Goal: Transaction & Acquisition: Book appointment/travel/reservation

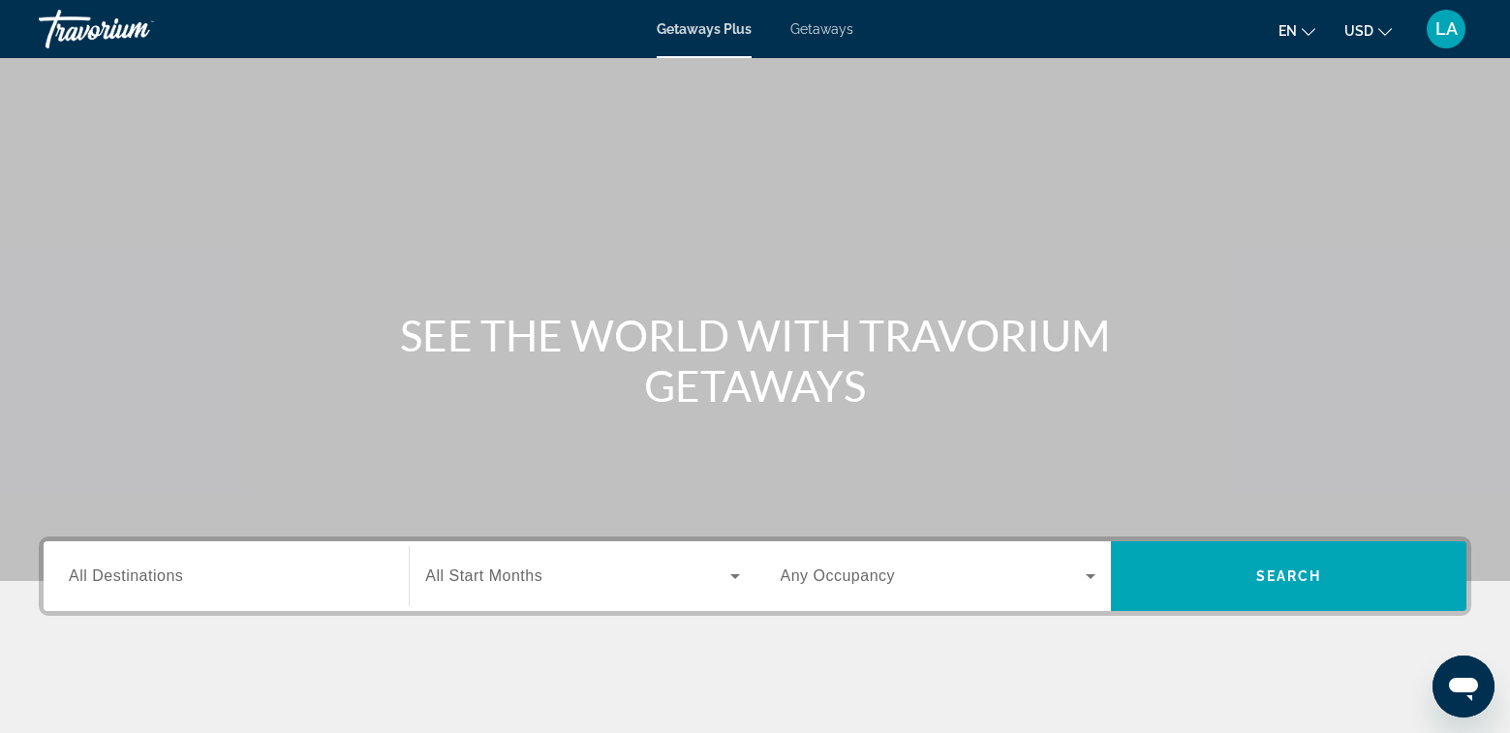
click at [826, 31] on span "Getaways" at bounding box center [821, 28] width 63 height 15
click at [175, 576] on span "All Destinations" at bounding box center [126, 576] width 114 height 16
click at [175, 576] on input "Destination All Destinations" at bounding box center [226, 577] width 315 height 23
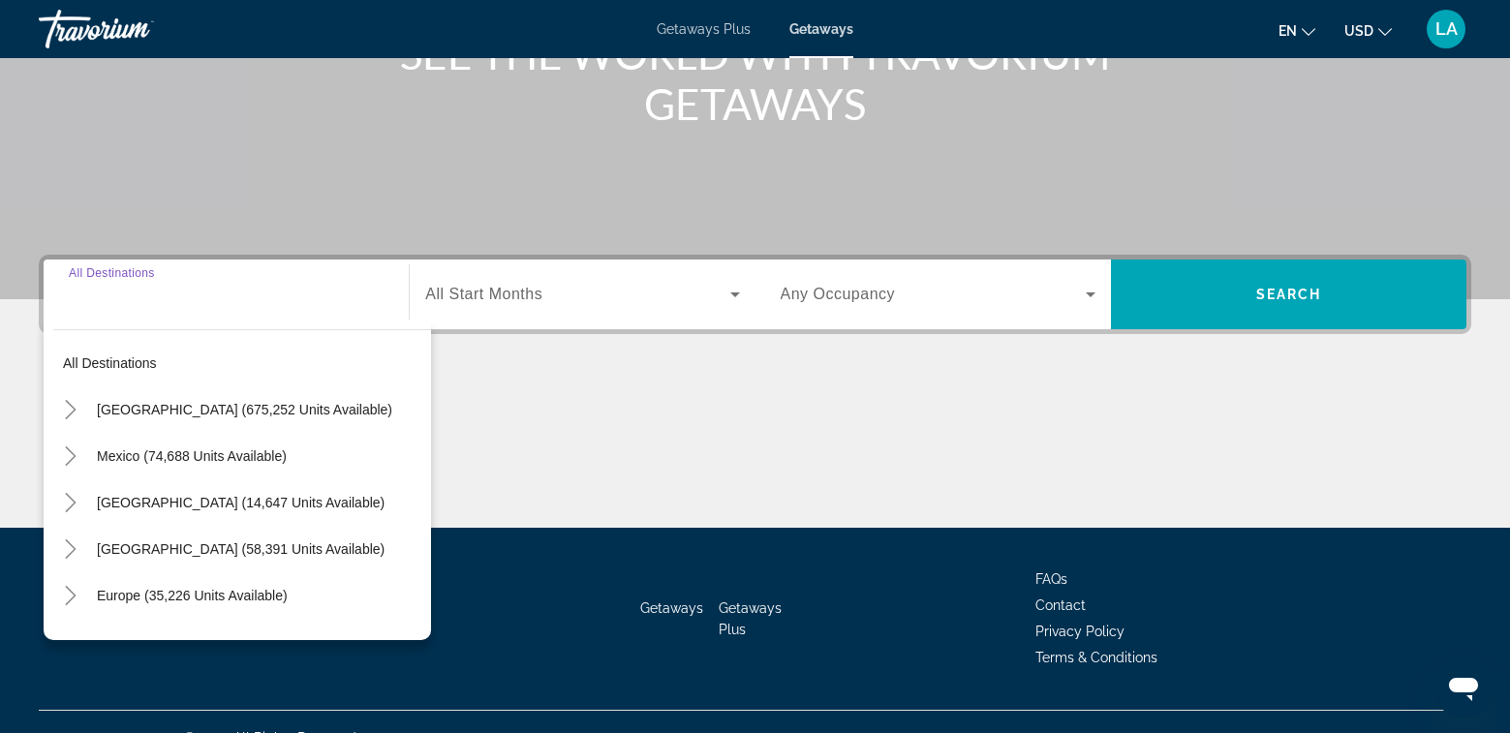
scroll to position [314, 0]
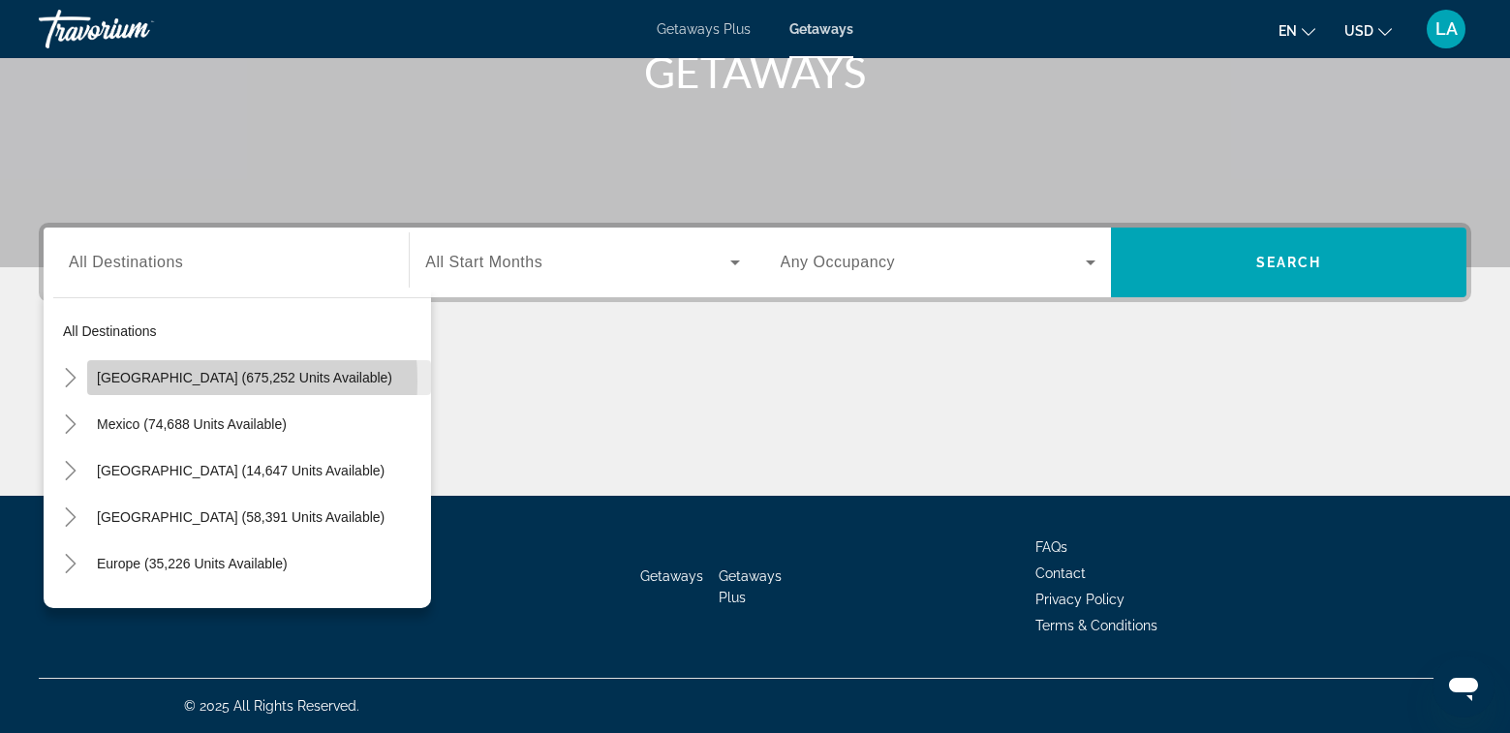
click at [140, 382] on span "[GEOGRAPHIC_DATA] (675,252 units available)" at bounding box center [244, 377] width 295 height 15
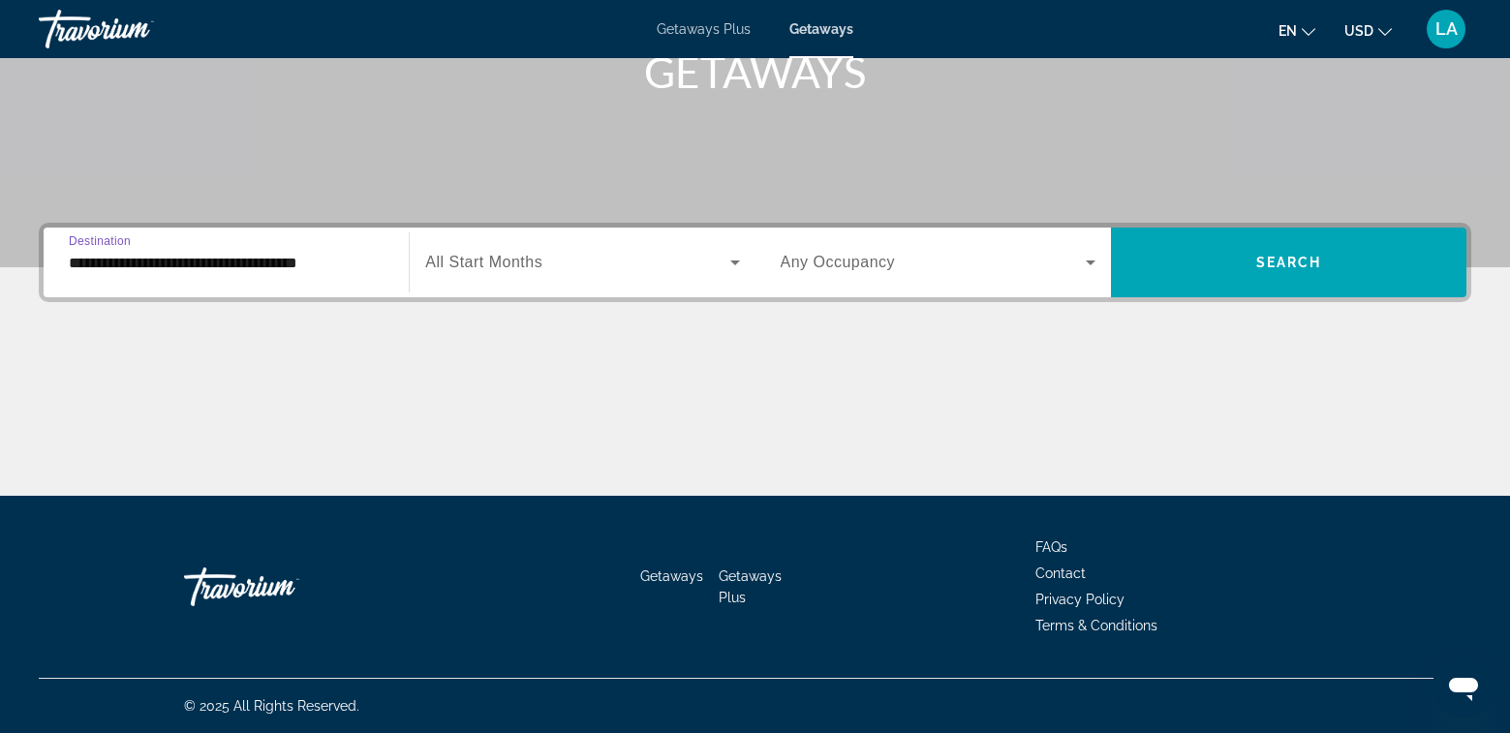
click at [110, 252] on input "**********" at bounding box center [226, 263] width 315 height 23
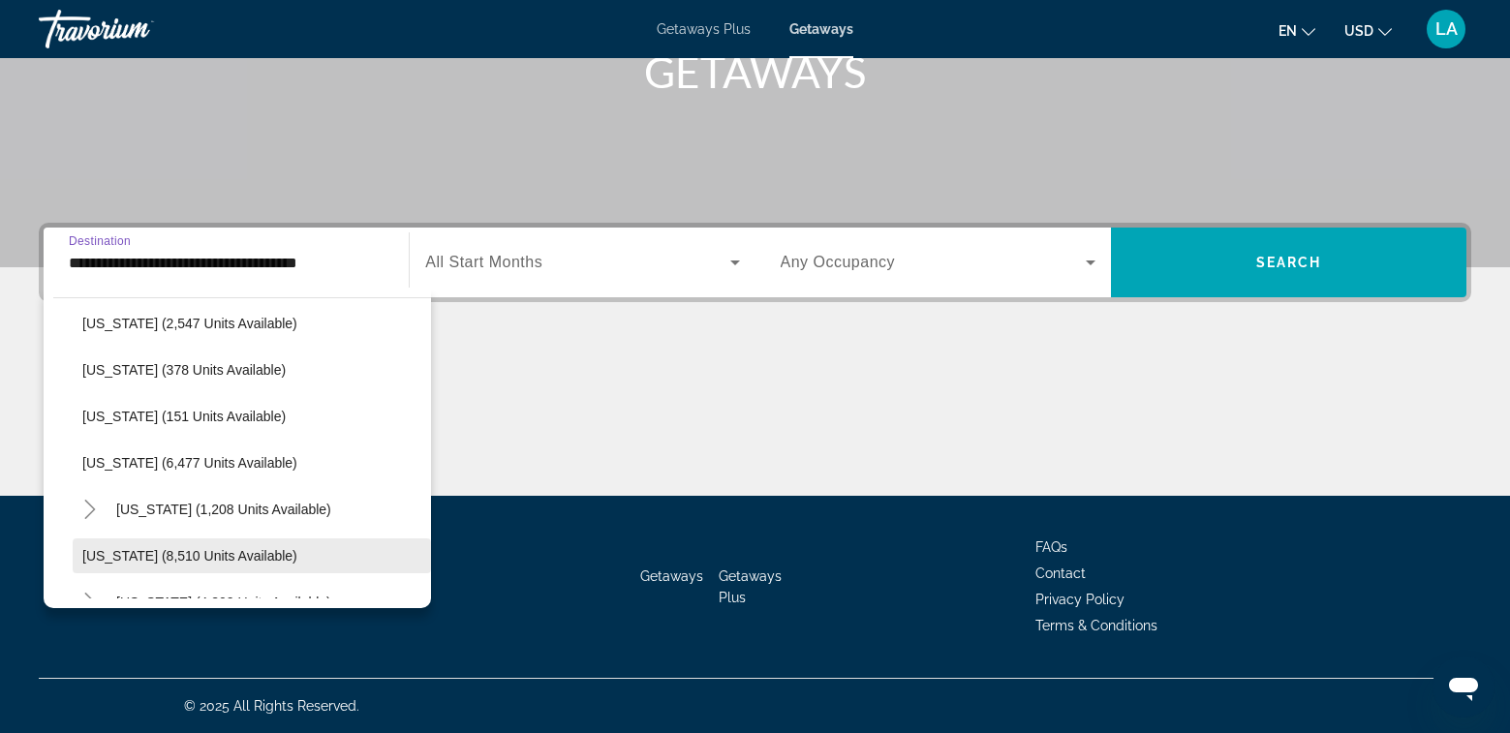
scroll to position [581, 0]
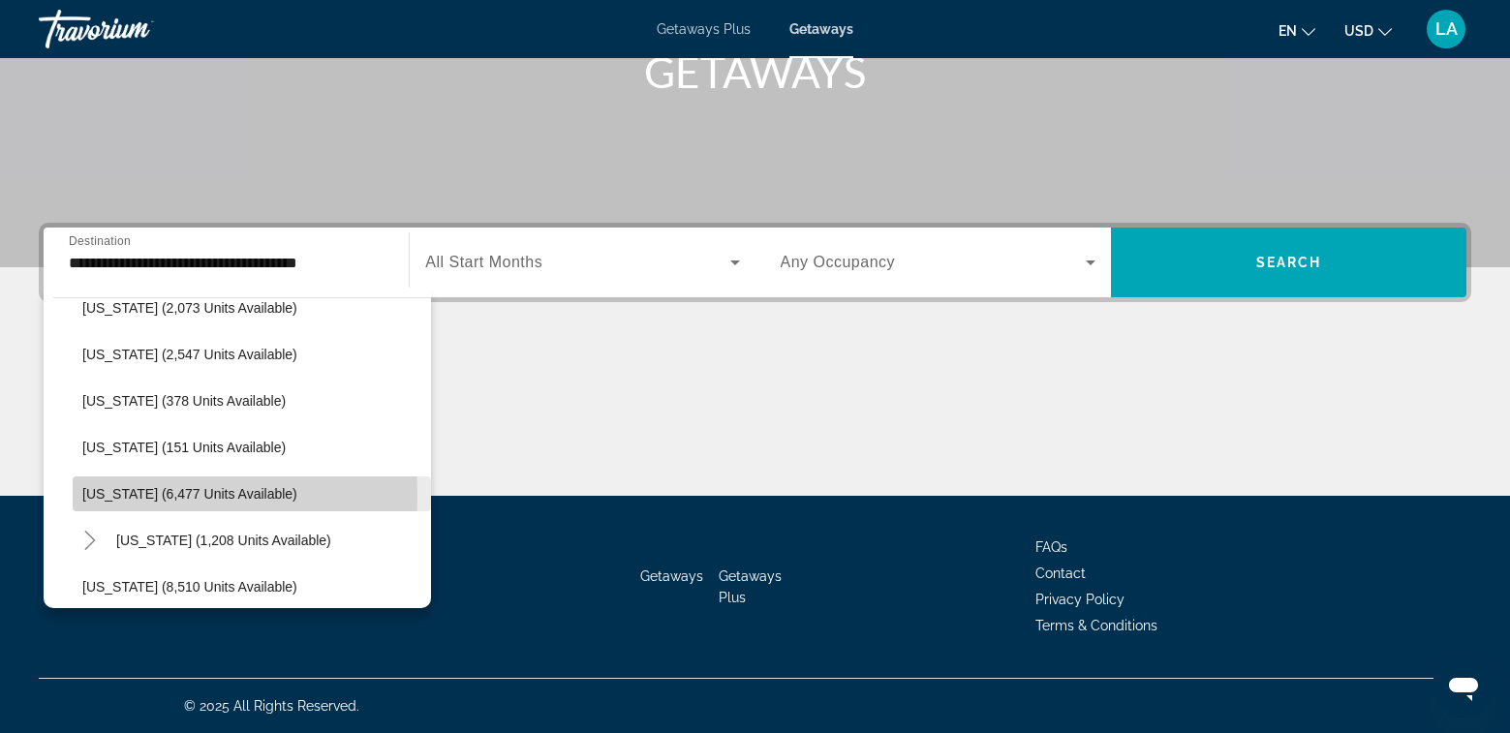
click at [105, 495] on span "[US_STATE] (6,477 units available)" at bounding box center [189, 493] width 215 height 15
type input "**********"
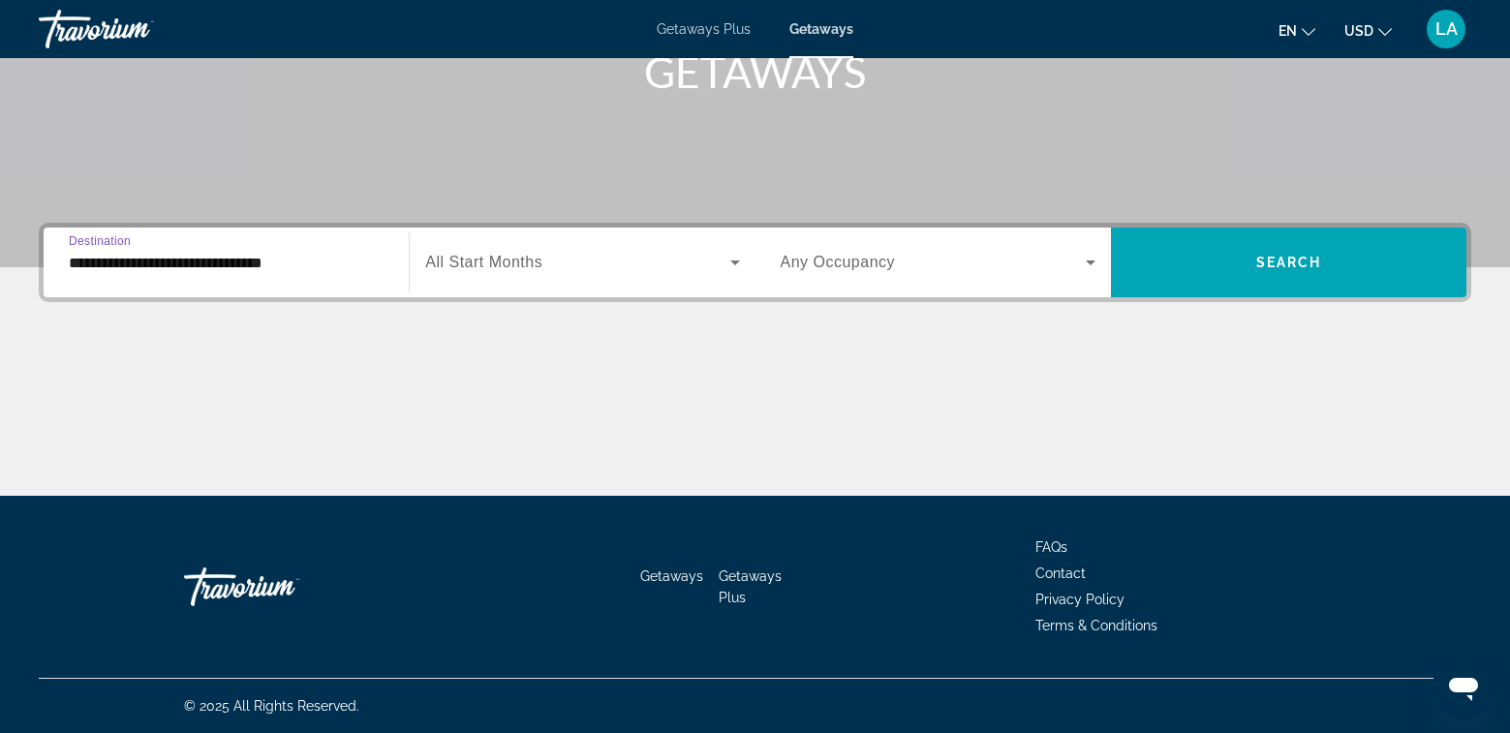
click at [509, 254] on span "All Start Months" at bounding box center [483, 262] width 117 height 16
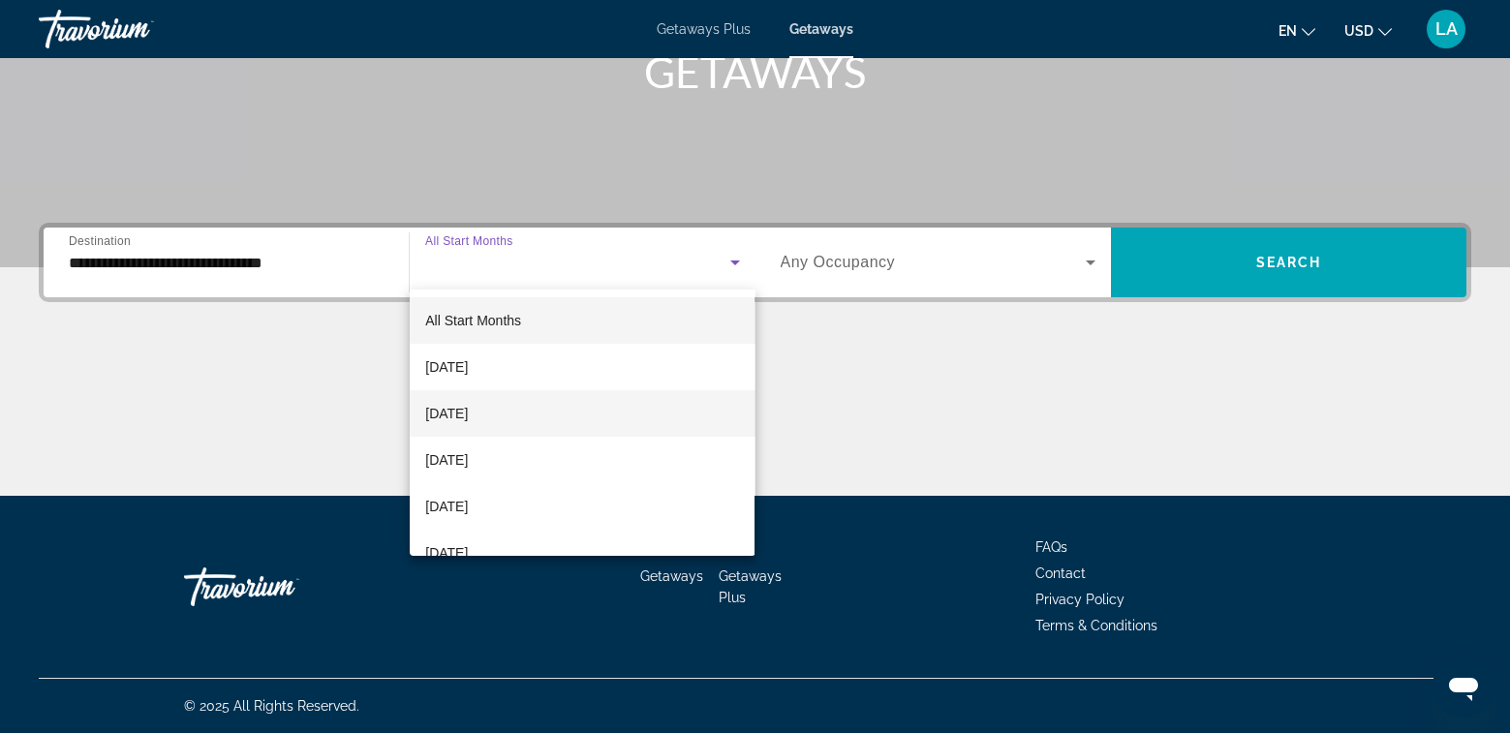
click at [468, 408] on span "[DATE]" at bounding box center [446, 413] width 43 height 23
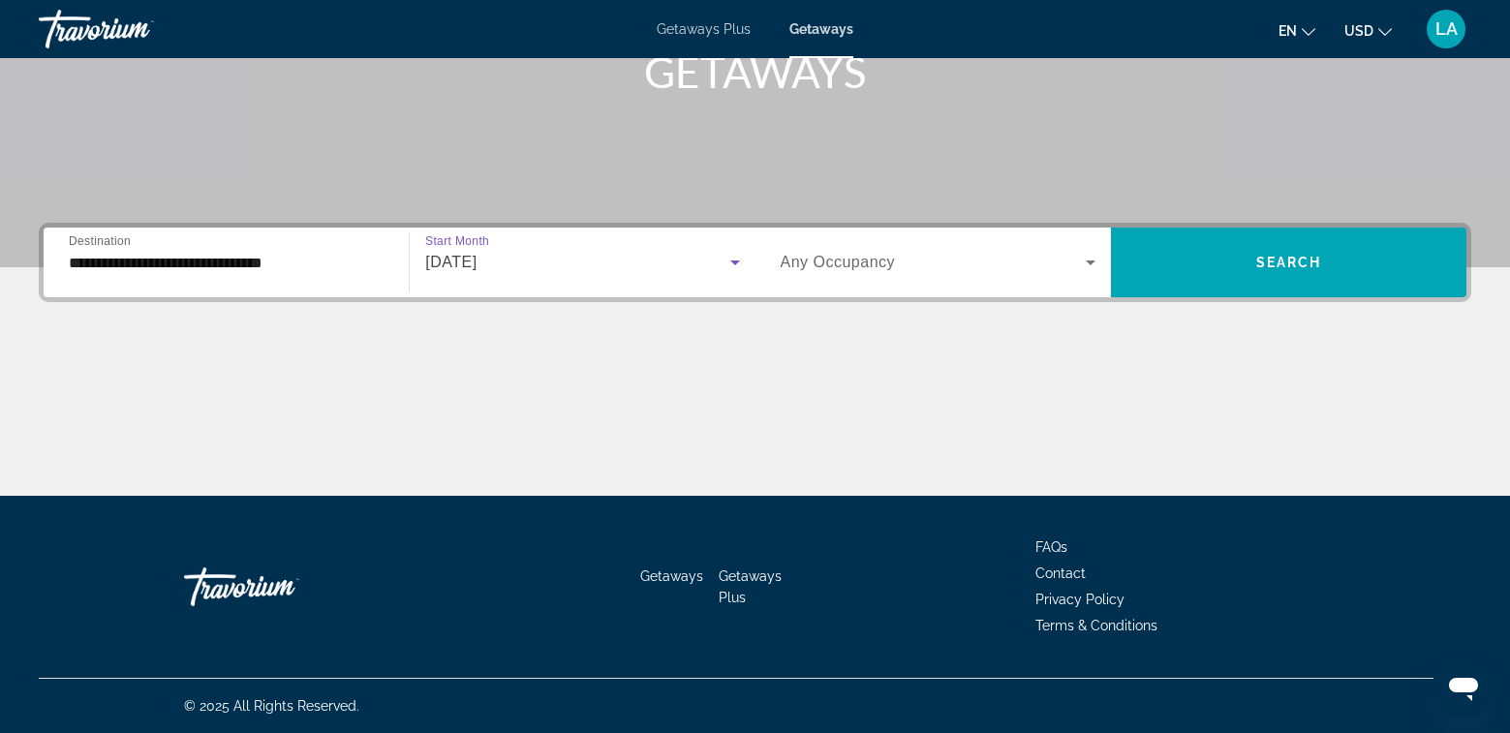
click at [834, 250] on div "Search widget" at bounding box center [938, 262] width 315 height 54
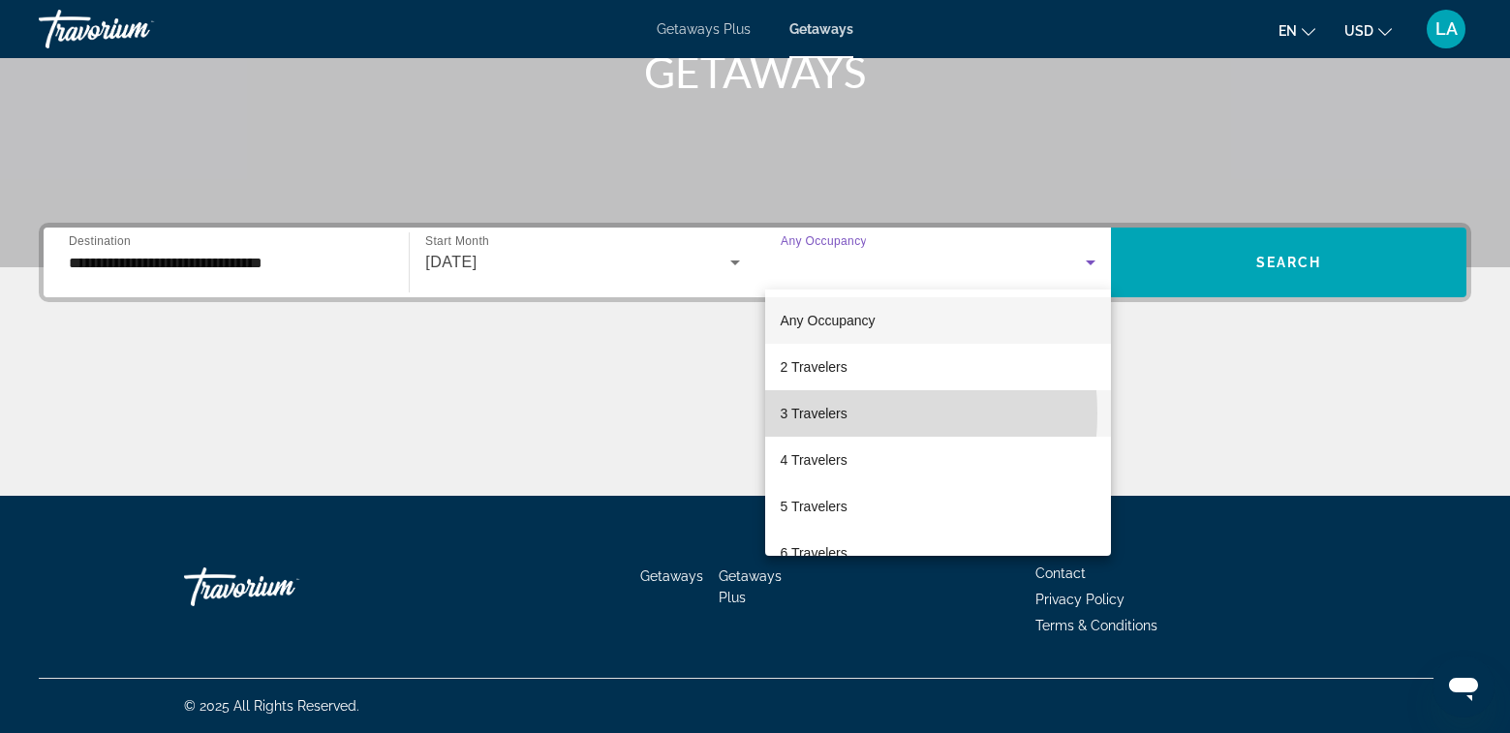
click at [824, 414] on span "3 Travelers" at bounding box center [814, 413] width 67 height 23
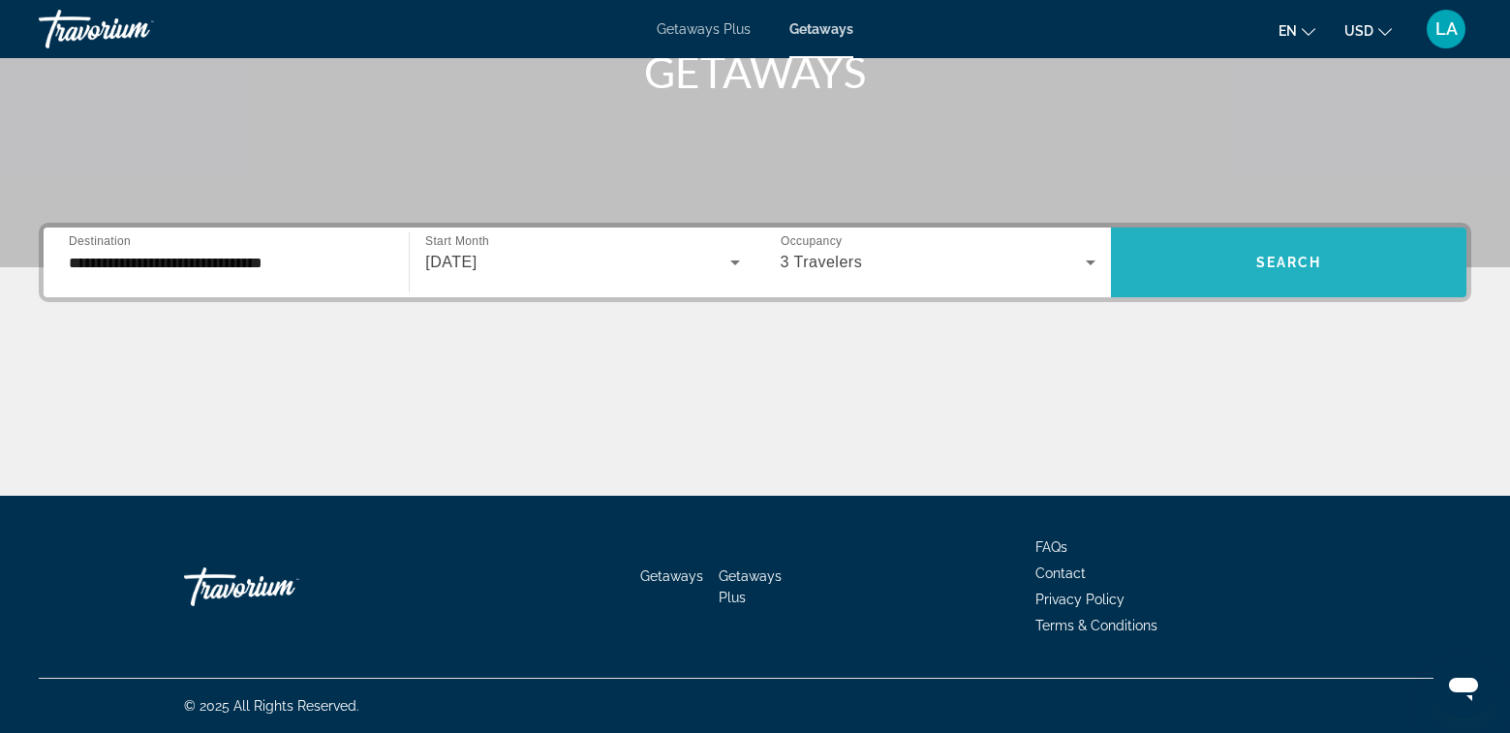
click at [1276, 258] on span "Search" at bounding box center [1289, 262] width 66 height 15
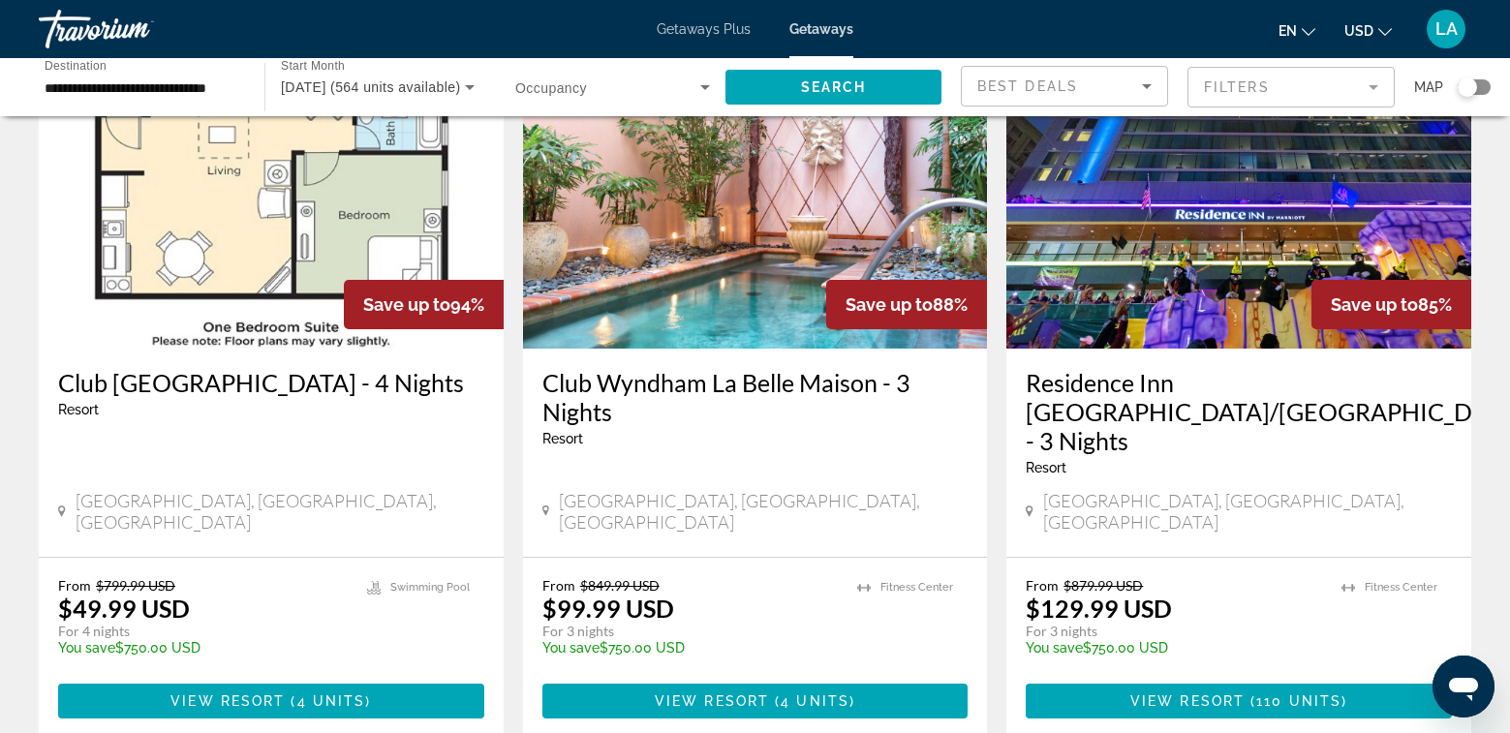
scroll to position [872, 0]
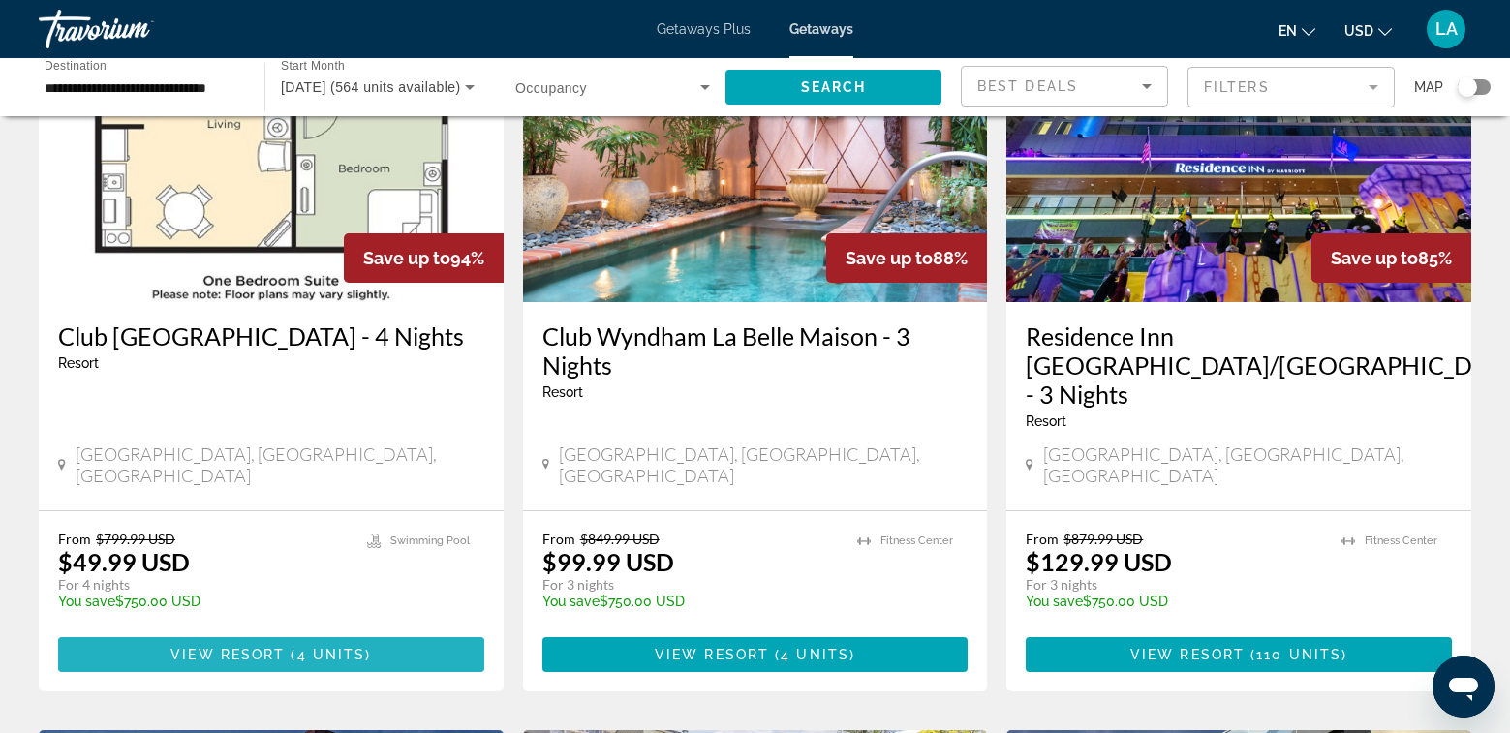
click at [275, 647] on span "View Resort" at bounding box center [227, 654] width 114 height 15
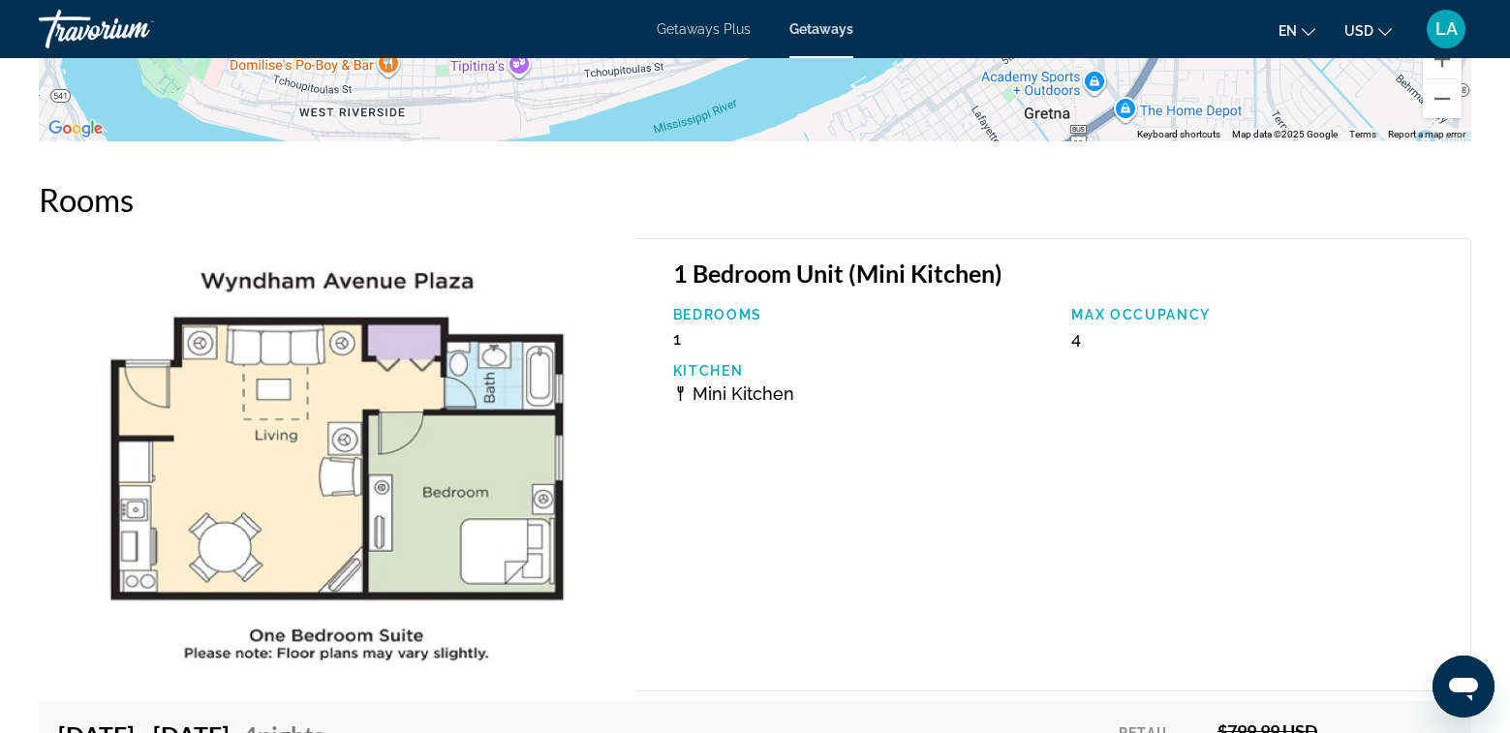
scroll to position [3777, 0]
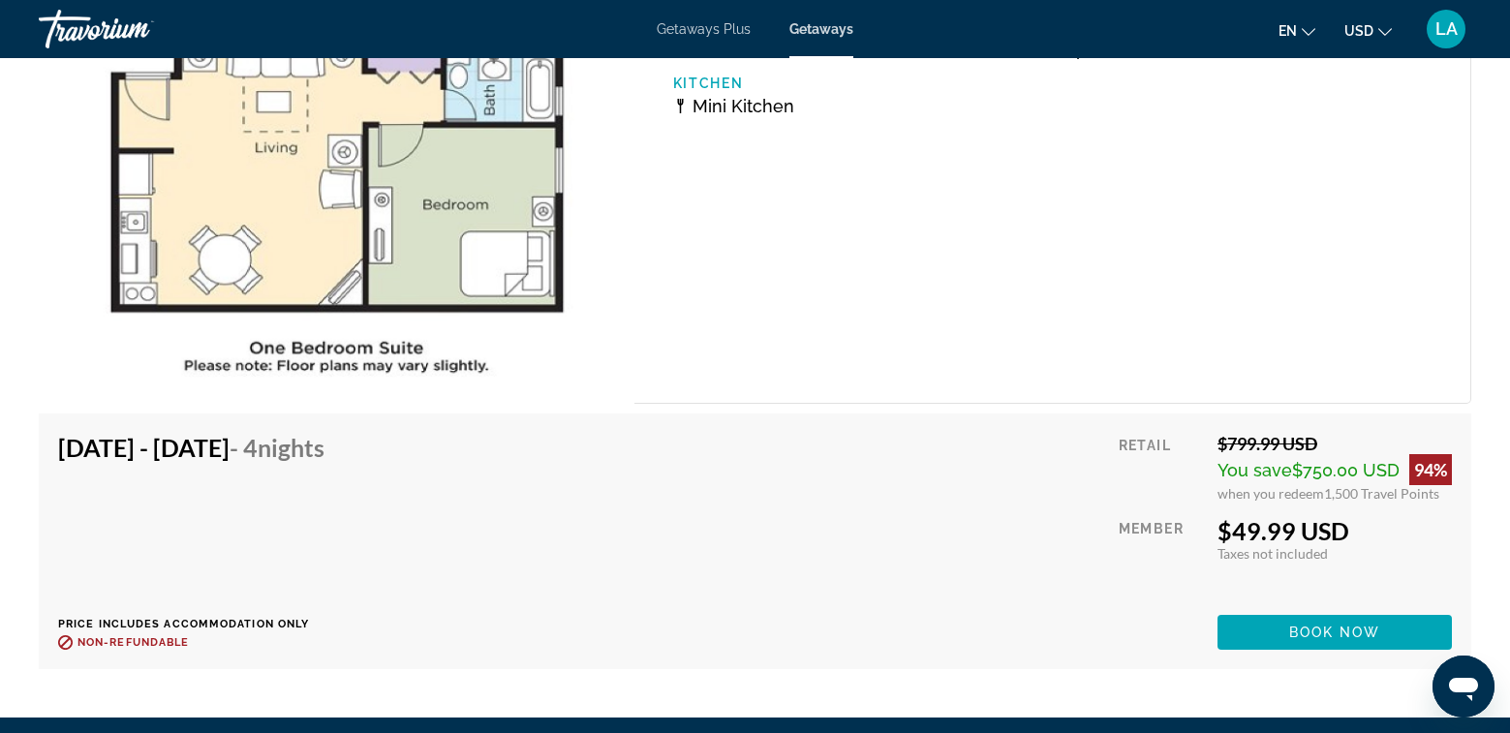
click at [1302, 280] on div "1 Bedroom Unit (Mini Kitchen) Bedrooms 1 Max Occupancy 4 Kitchen Mini Kitchen" at bounding box center [1052, 177] width 837 height 453
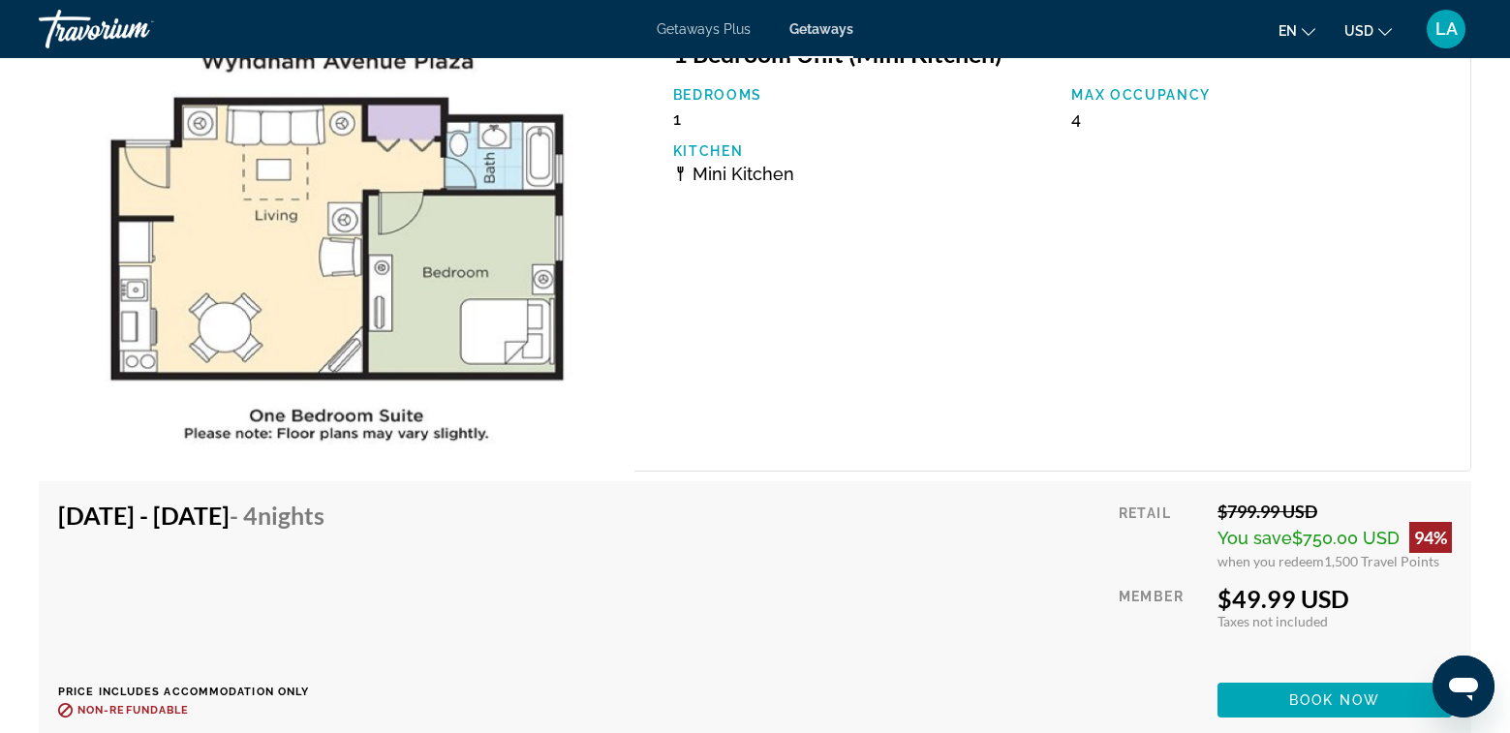
scroll to position [3708, 0]
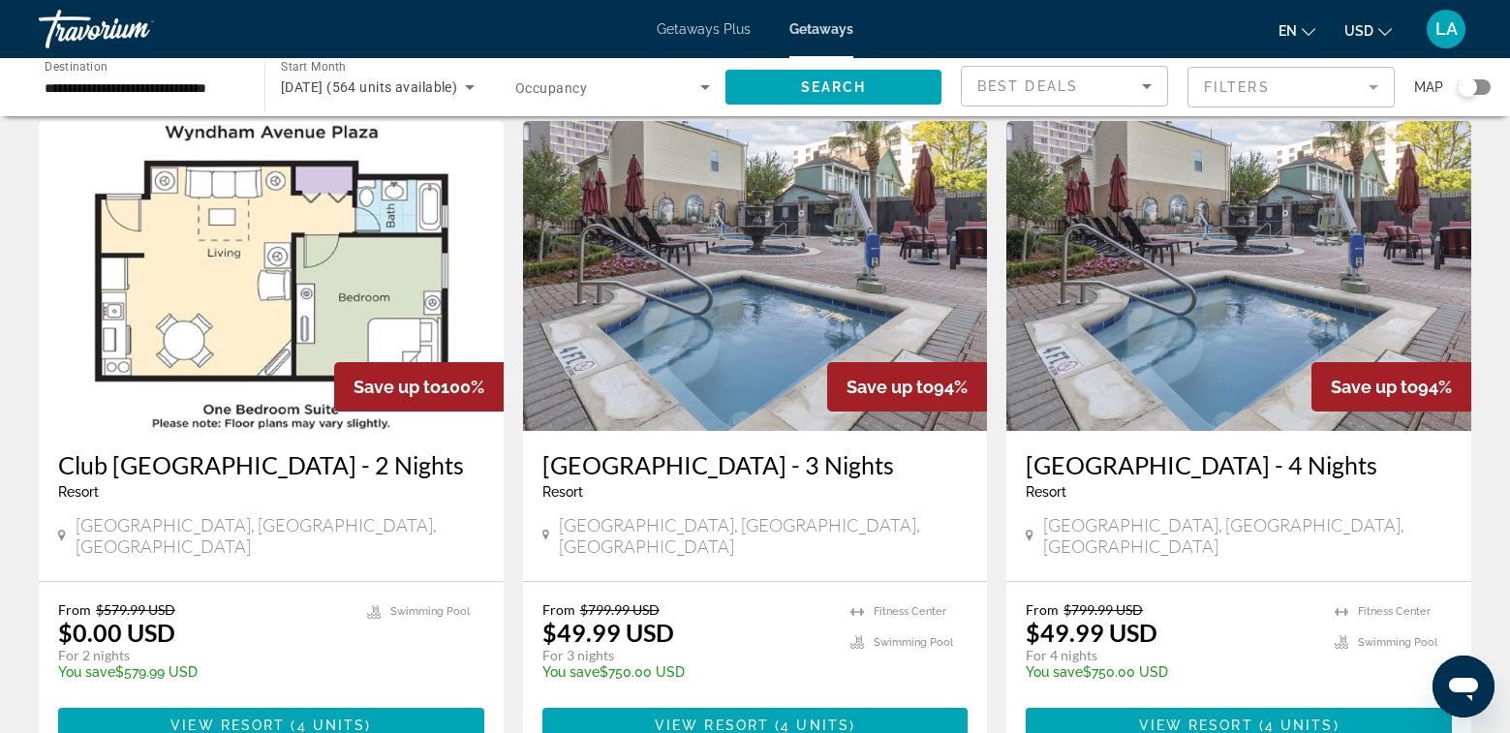
scroll to position [97, 0]
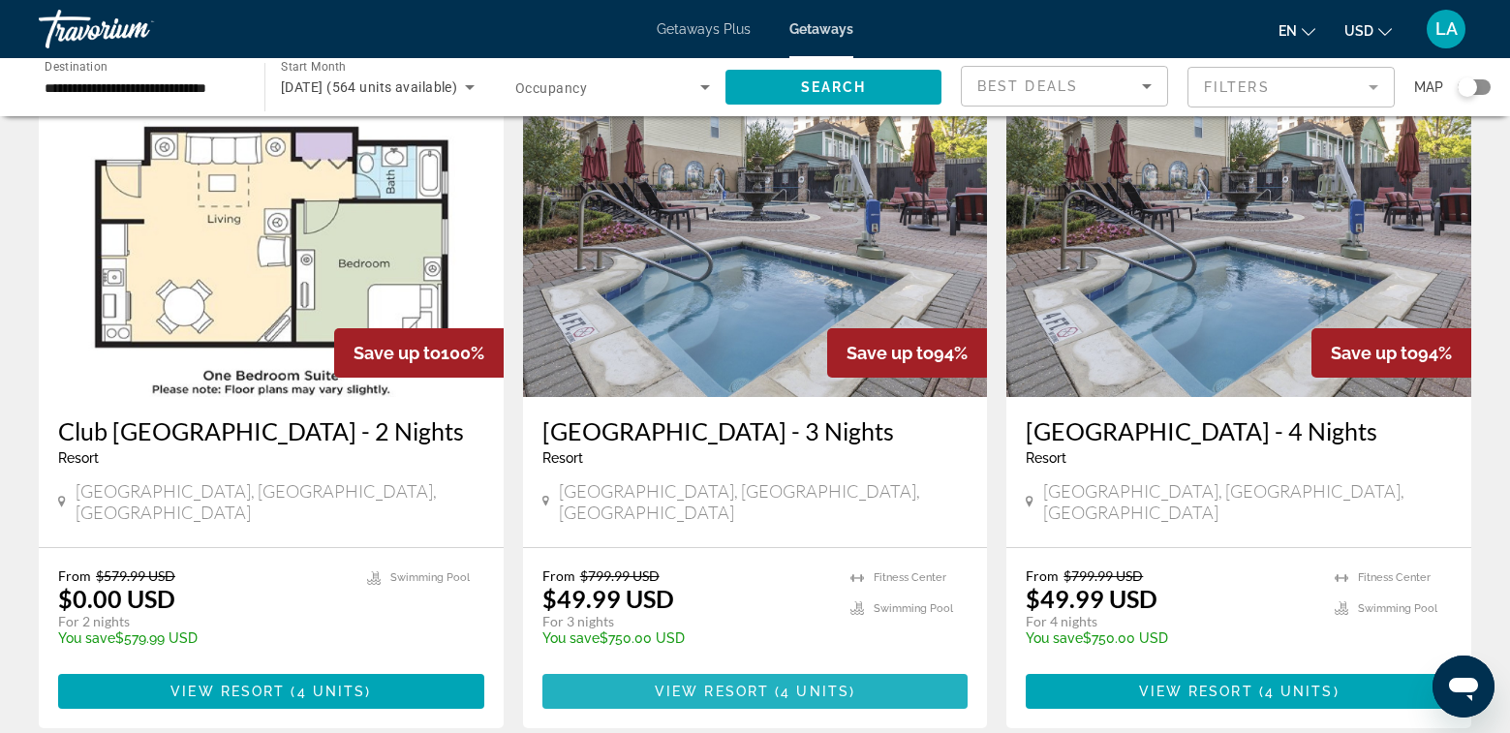
click at [736, 668] on span "Main content" at bounding box center [755, 691] width 426 height 46
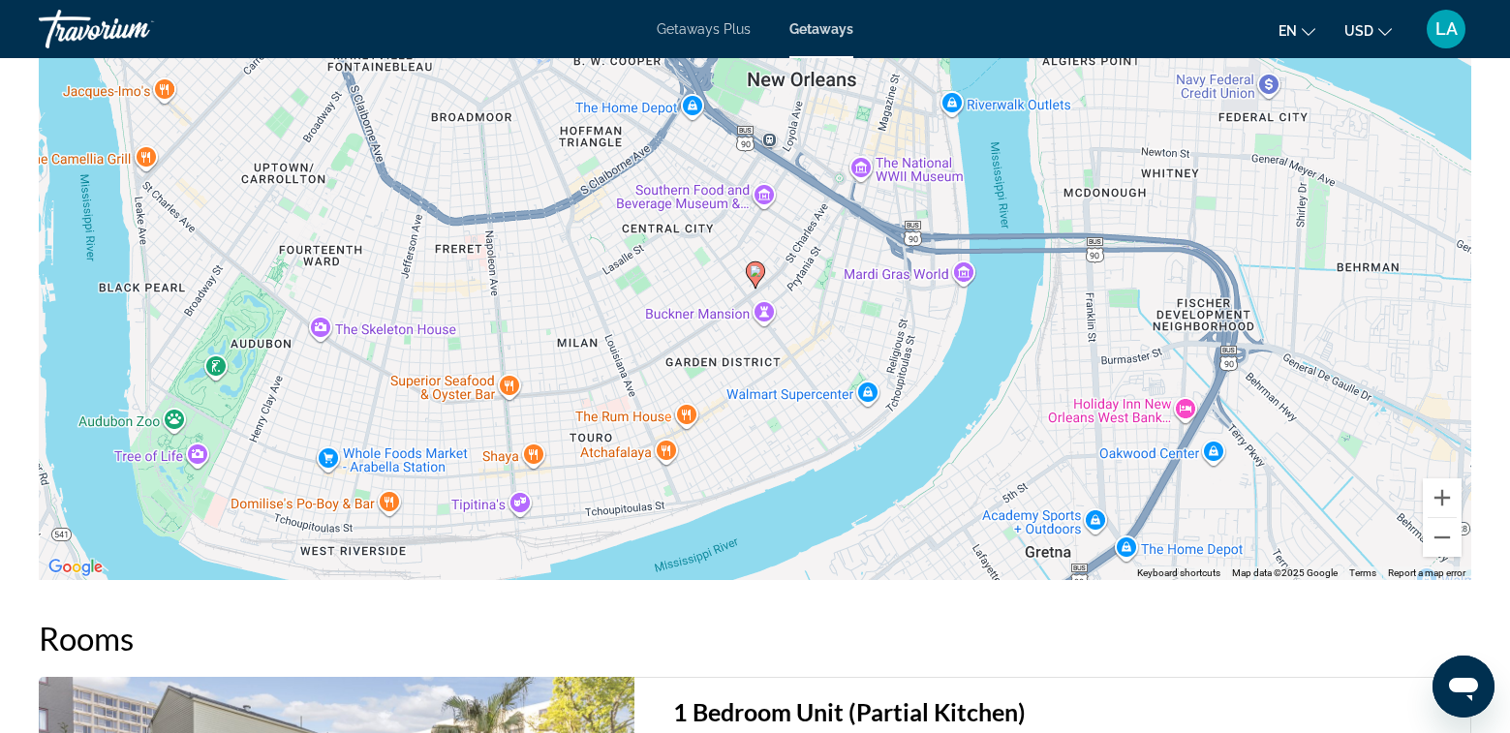
scroll to position [2684, 0]
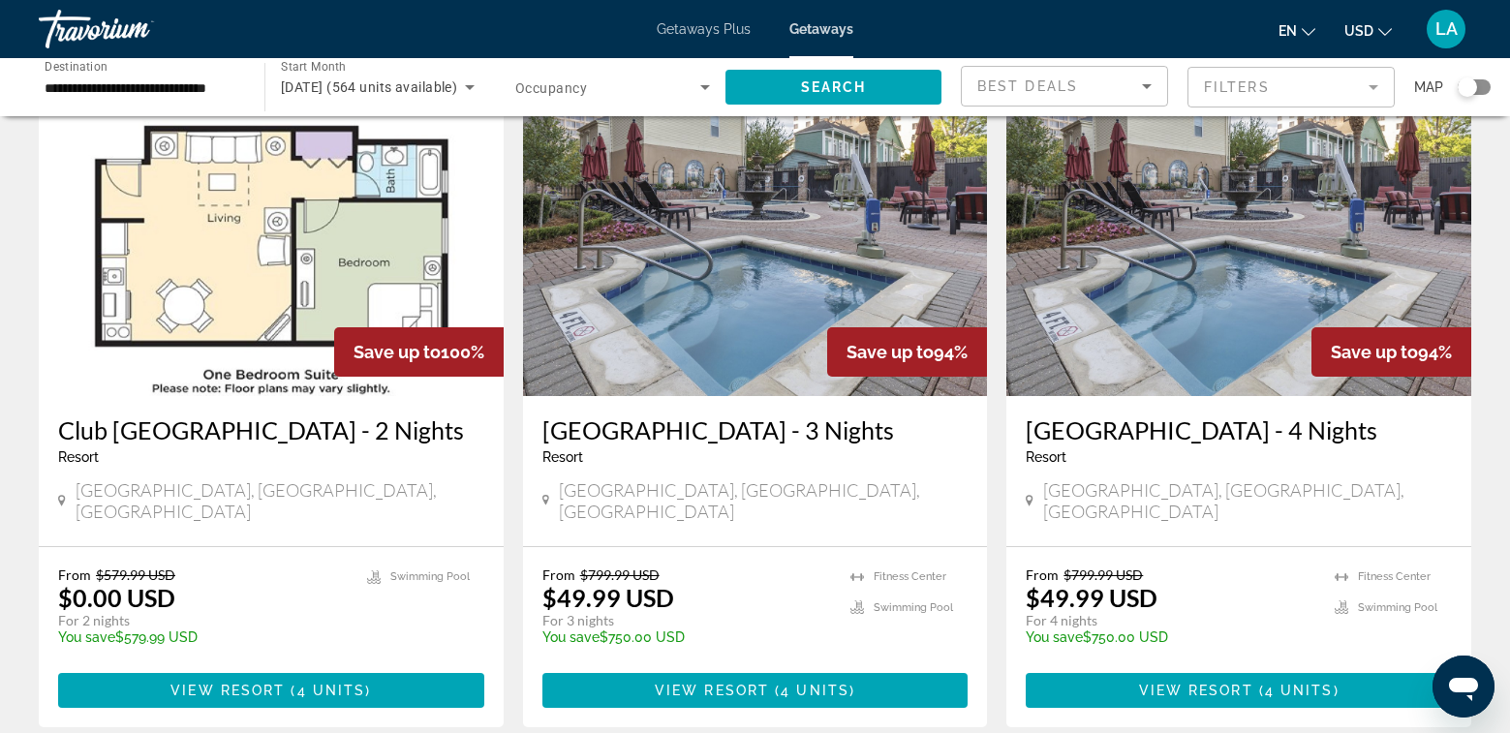
scroll to position [291, 0]
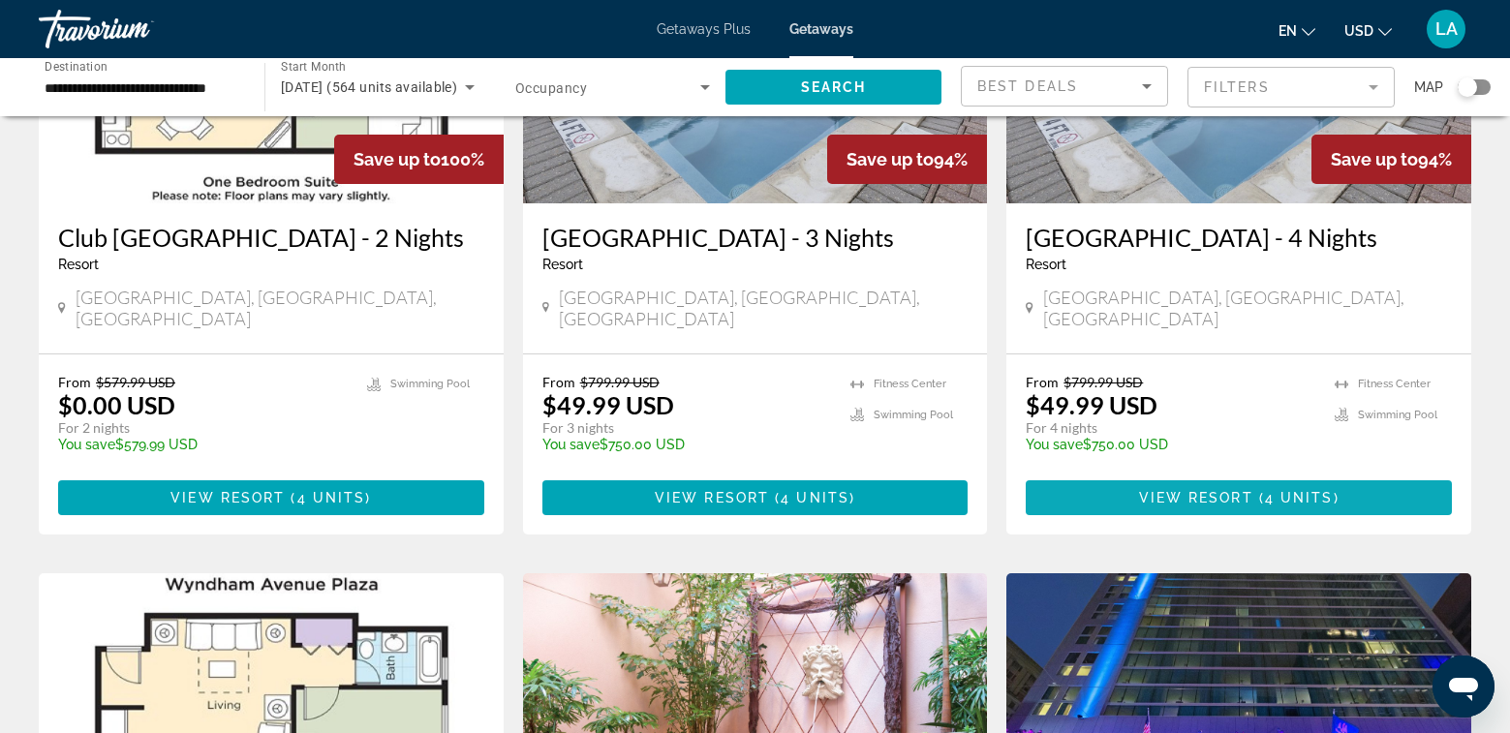
click at [1227, 490] on span "View Resort" at bounding box center [1196, 497] width 114 height 15
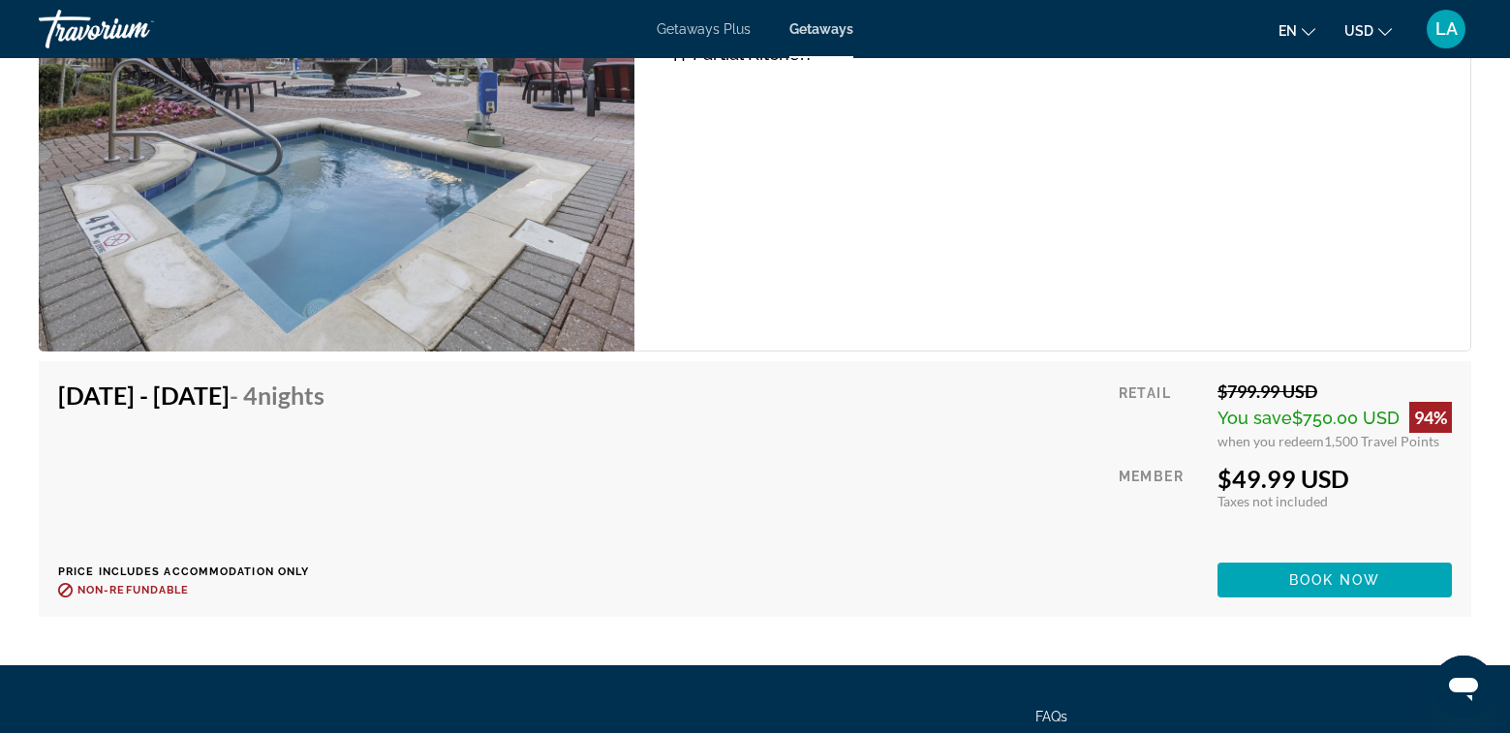
scroll to position [3875, 0]
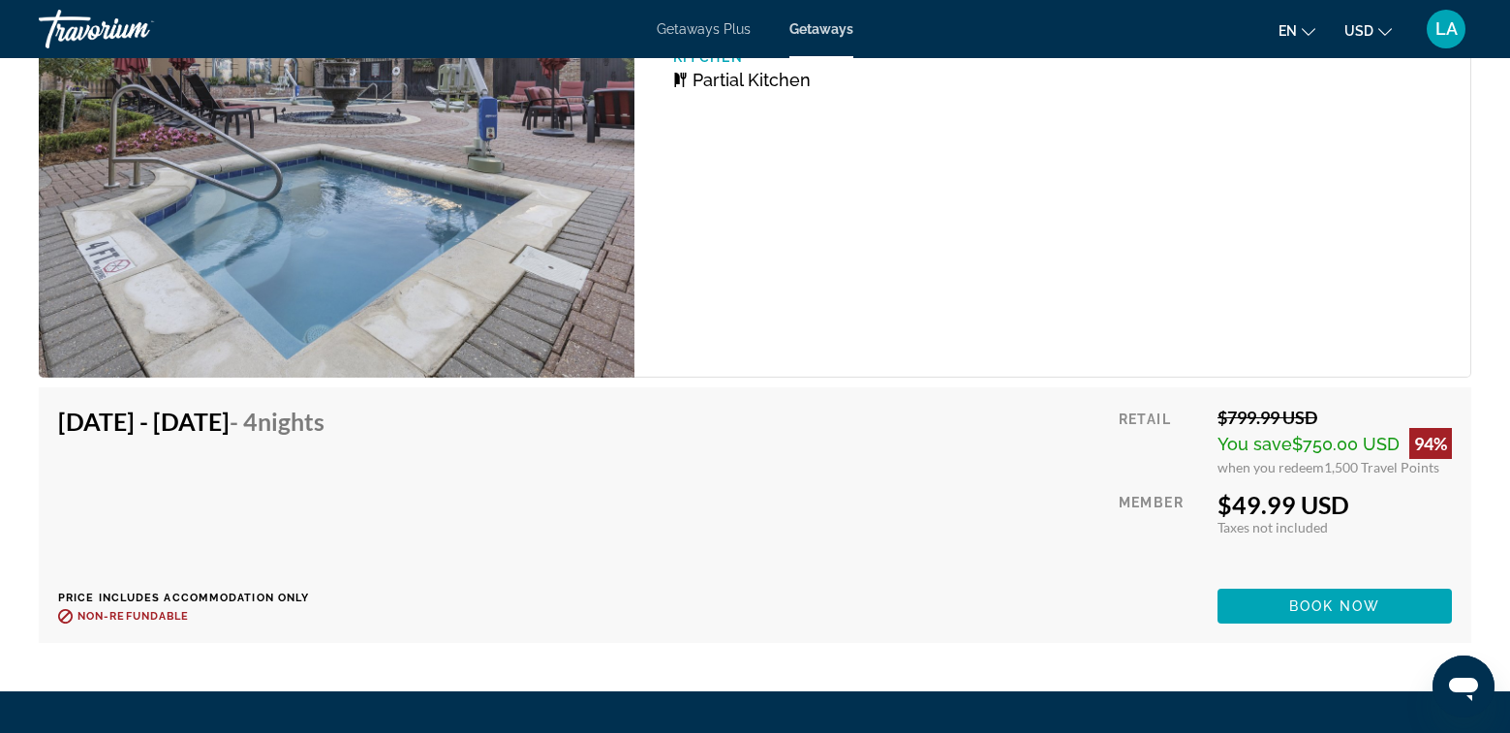
click at [1313, 169] on div "1 Bedroom Unit (Partial Kitchen) Bedrooms 1 Max Occupancy 4 Kitchen Partial Kit…" at bounding box center [1052, 150] width 837 height 453
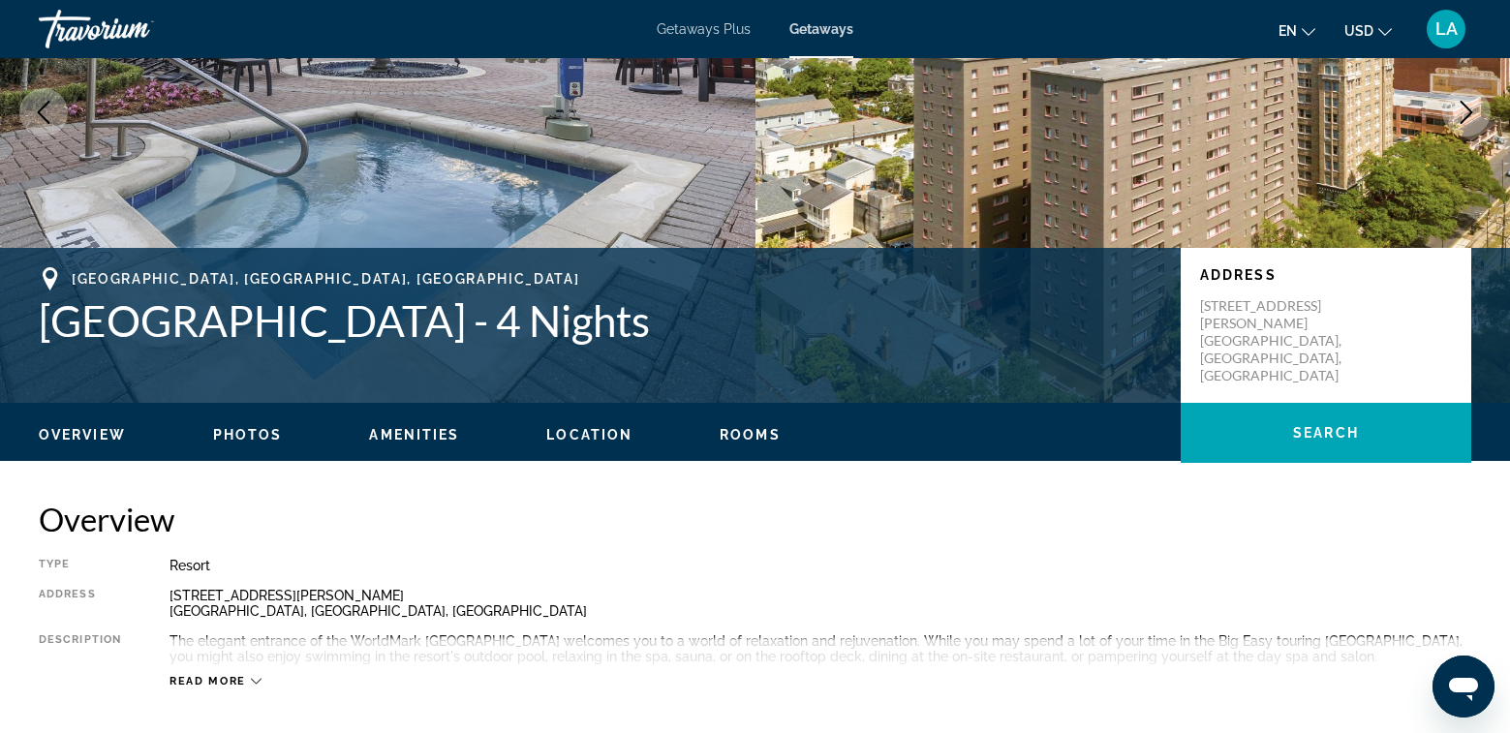
scroll to position [0, 0]
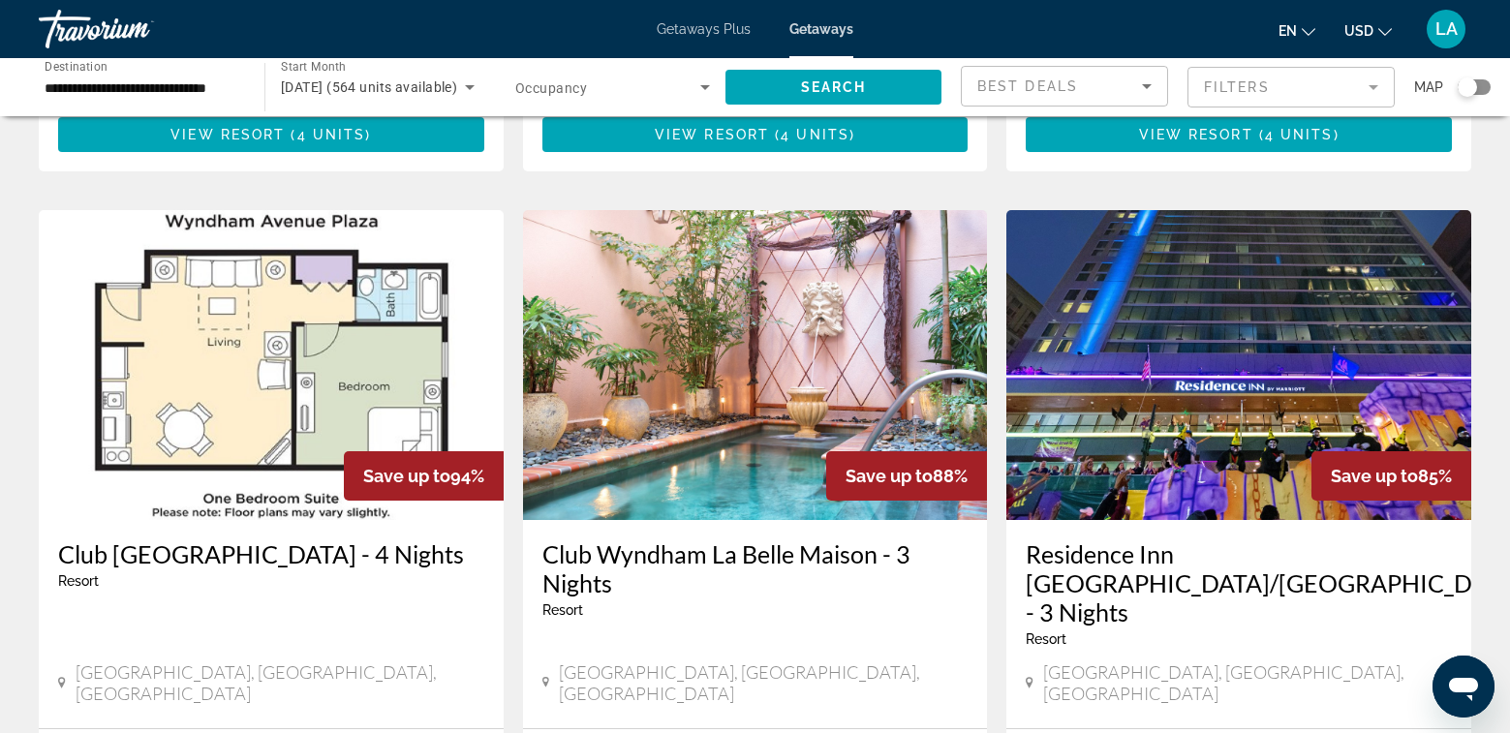
scroll to position [775, 0]
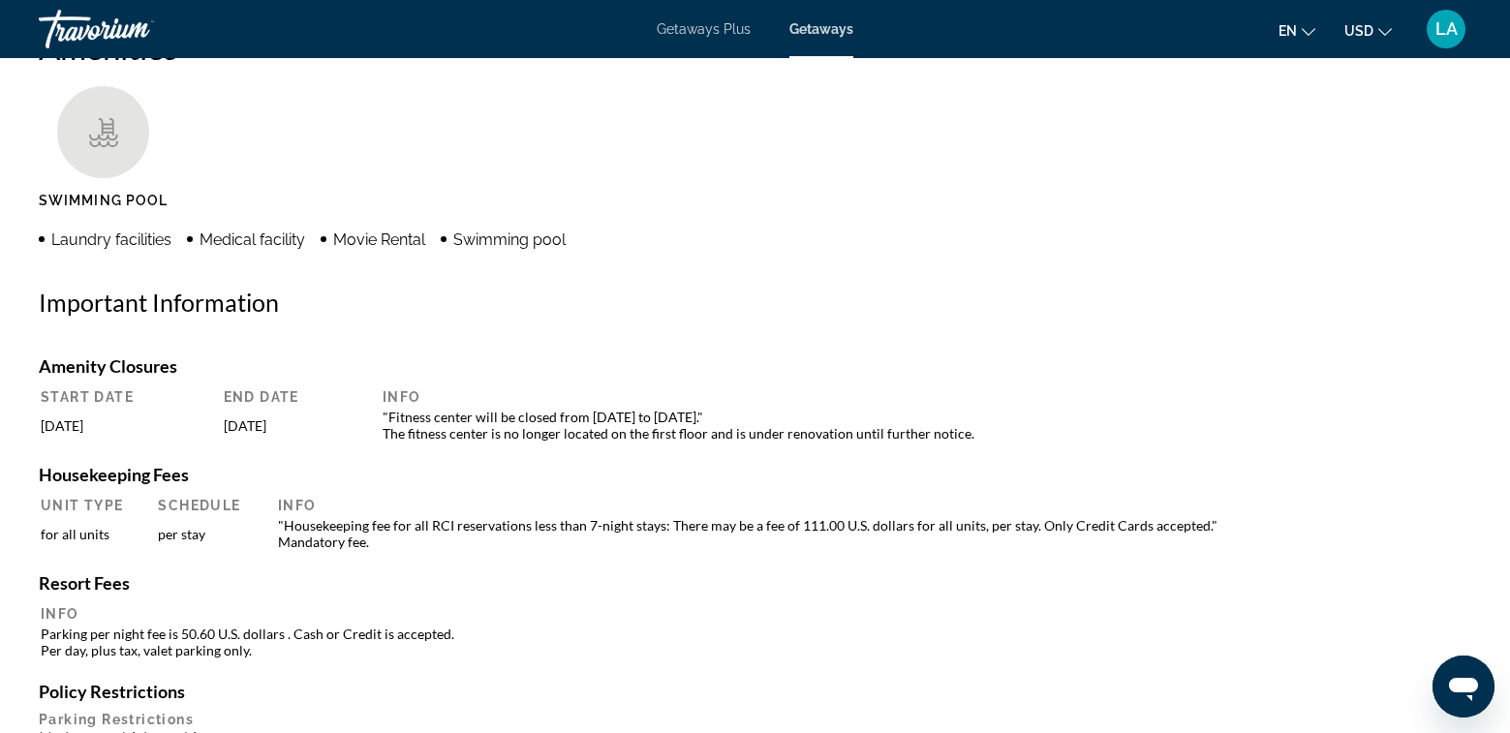
scroll to position [1455, 0]
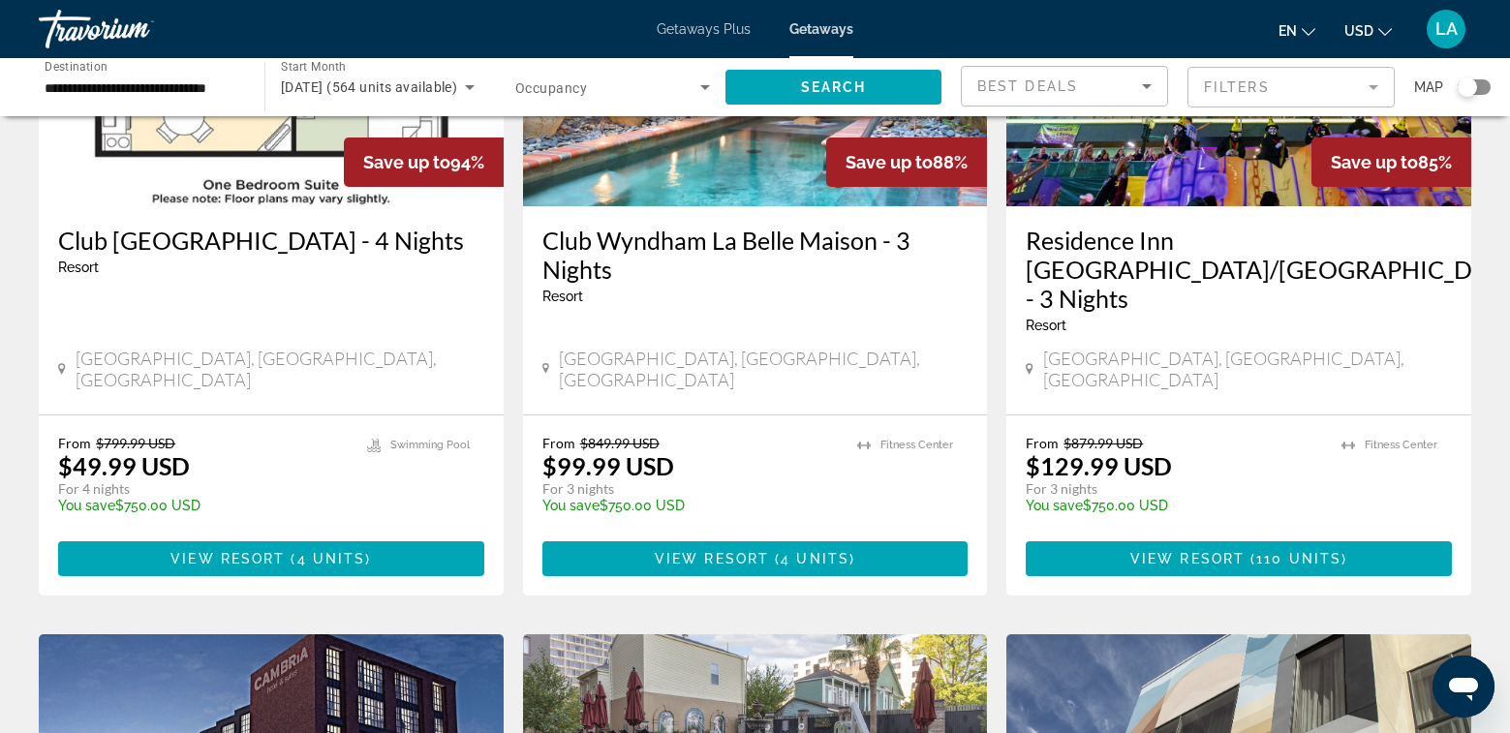
scroll to position [969, 0]
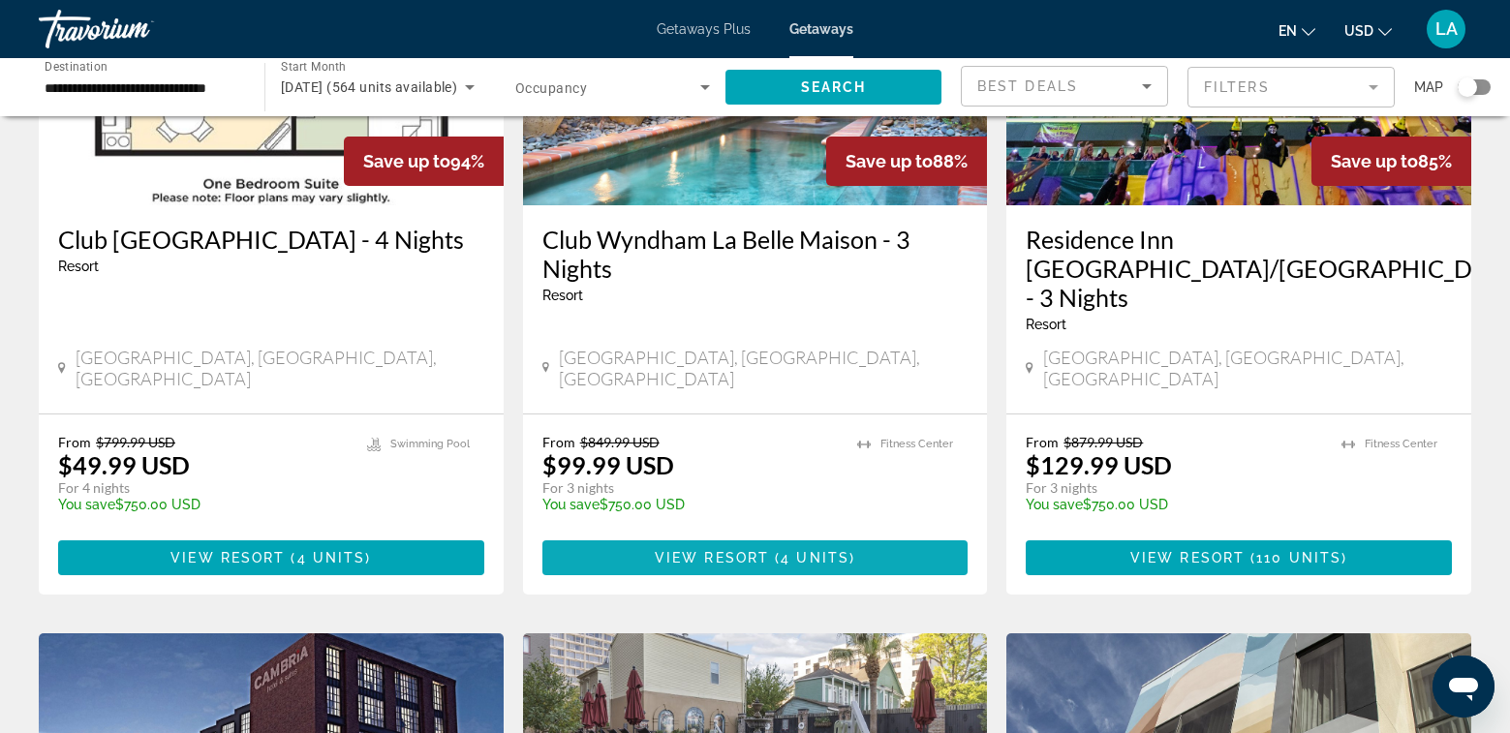
click at [713, 550] on span "View Resort" at bounding box center [712, 557] width 114 height 15
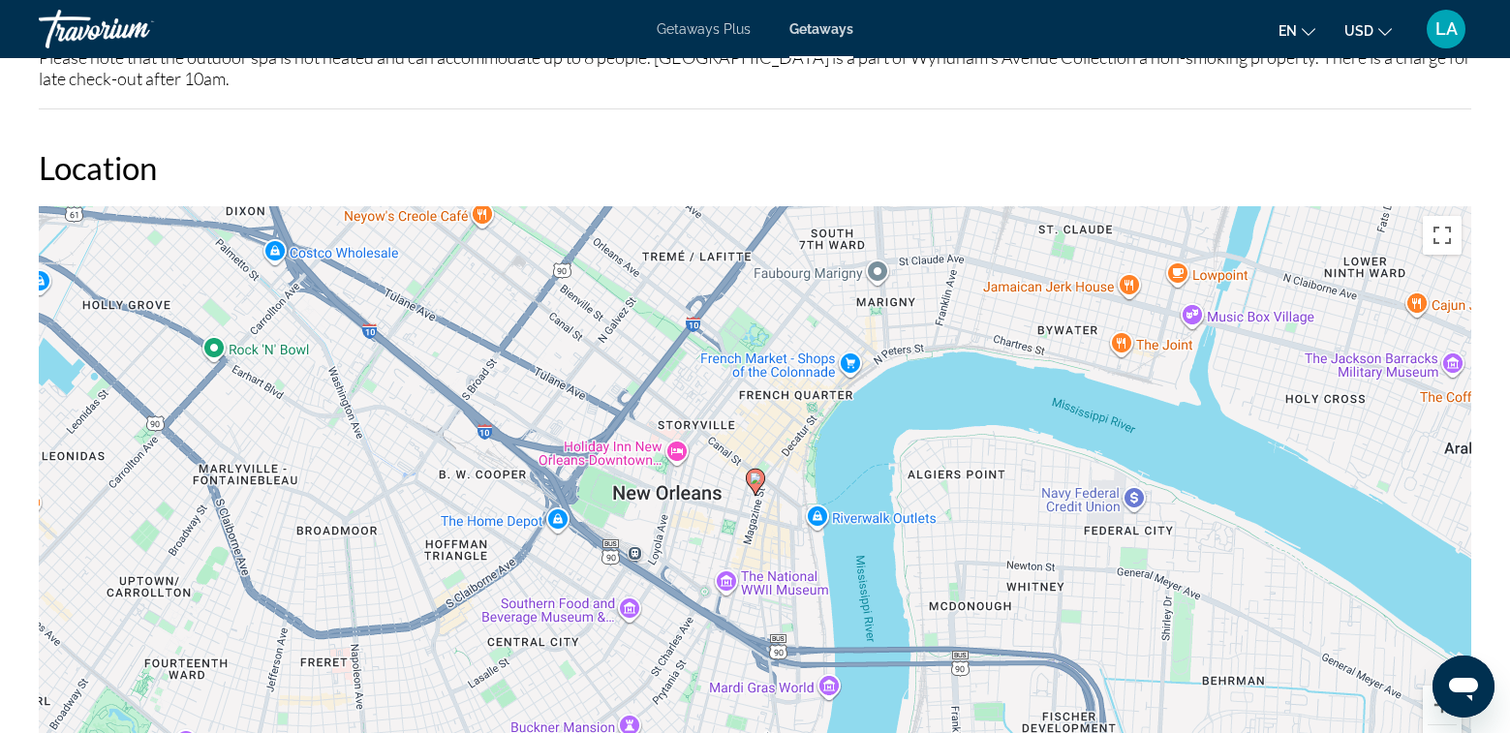
scroll to position [2781, 0]
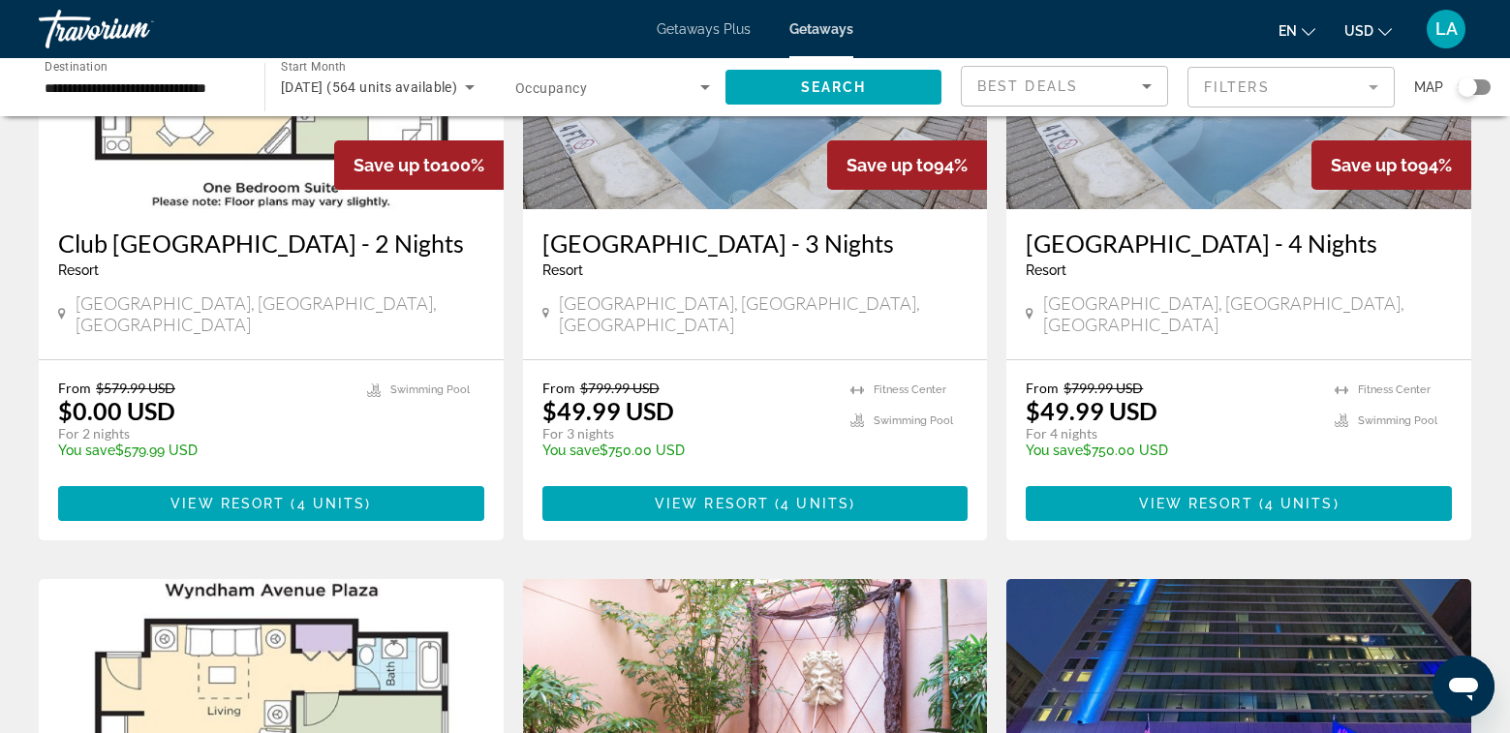
scroll to position [387, 0]
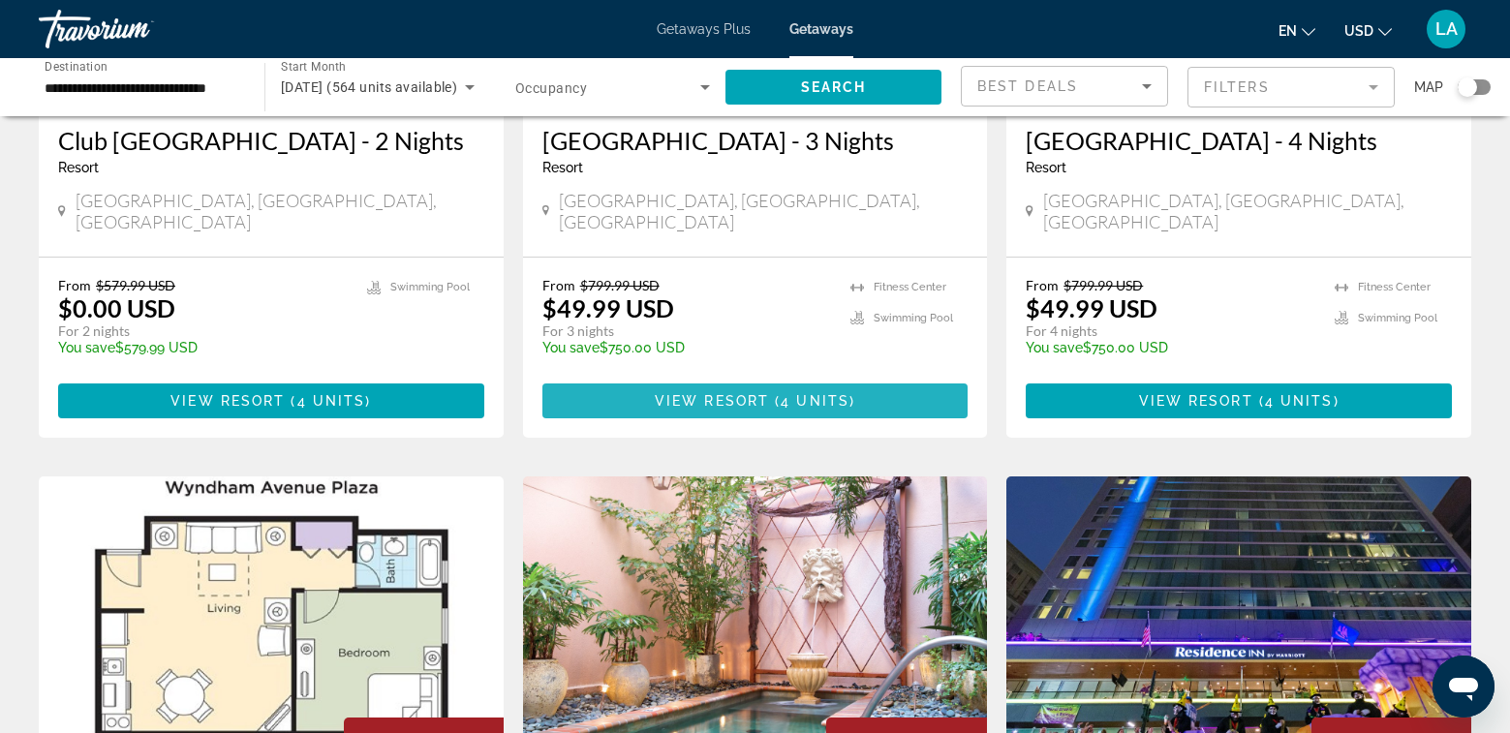
click at [760, 378] on span "Main content" at bounding box center [755, 401] width 426 height 46
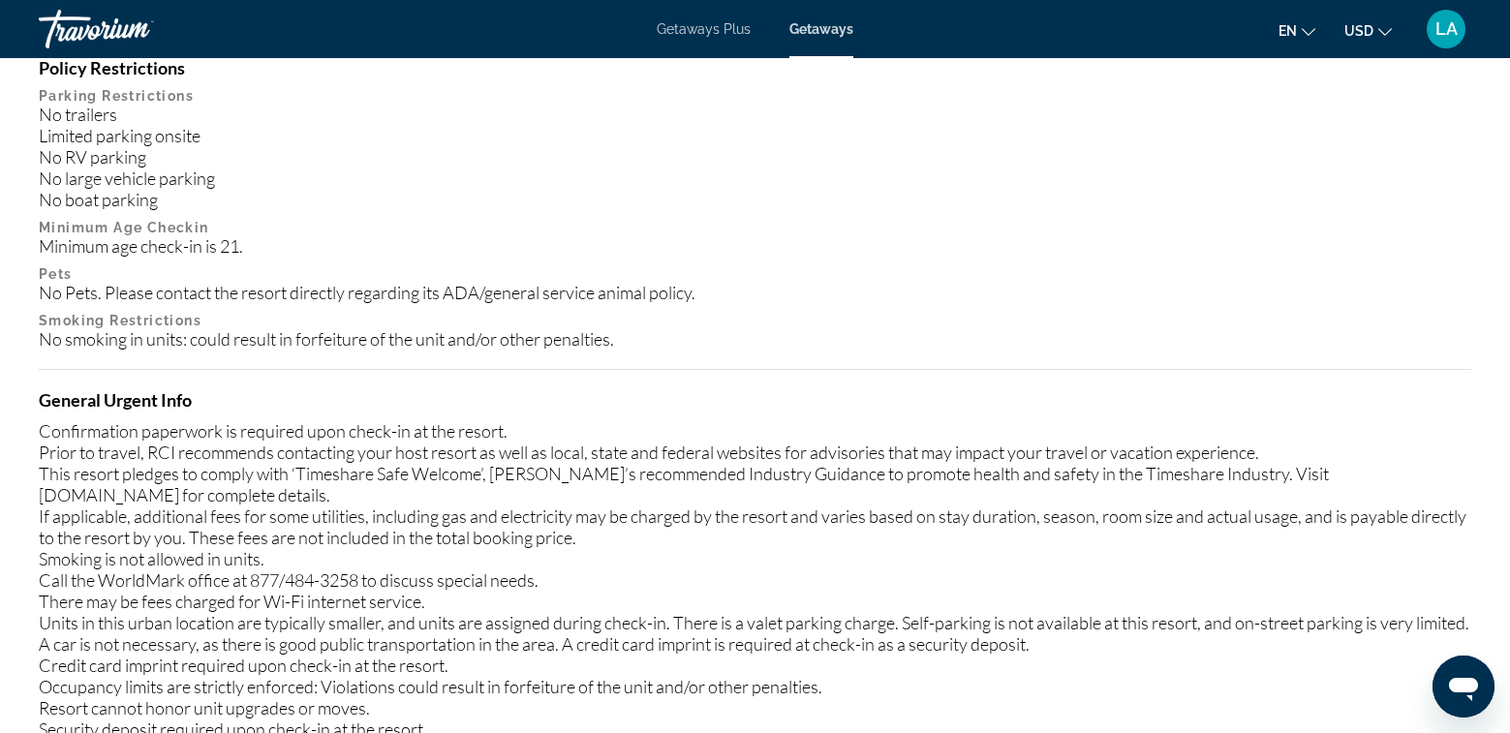
scroll to position [1831, 0]
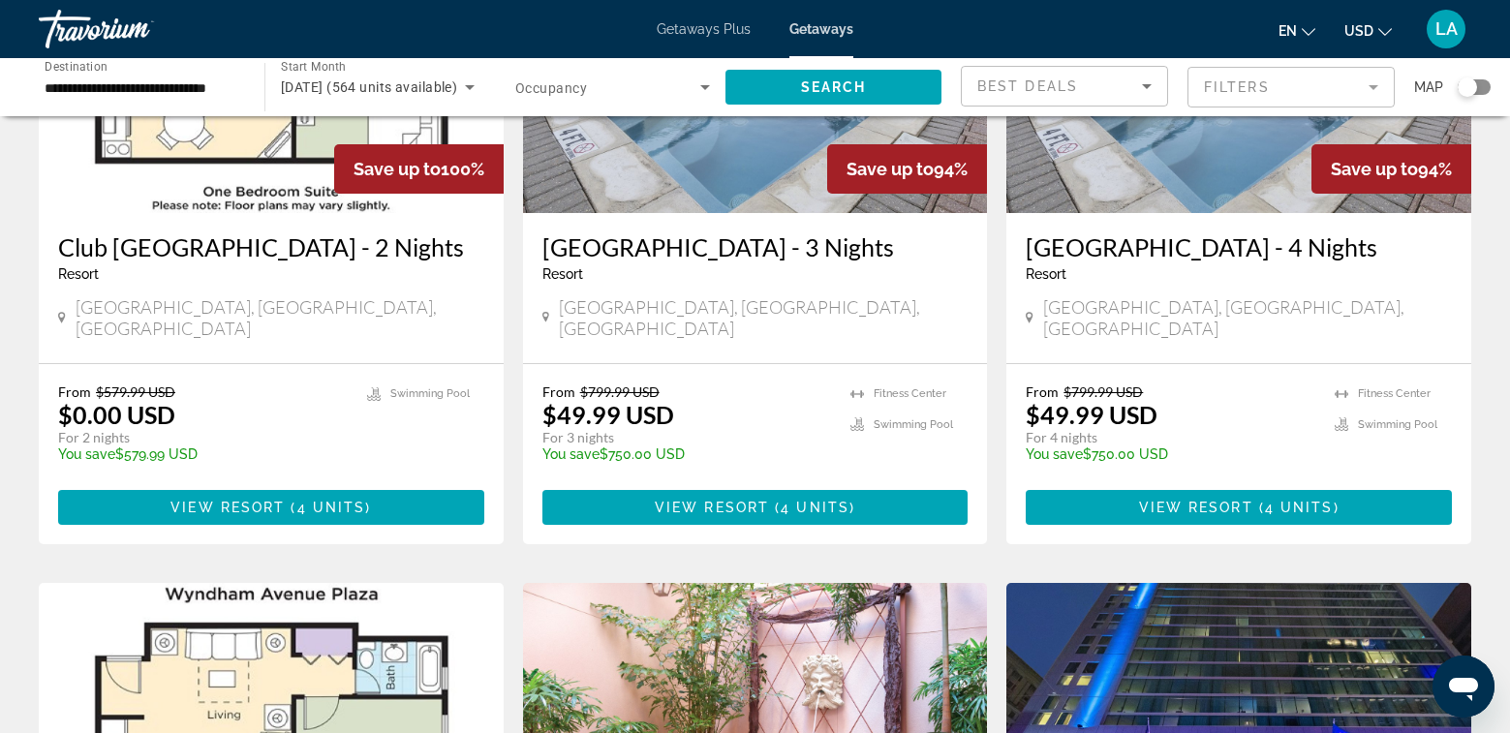
scroll to position [291, 0]
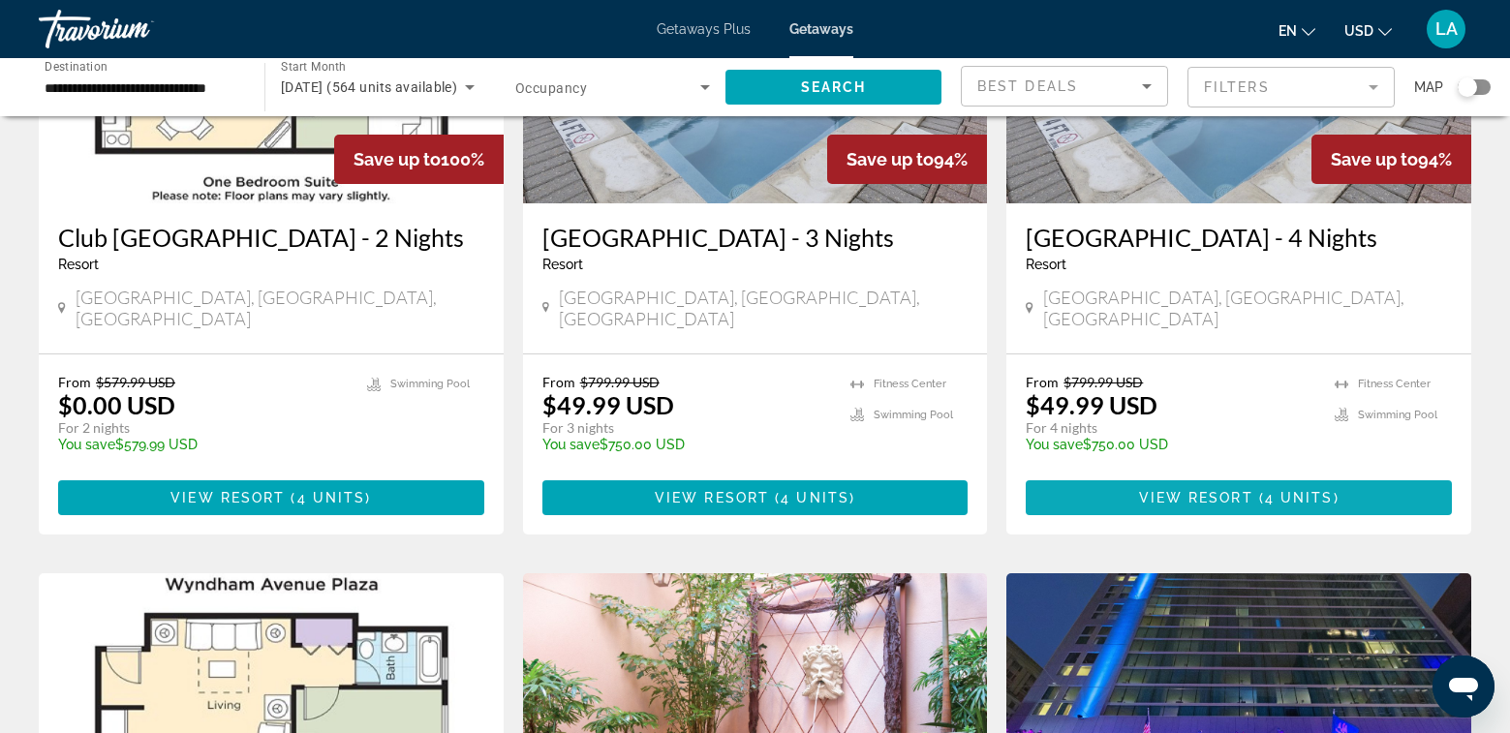
click at [1216, 491] on span "Main content" at bounding box center [1239, 498] width 426 height 46
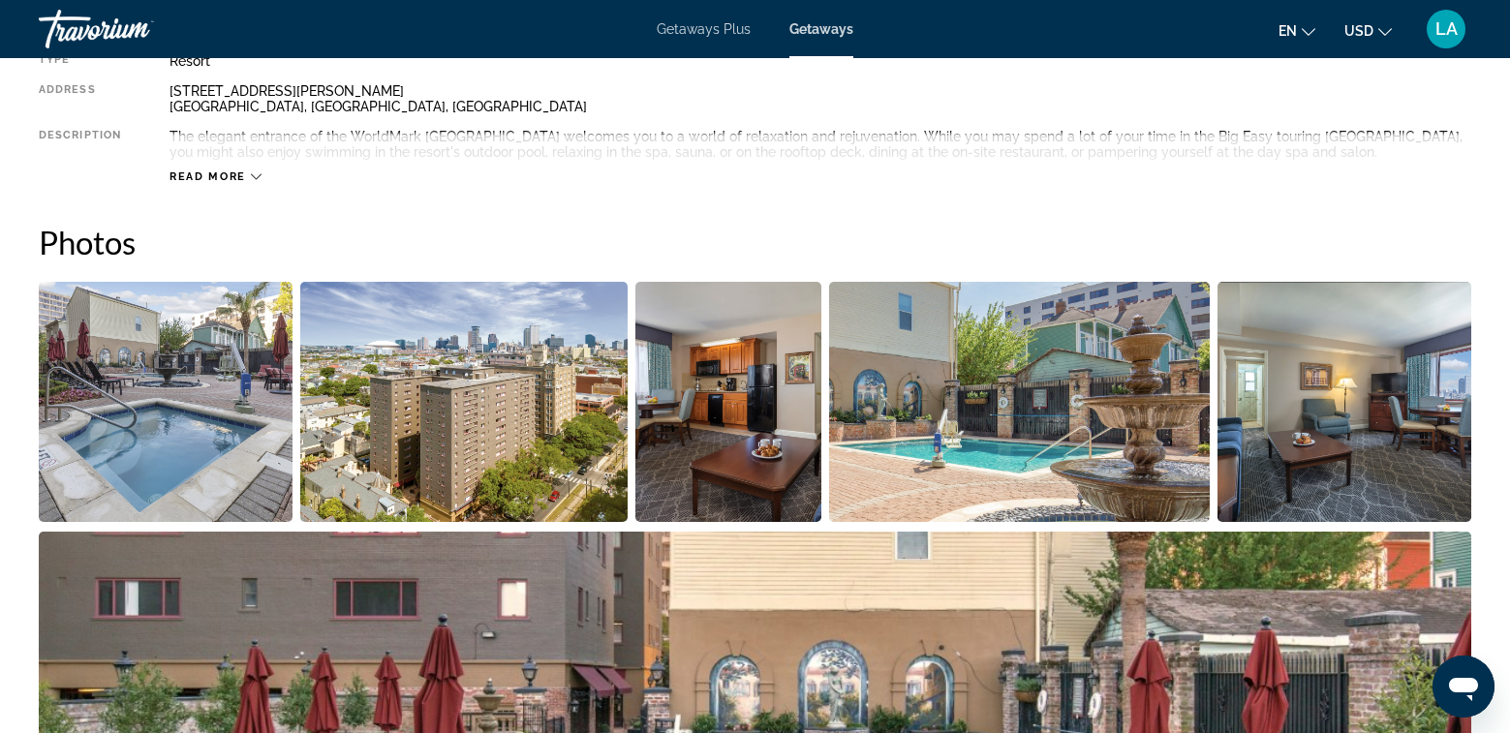
scroll to position [437, 0]
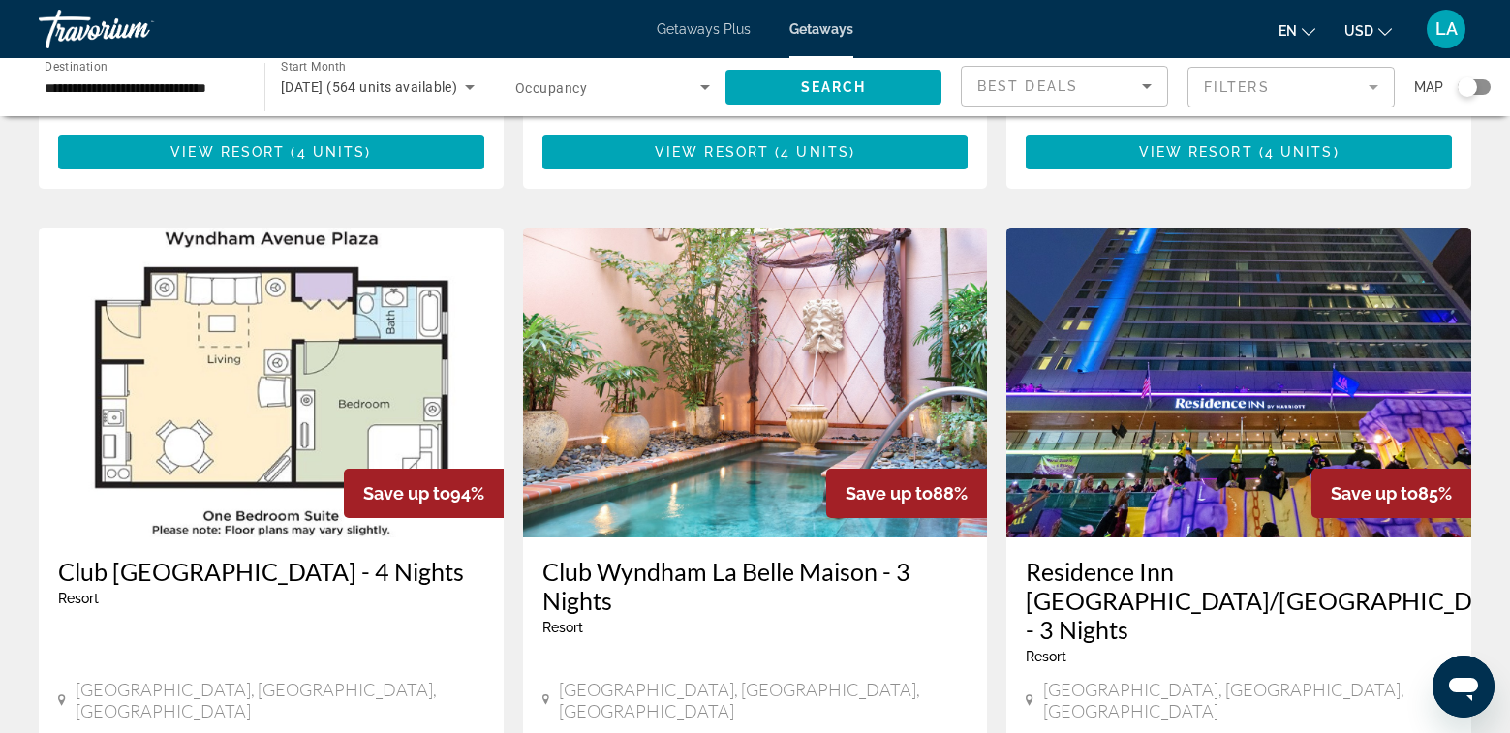
scroll to position [872, 0]
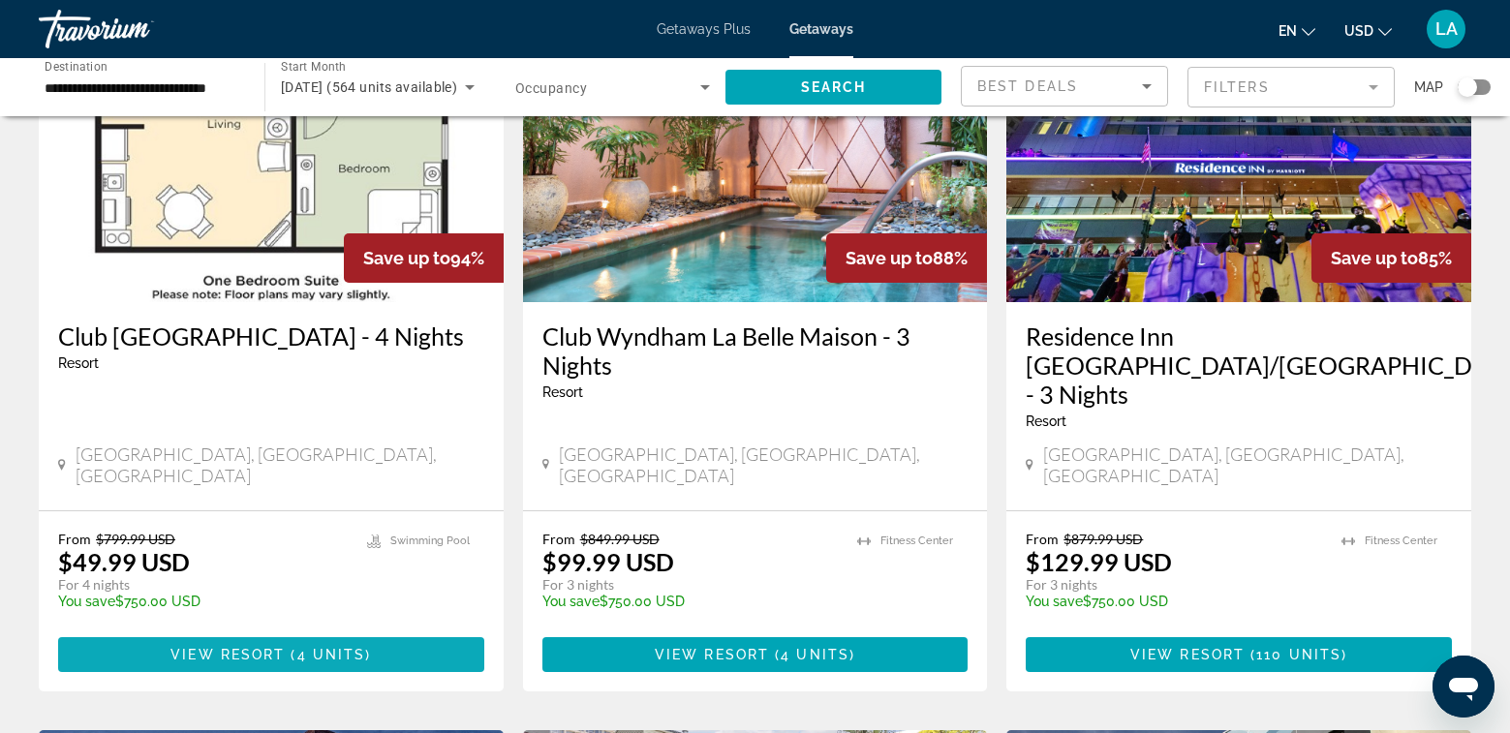
click at [301, 647] on span "4 units" at bounding box center [331, 654] width 69 height 15
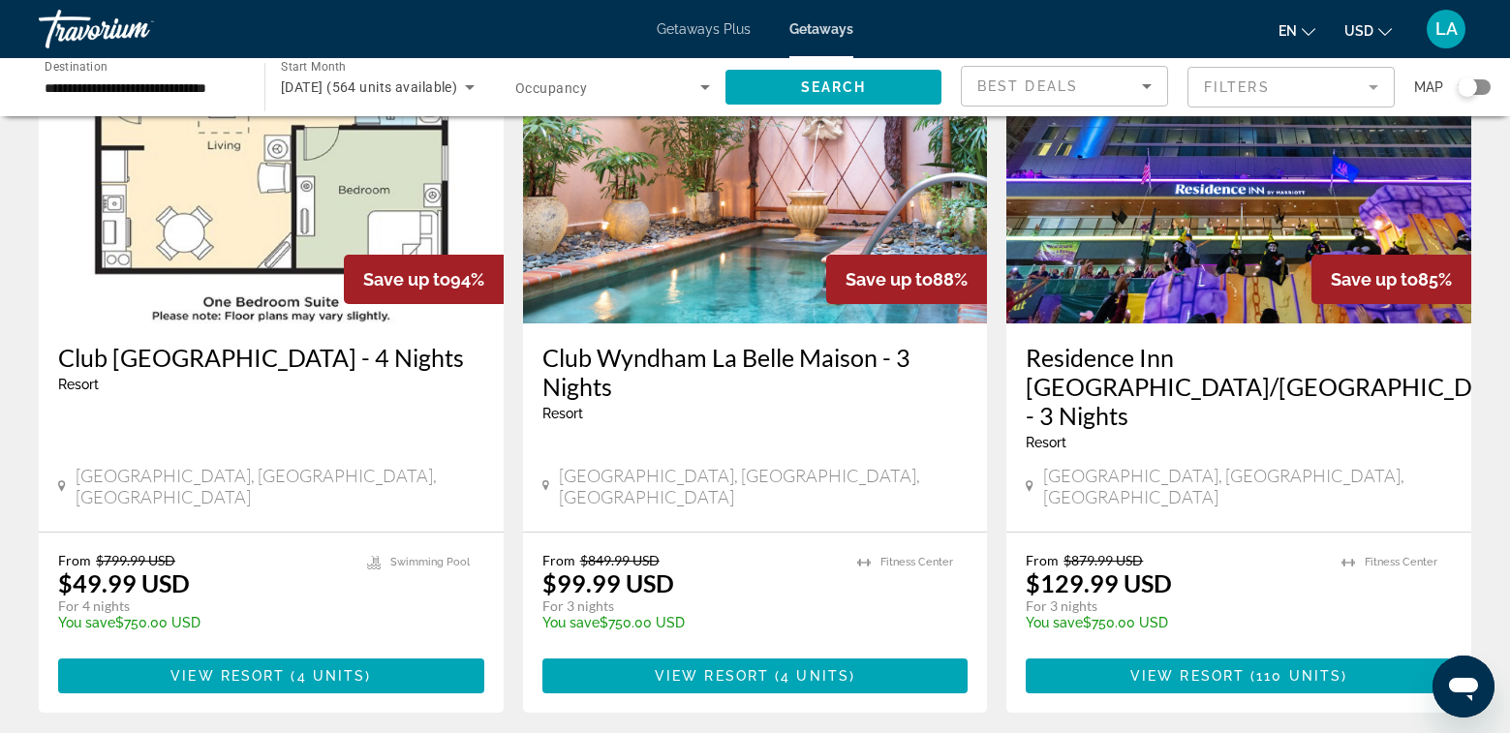
scroll to position [969, 0]
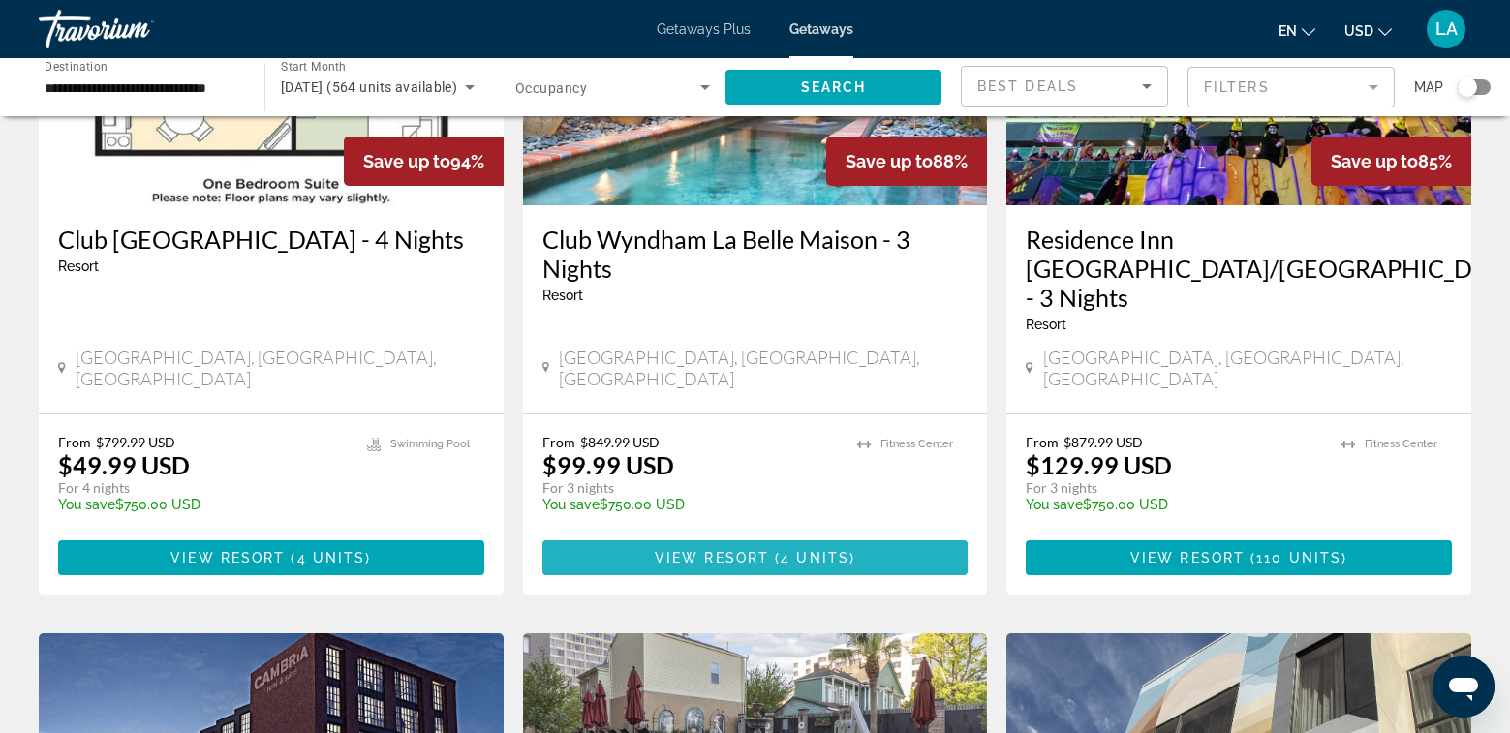
click at [768, 550] on span "View Resort" at bounding box center [712, 557] width 114 height 15
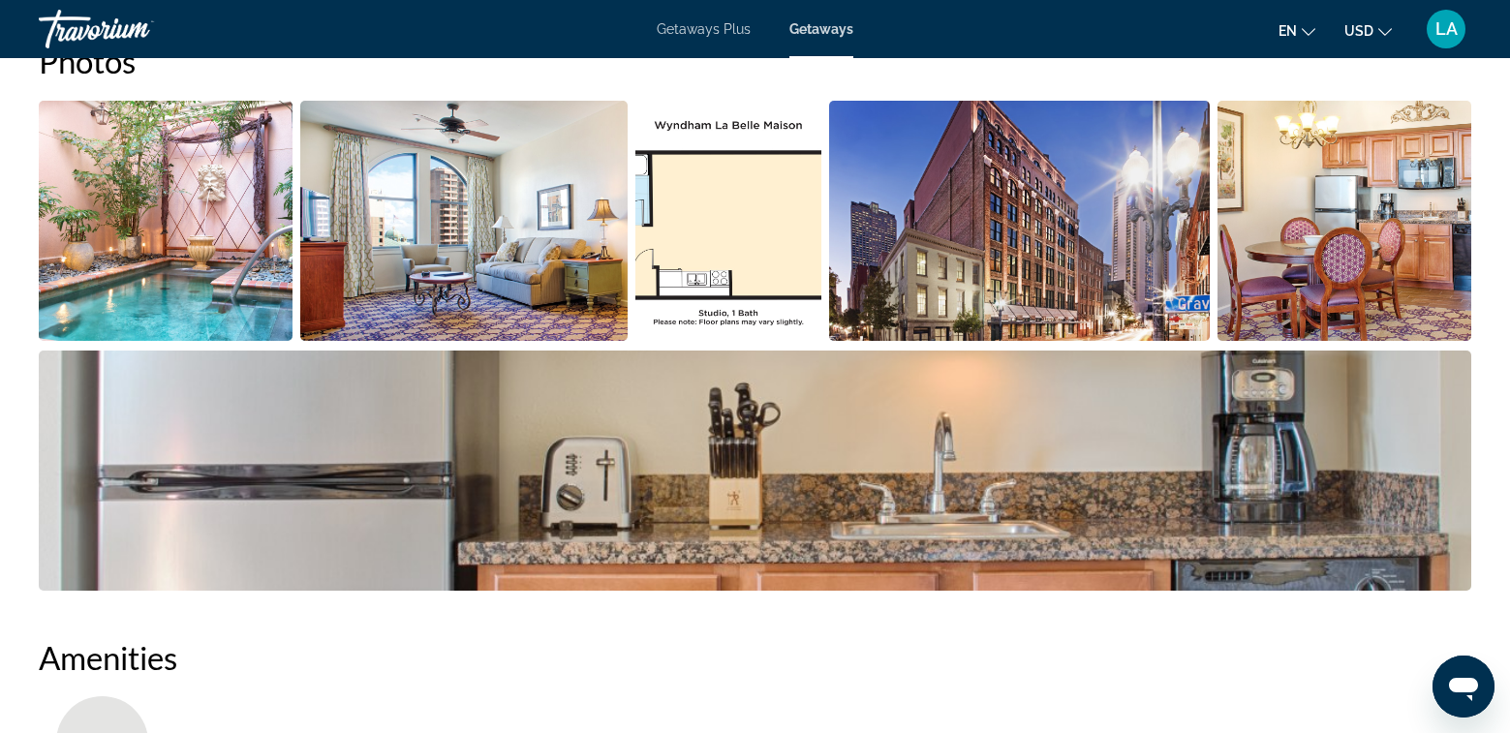
scroll to position [911, 0]
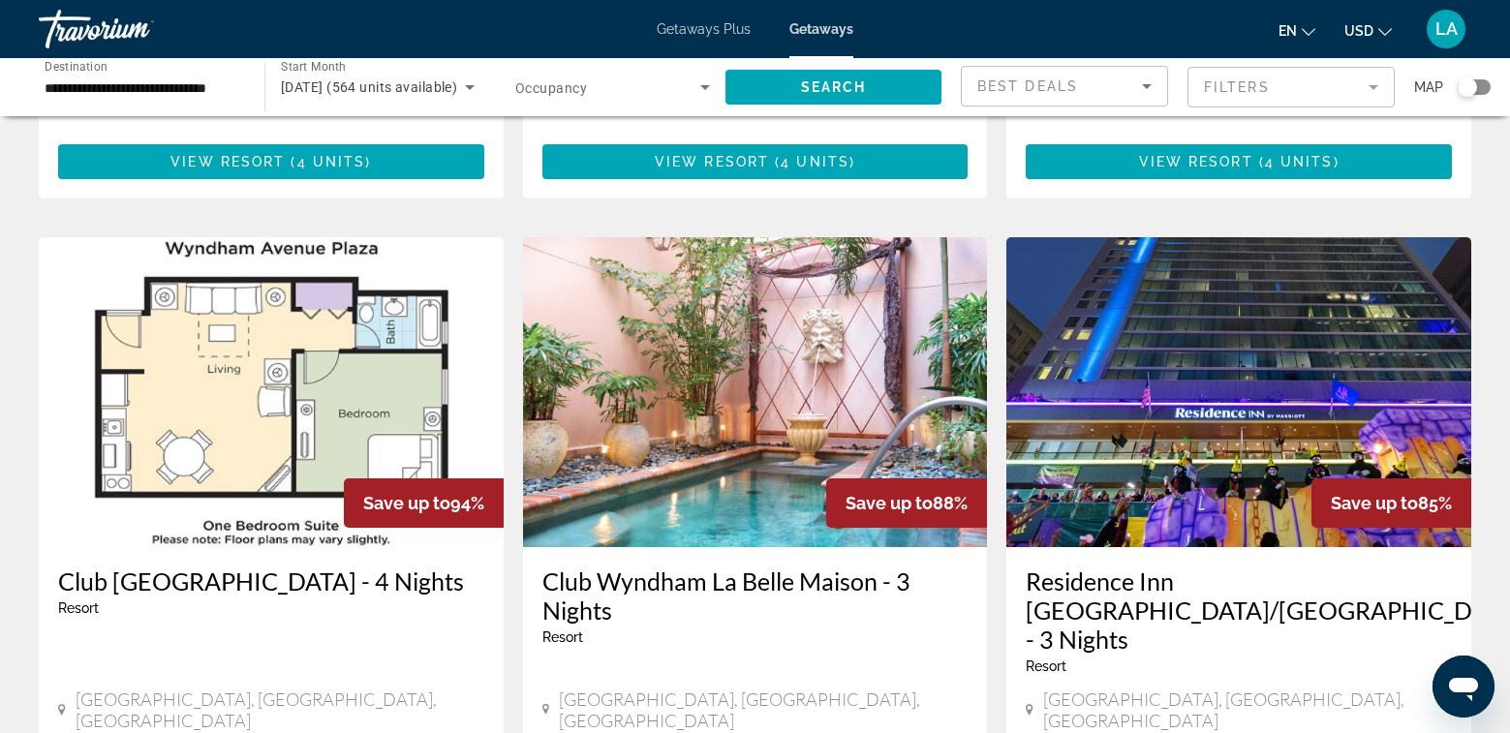
scroll to position [872, 0]
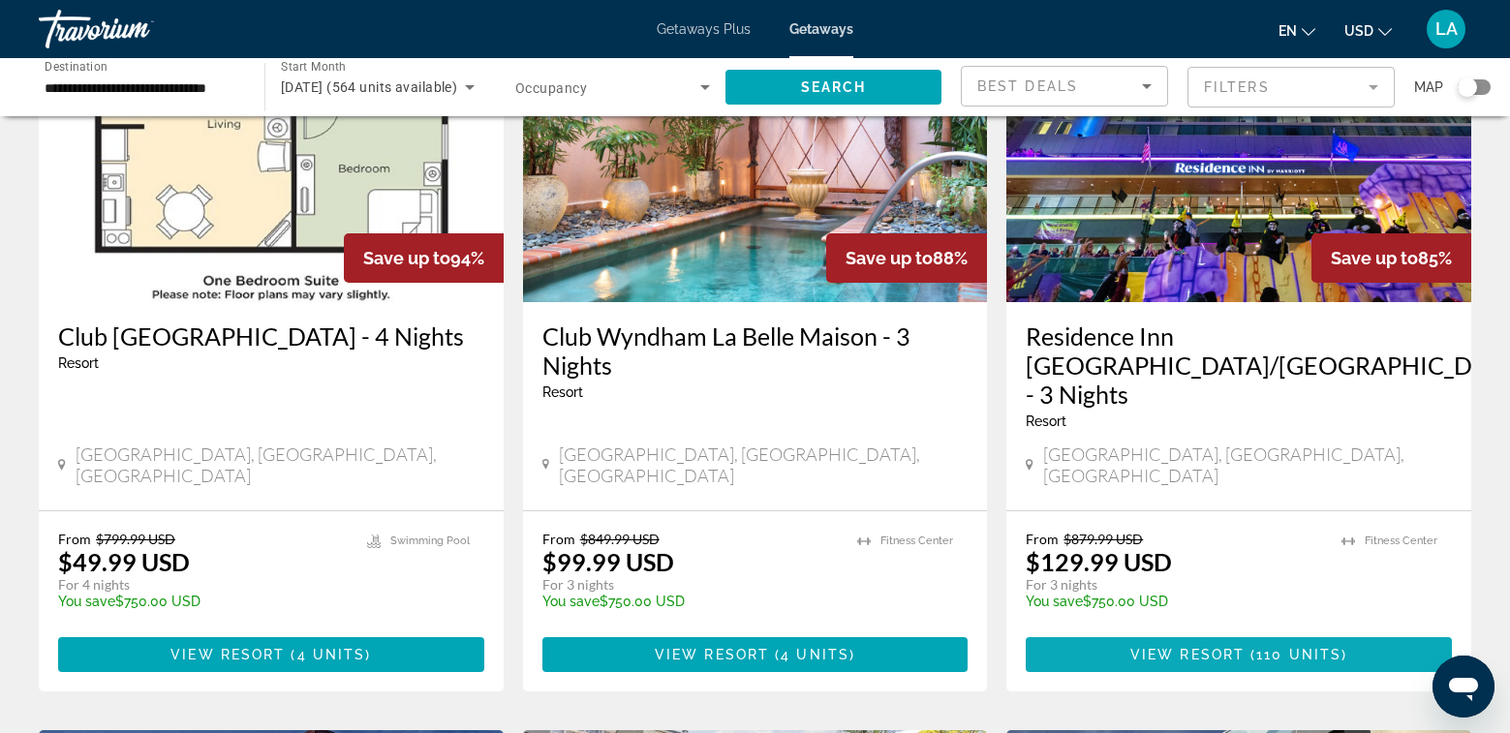
click at [1228, 647] on span "View Resort" at bounding box center [1187, 654] width 114 height 15
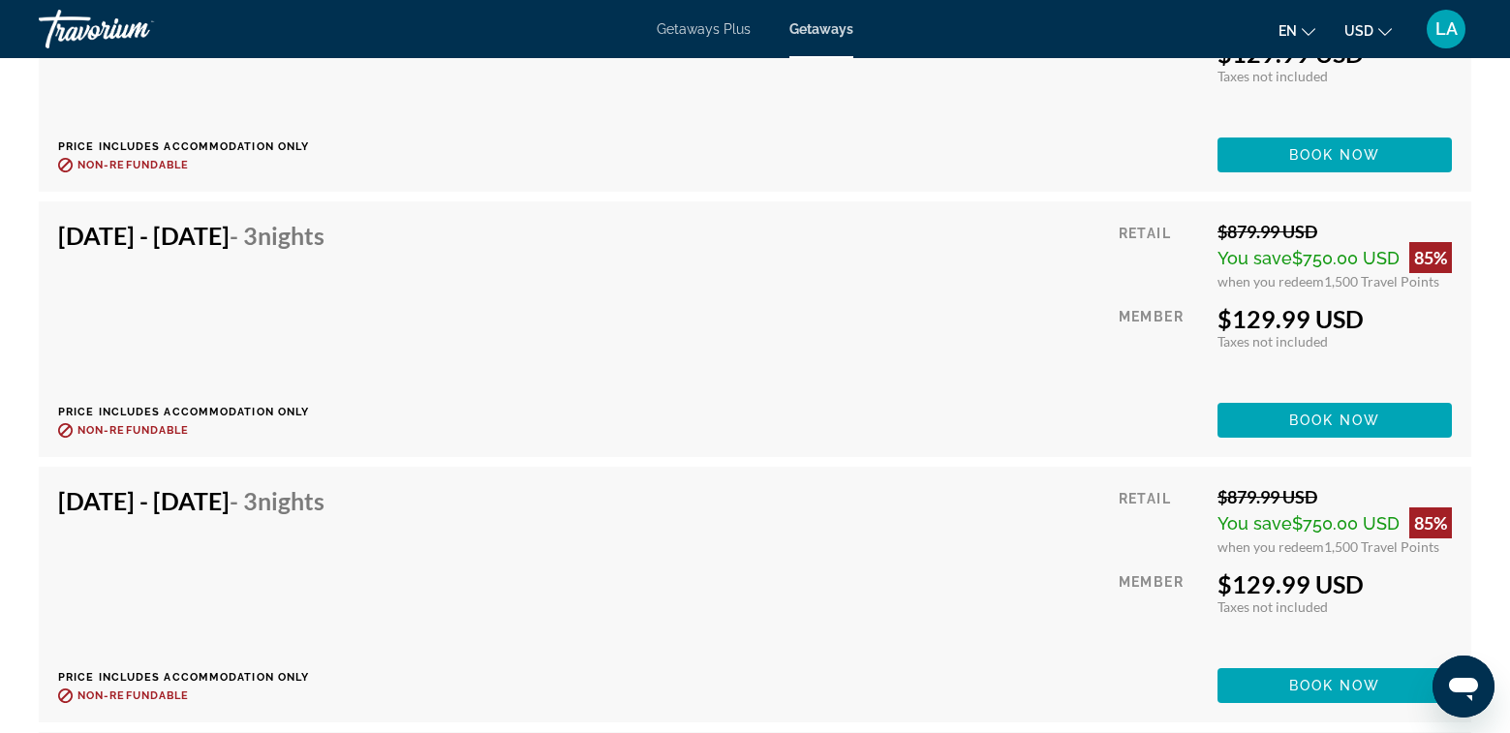
scroll to position [4615, 0]
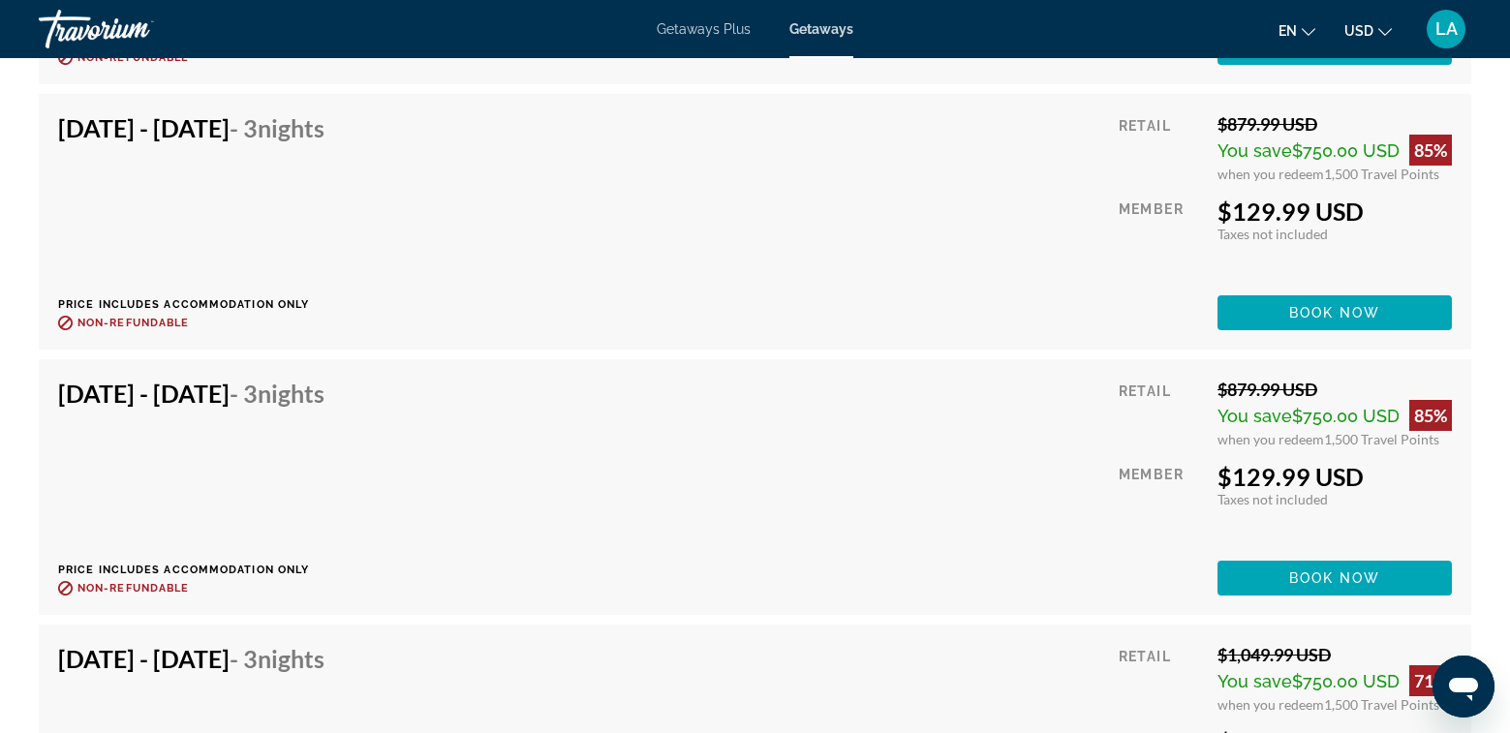
scroll to position [4816, 0]
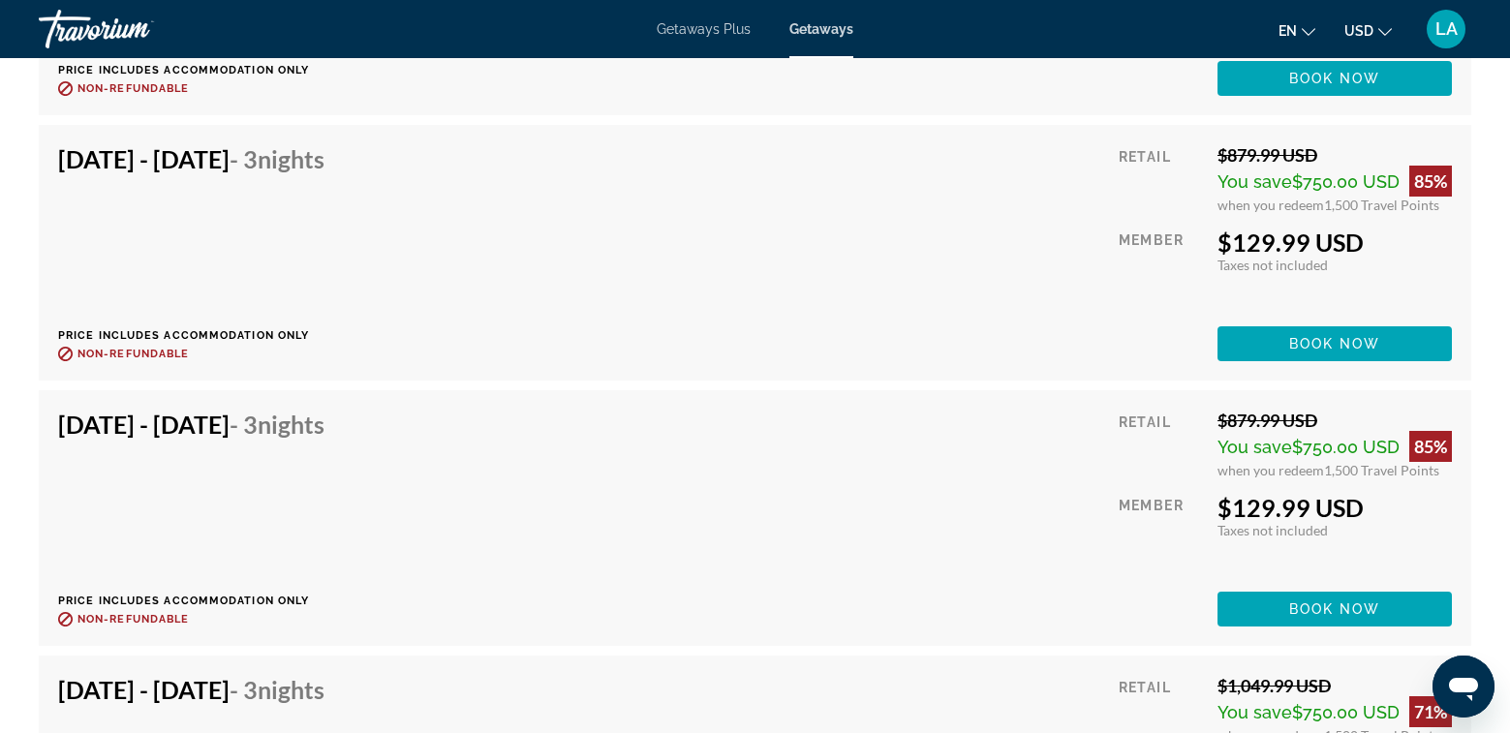
click at [1317, 606] on span "Book now" at bounding box center [1335, 608] width 92 height 15
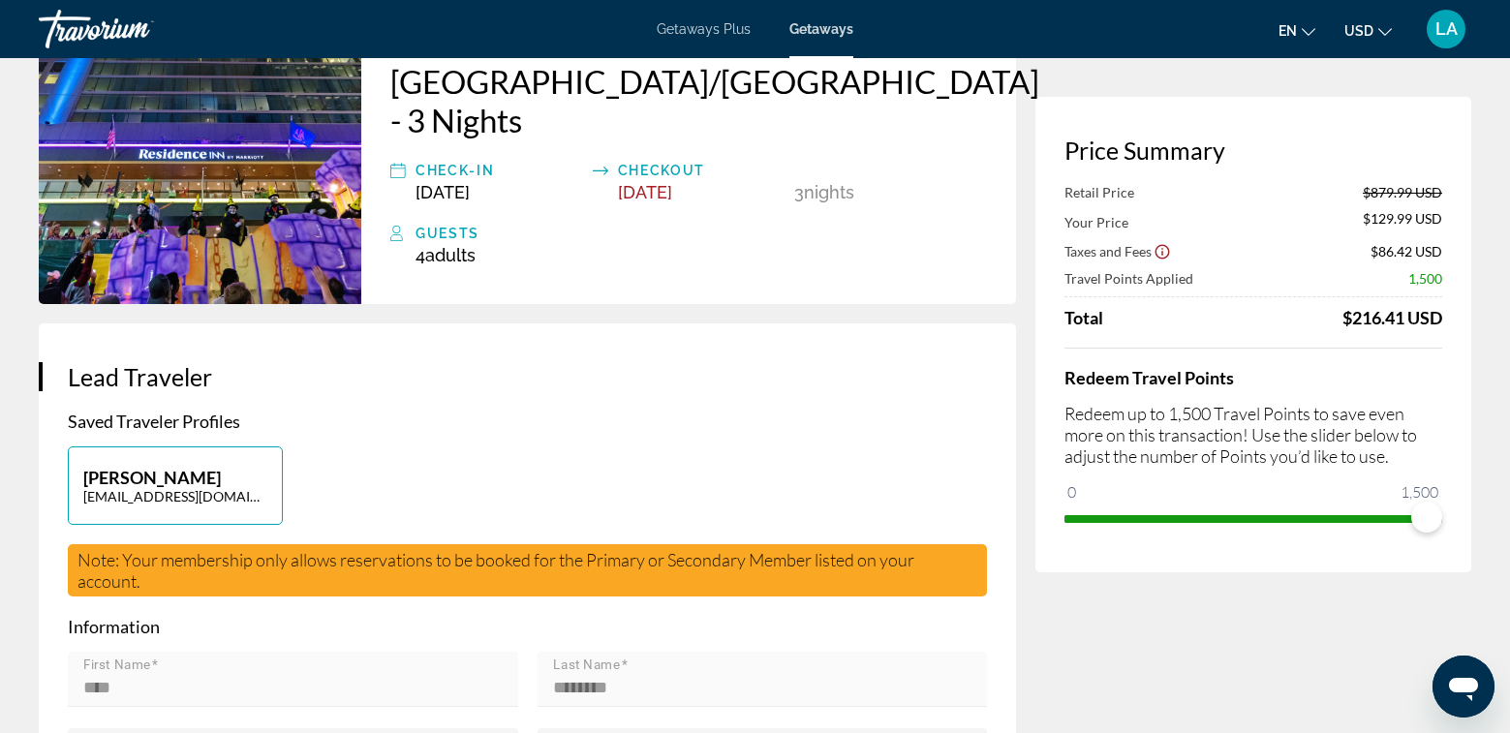
scroll to position [194, 0]
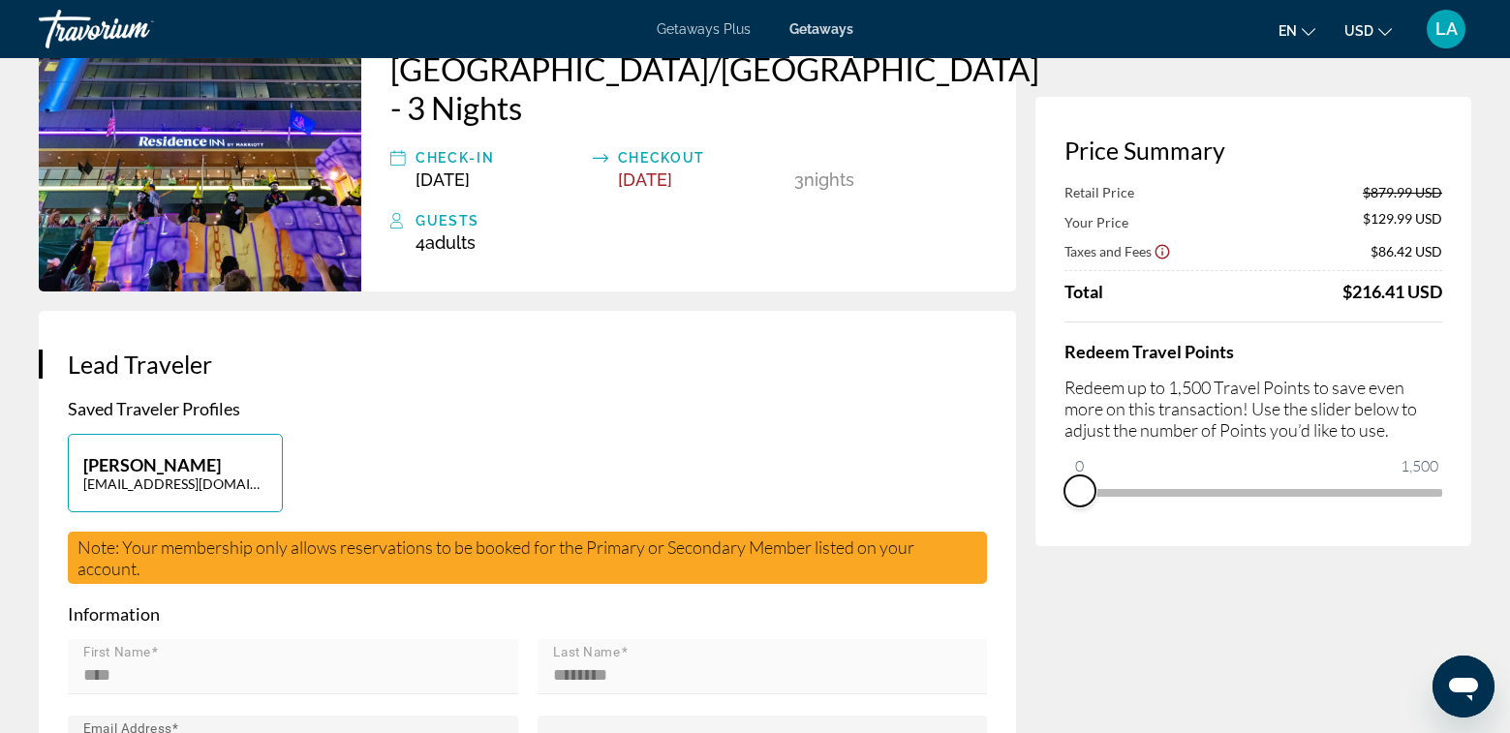
drag, startPoint x: 1429, startPoint y: 520, endPoint x: 1049, endPoint y: 540, distance: 380.2
click at [1049, 540] on div "Price Summary Retail Price $879.99 USD Your Price $129.99 USD Taxes and Fees $8…" at bounding box center [1253, 321] width 436 height 449
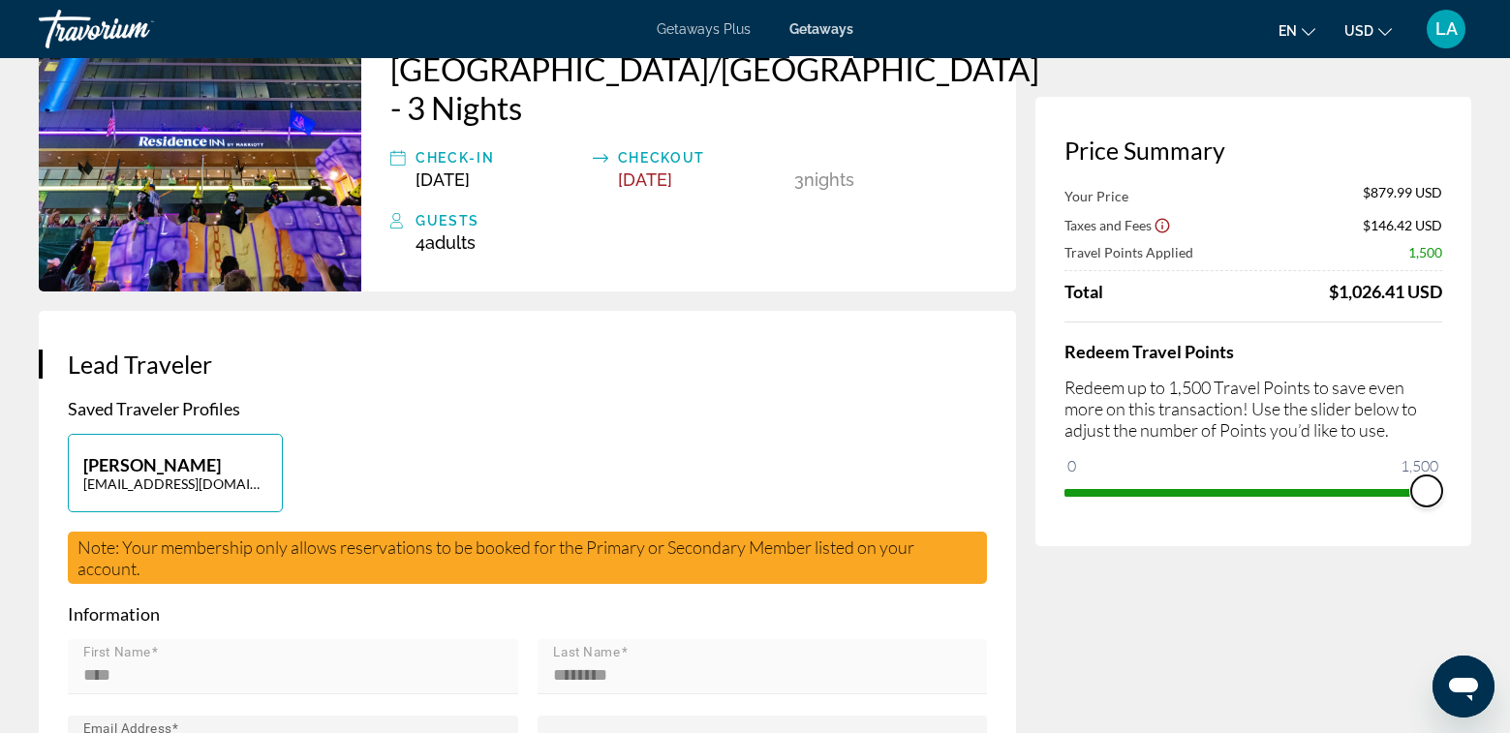
drag, startPoint x: 1163, startPoint y: 467, endPoint x: 1466, endPoint y: 489, distance: 304.0
click at [1466, 489] on div "Price Summary Your Price $879.99 USD Taxes and Fees $146.42 USD Travel Points A…" at bounding box center [1253, 321] width 436 height 449
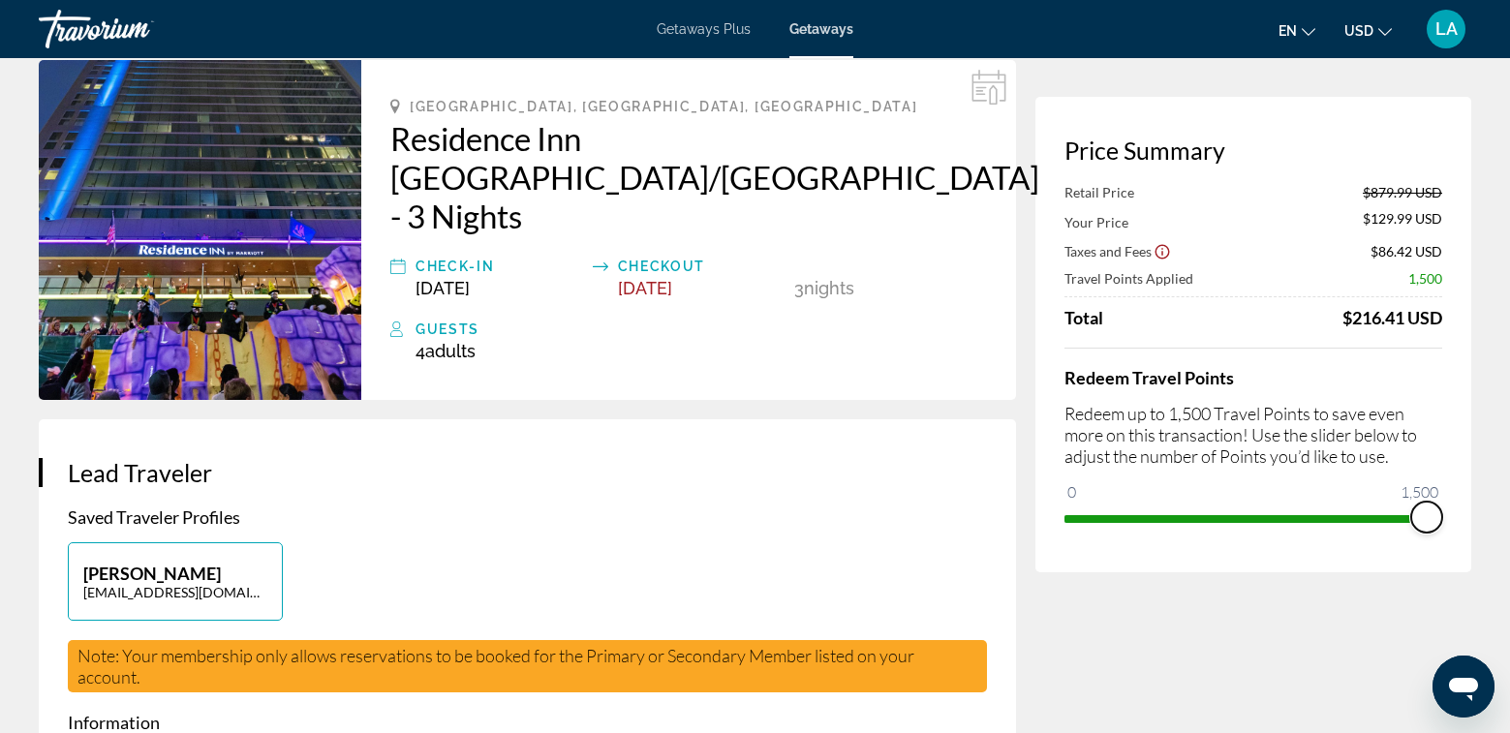
scroll to position [0, 0]
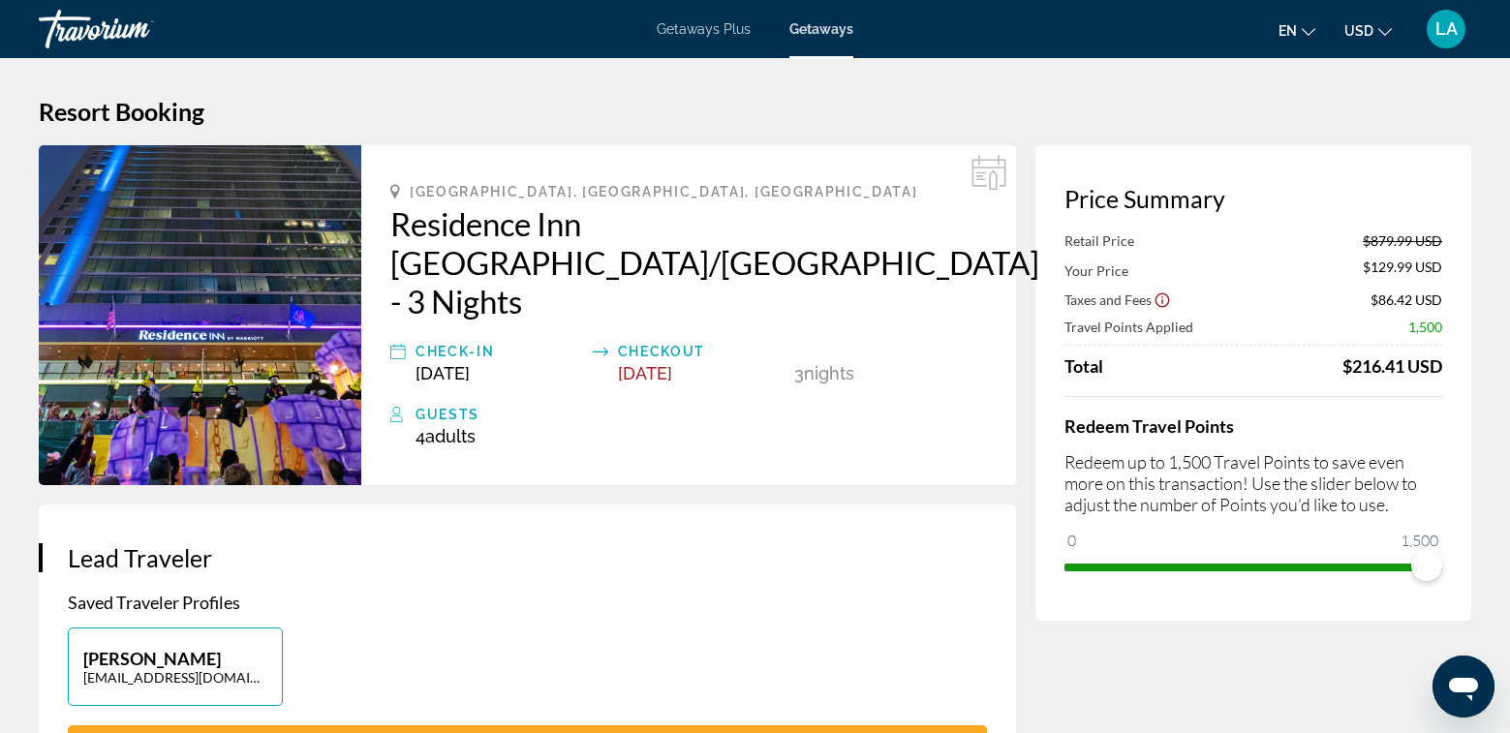
click at [1196, 108] on h1 "Resort Booking" at bounding box center [755, 111] width 1432 height 29
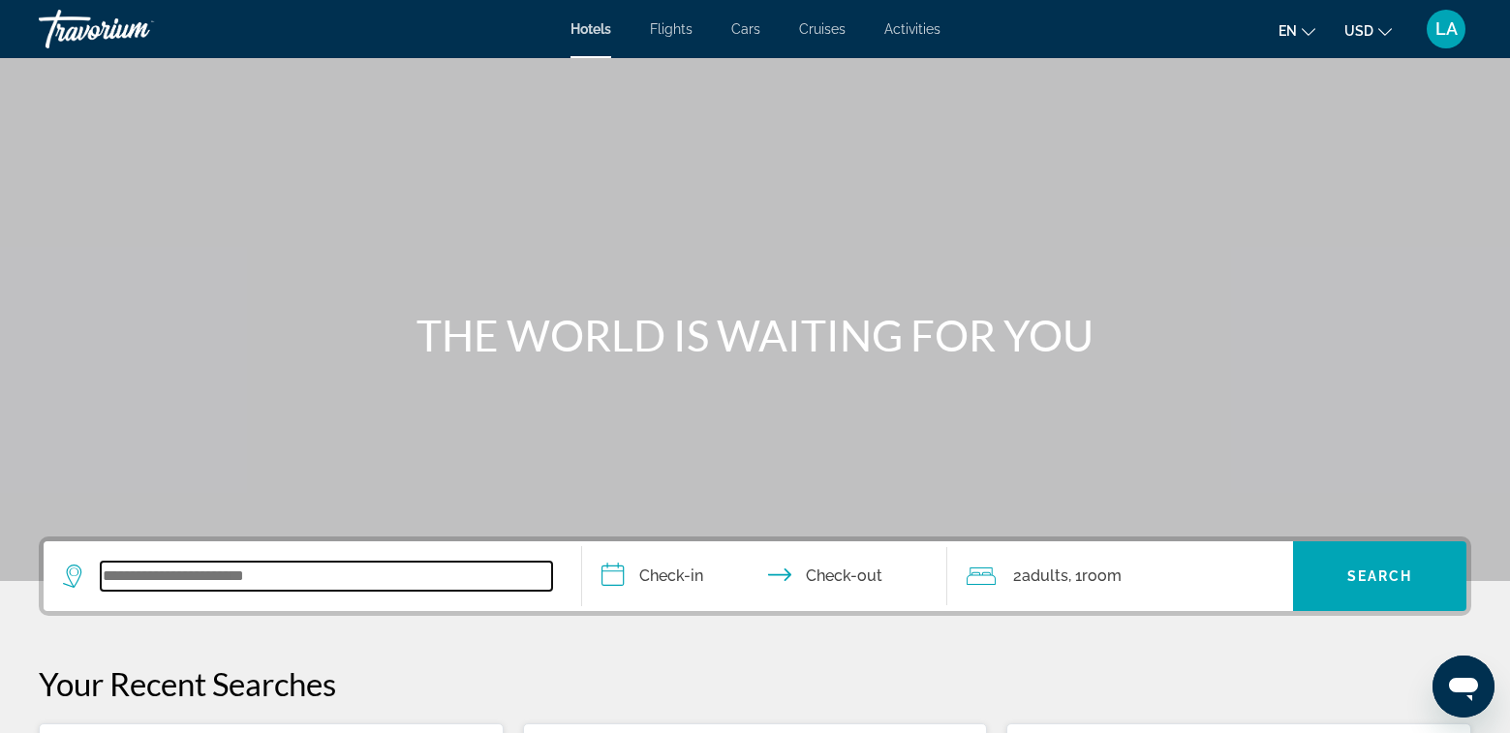
click at [309, 586] on input "Search widget" at bounding box center [326, 576] width 451 height 29
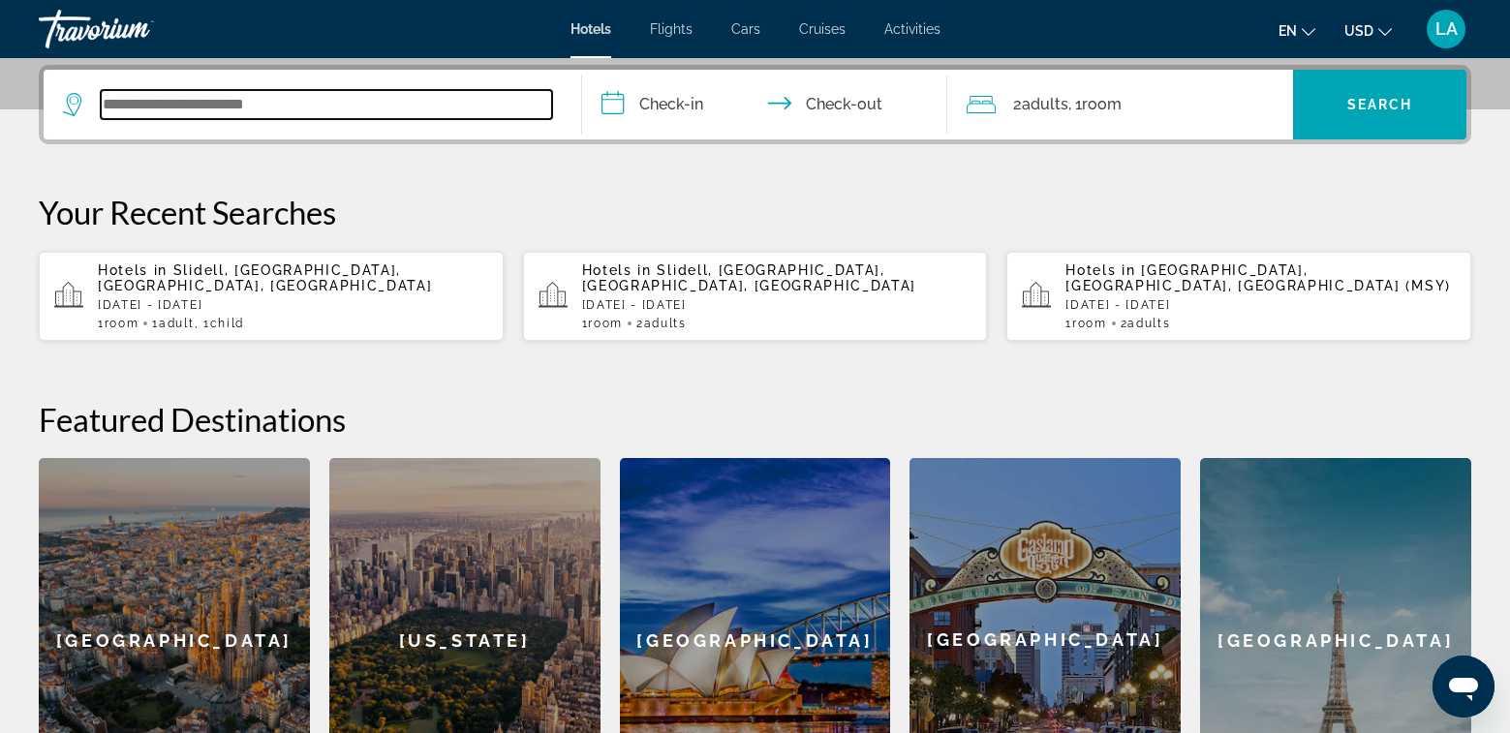
scroll to position [474, 0]
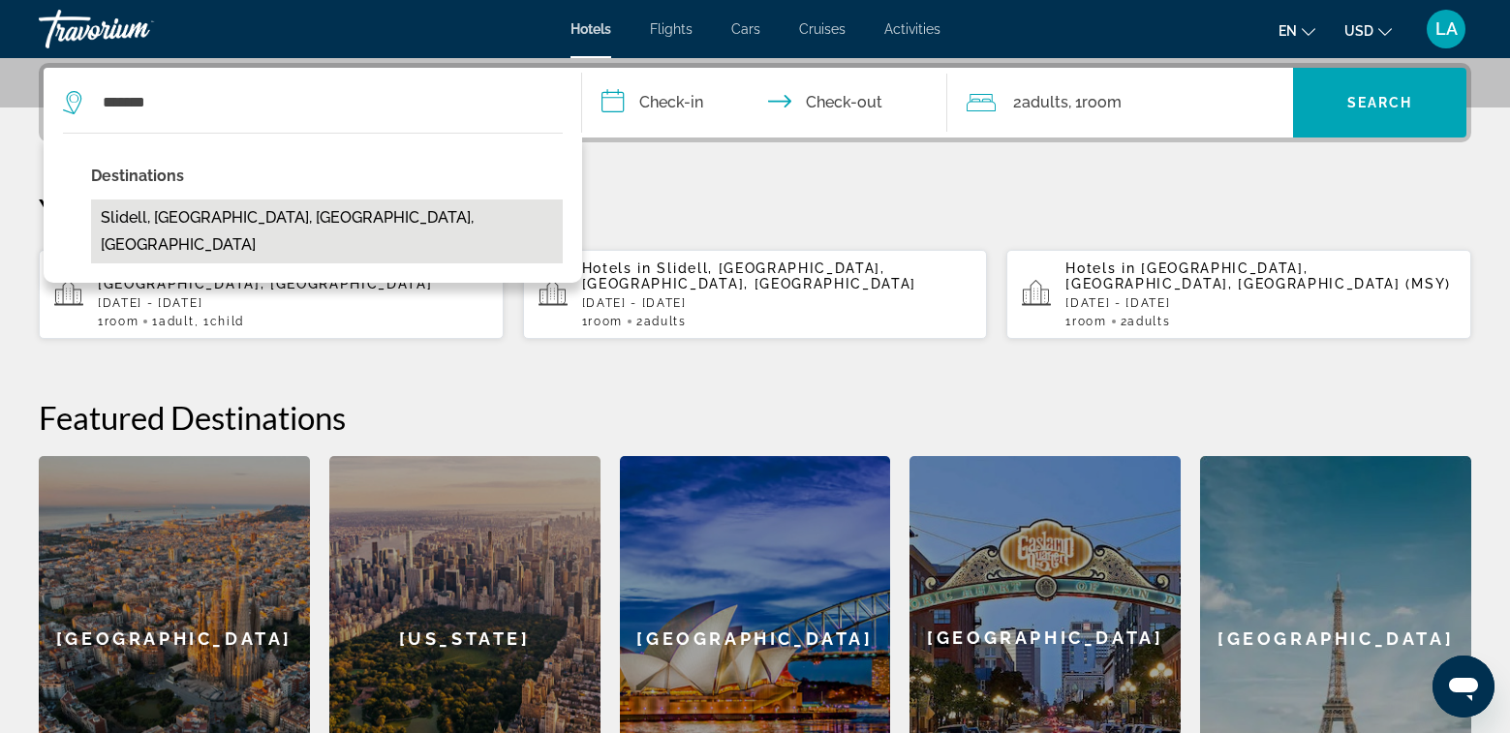
click at [207, 221] on button "Slidell, New Orleans, LA, United States" at bounding box center [327, 232] width 472 height 64
type input "**********"
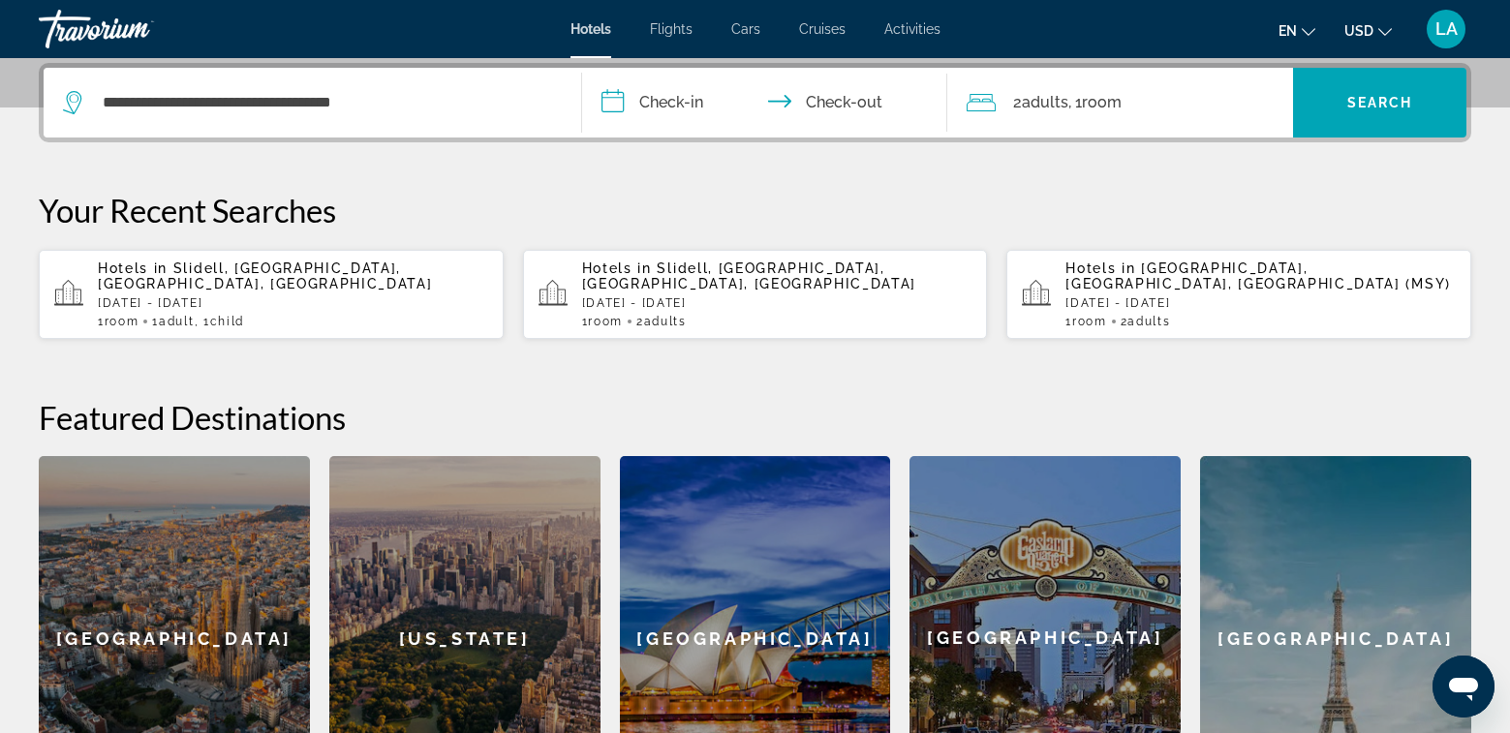
click at [698, 100] on input "**********" at bounding box center [768, 106] width 373 height 76
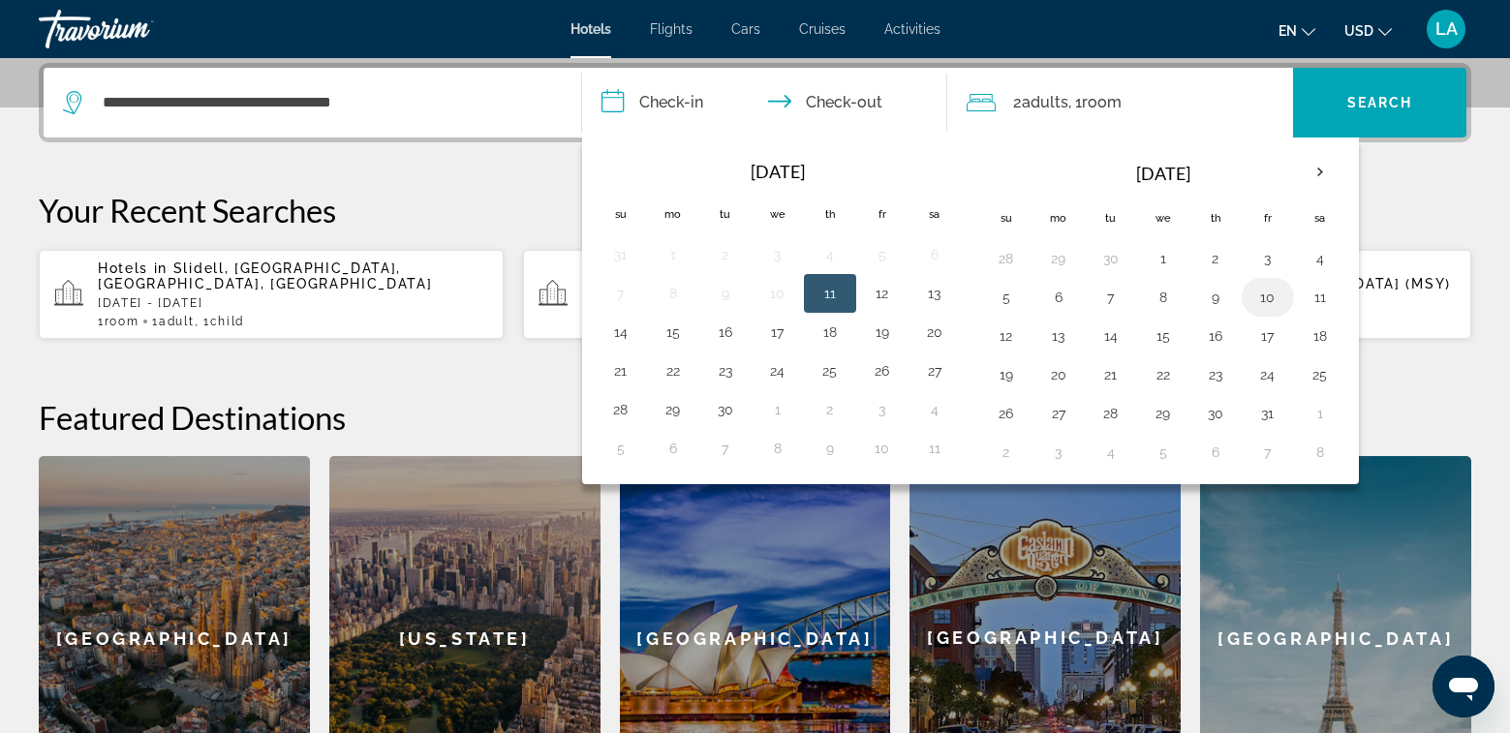
click at [1266, 299] on button "10" at bounding box center [1267, 297] width 31 height 27
click at [1002, 337] on button "12" at bounding box center [1006, 336] width 31 height 27
type input "**********"
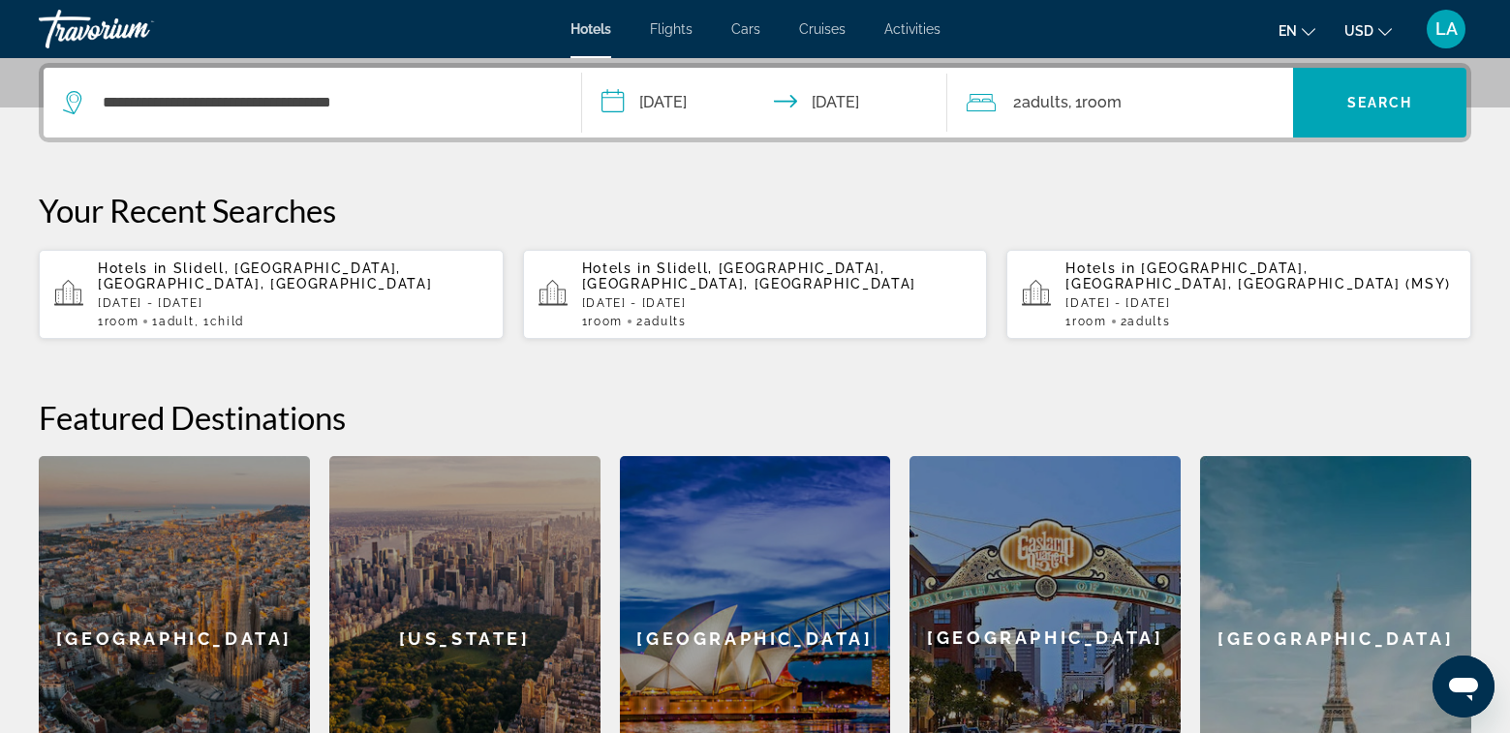
click at [1063, 106] on span "Adults" at bounding box center [1045, 102] width 46 height 18
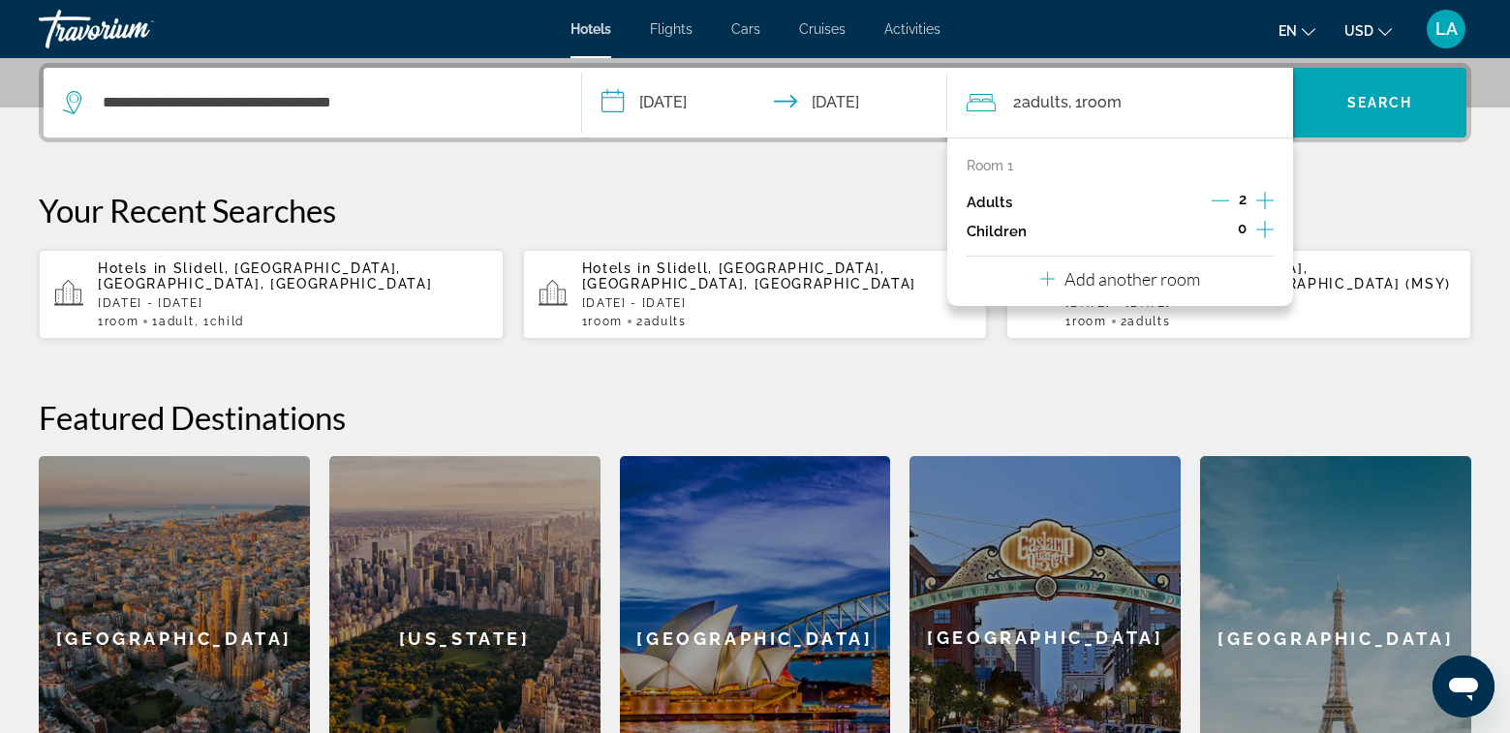
click at [1266, 229] on icon "Increment children" at bounding box center [1264, 229] width 17 height 23
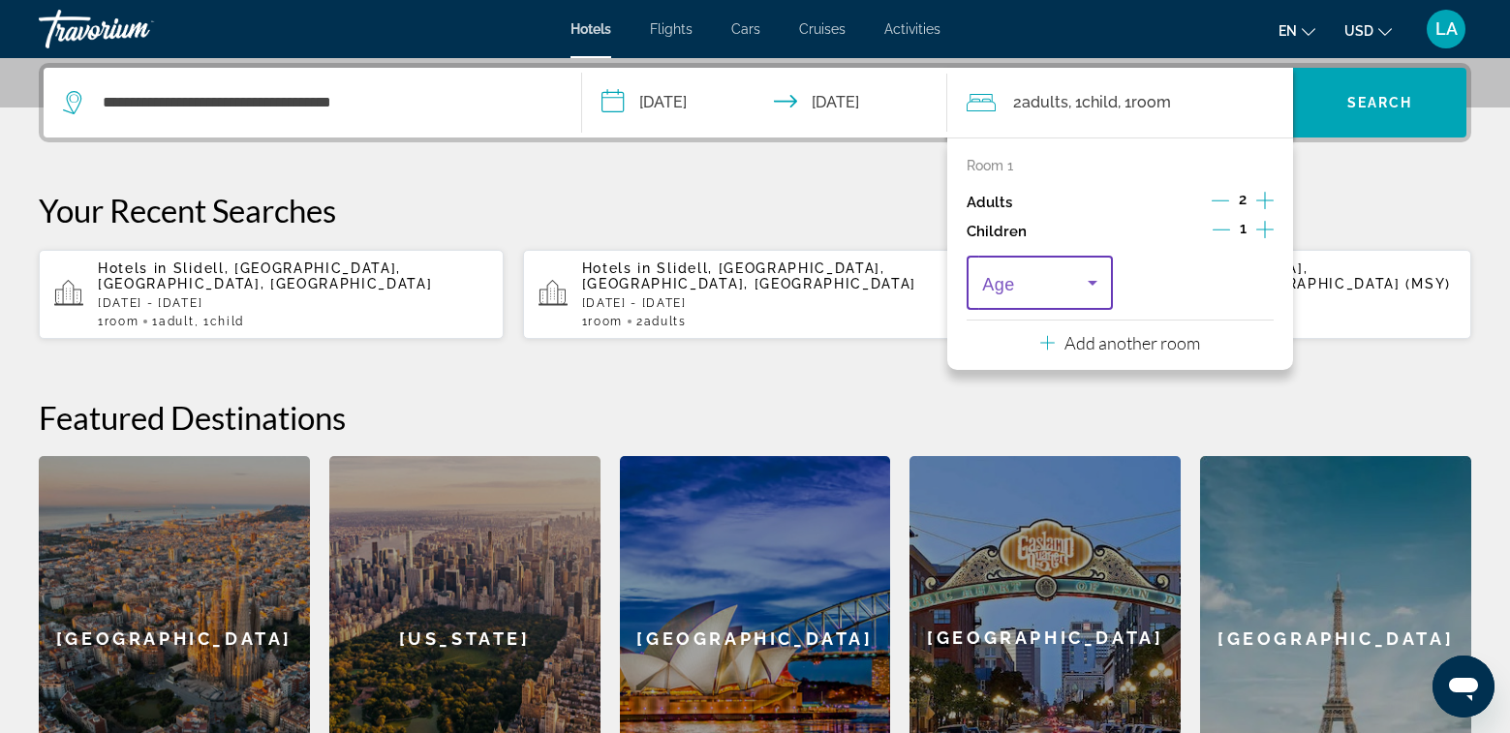
click at [1098, 279] on icon "Travelers: 2 adults, 1 child" at bounding box center [1092, 282] width 23 height 23
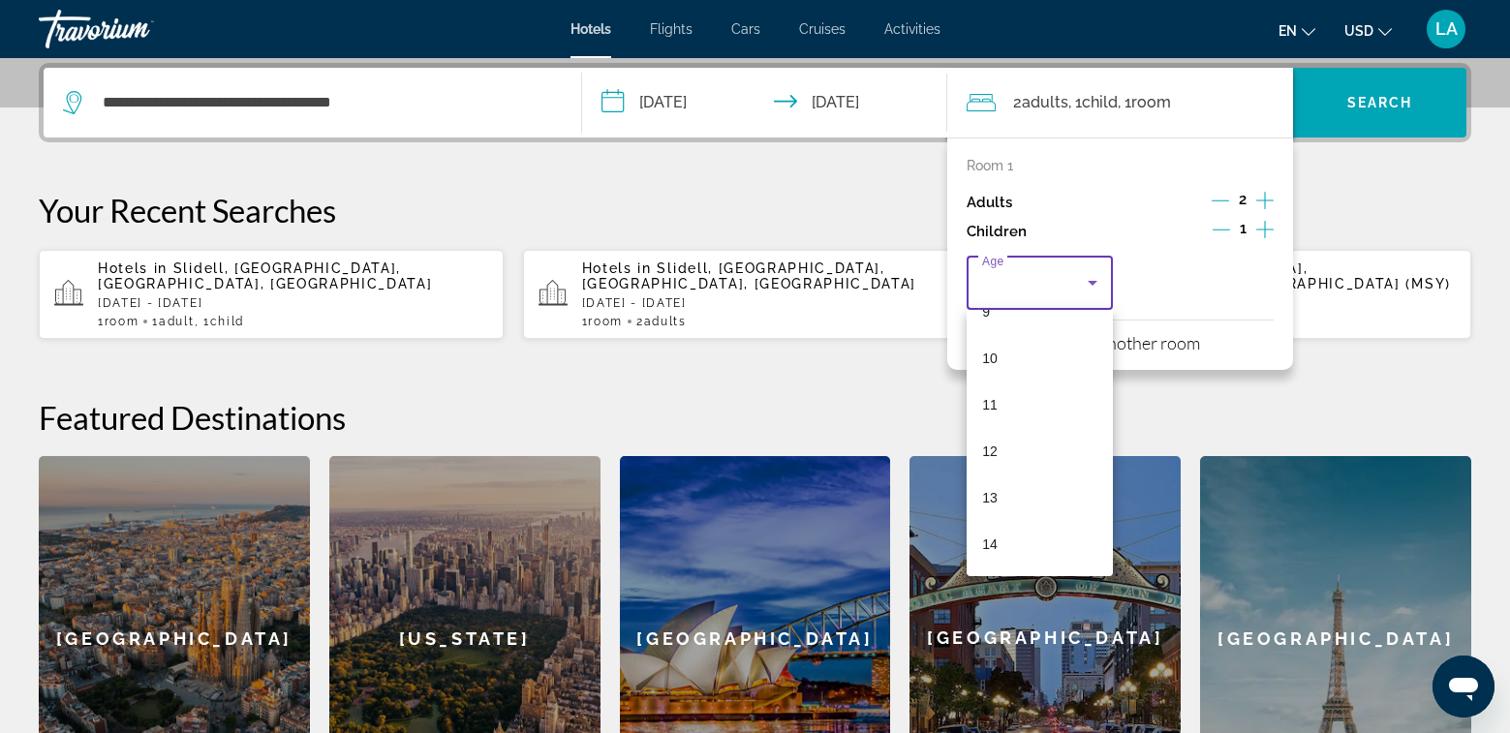
scroll to position [484, 0]
click at [1012, 465] on mat-option "13" at bounding box center [1040, 461] width 146 height 46
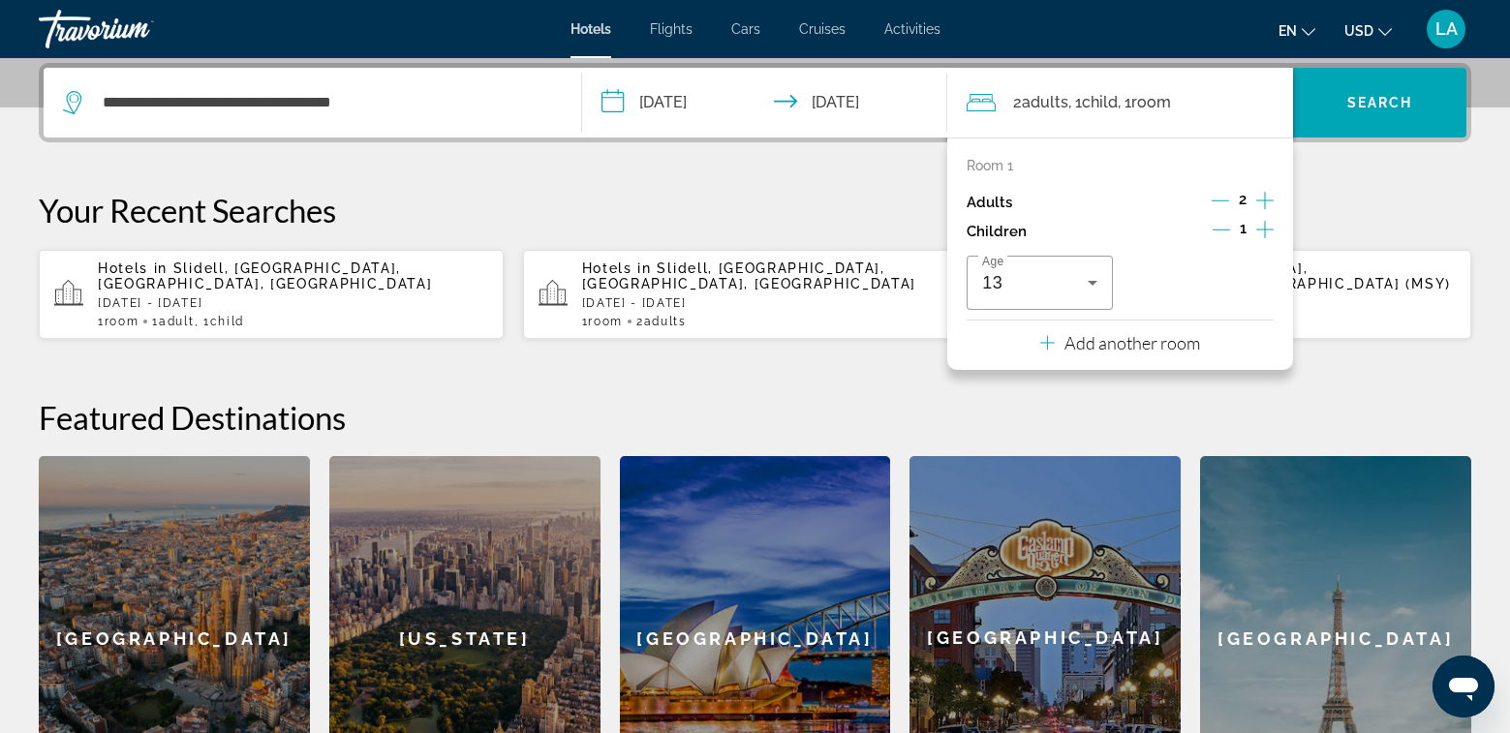
click at [1210, 201] on div "Adults 2" at bounding box center [1120, 202] width 307 height 29
click at [1216, 230] on icon "Decrement children" at bounding box center [1221, 230] width 17 height 1
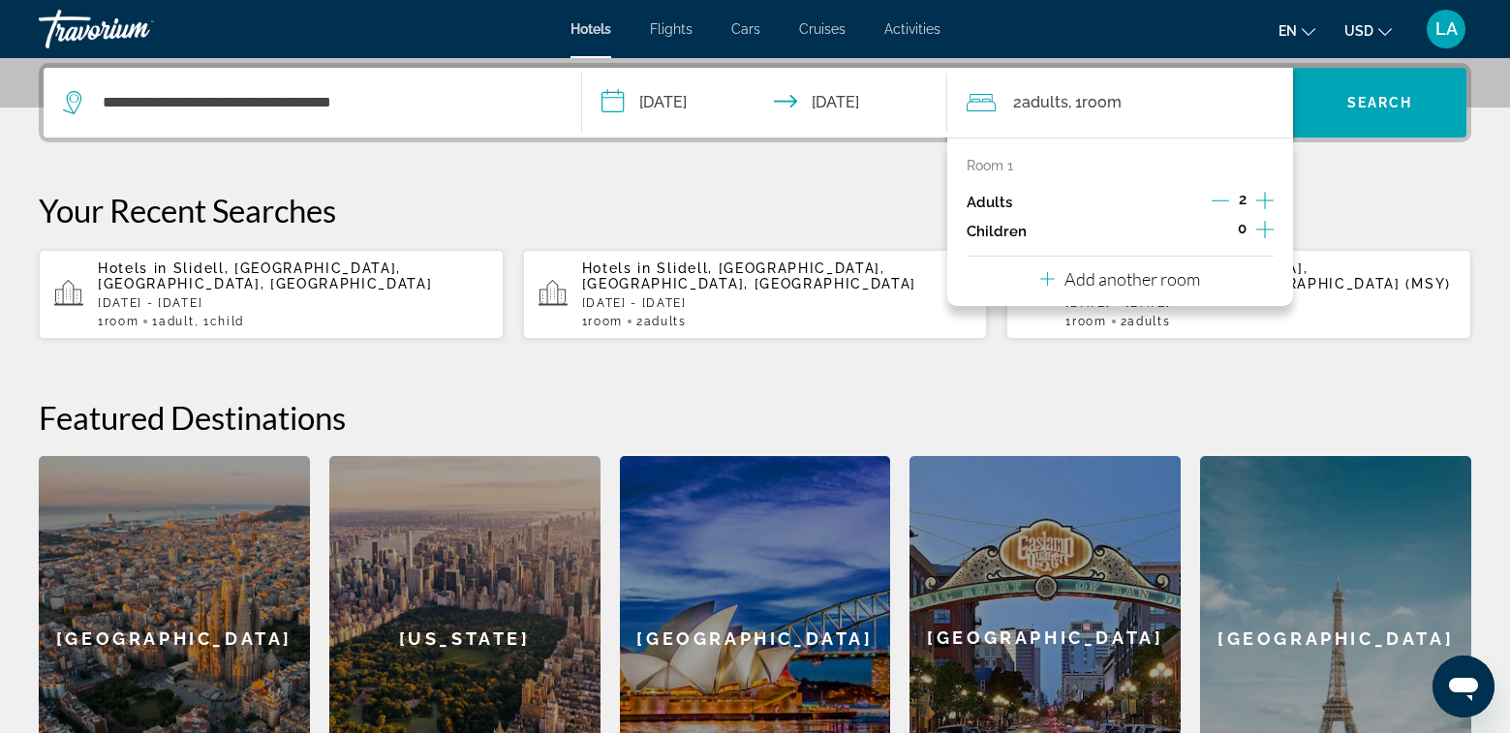
click at [1366, 172] on div "**********" at bounding box center [755, 441] width 1510 height 757
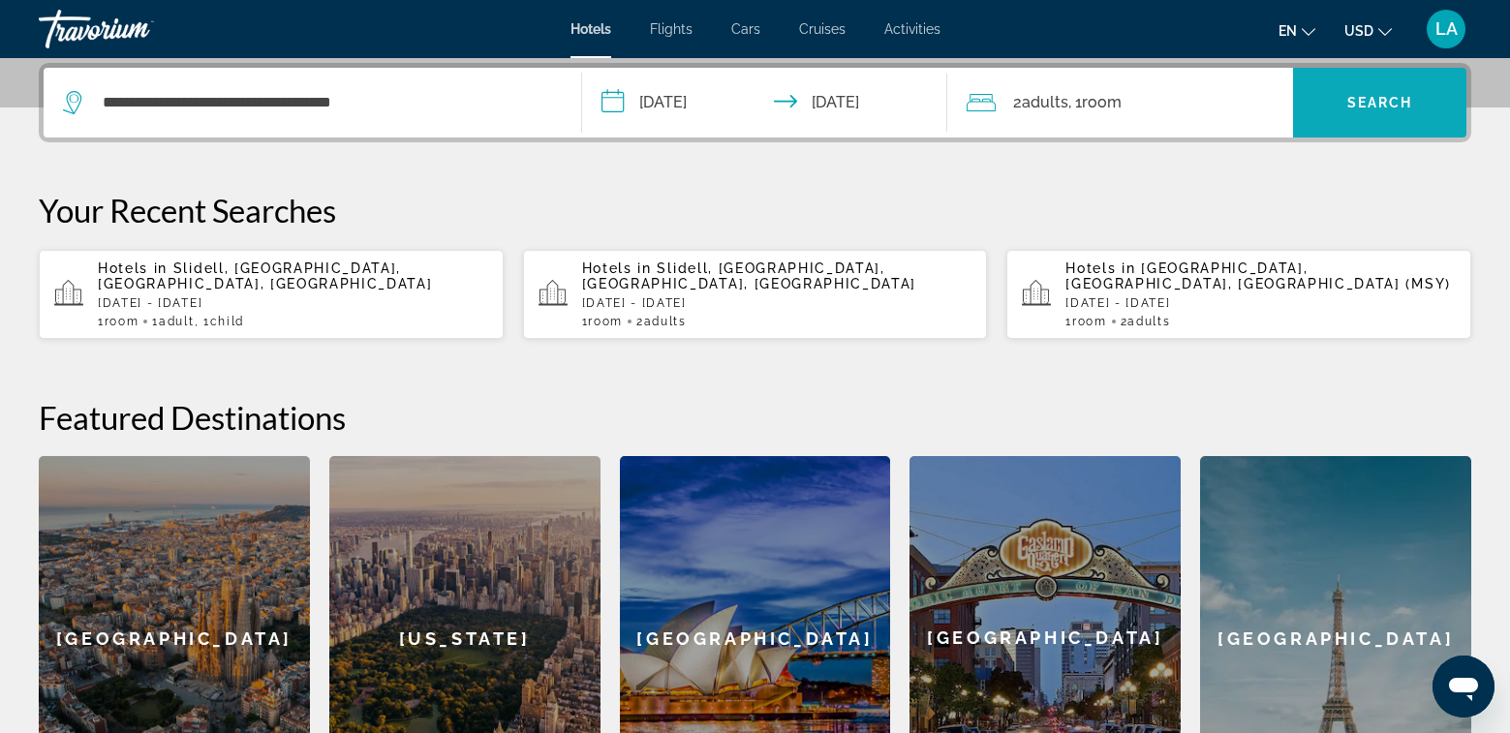
click at [1368, 99] on span "Search" at bounding box center [1380, 102] width 66 height 15
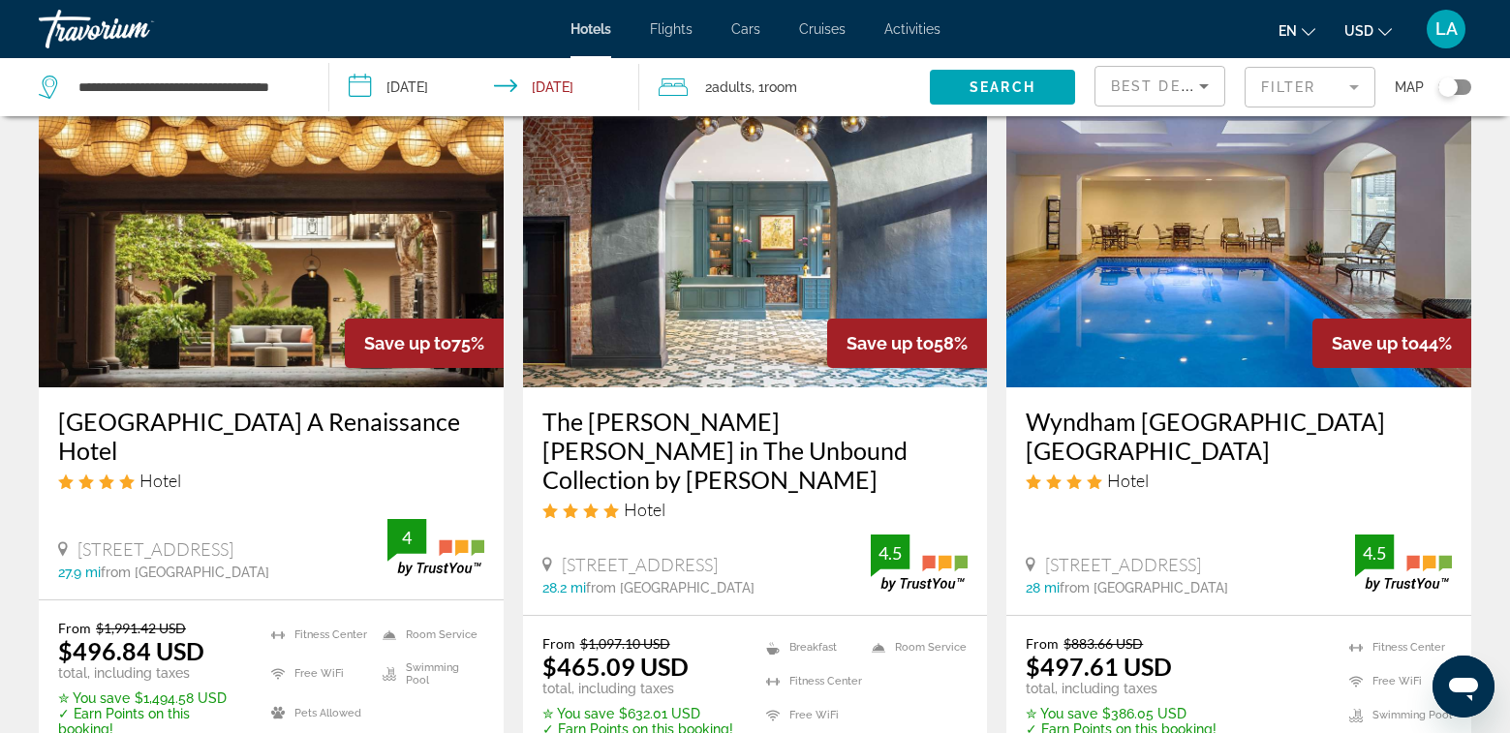
scroll to position [97, 0]
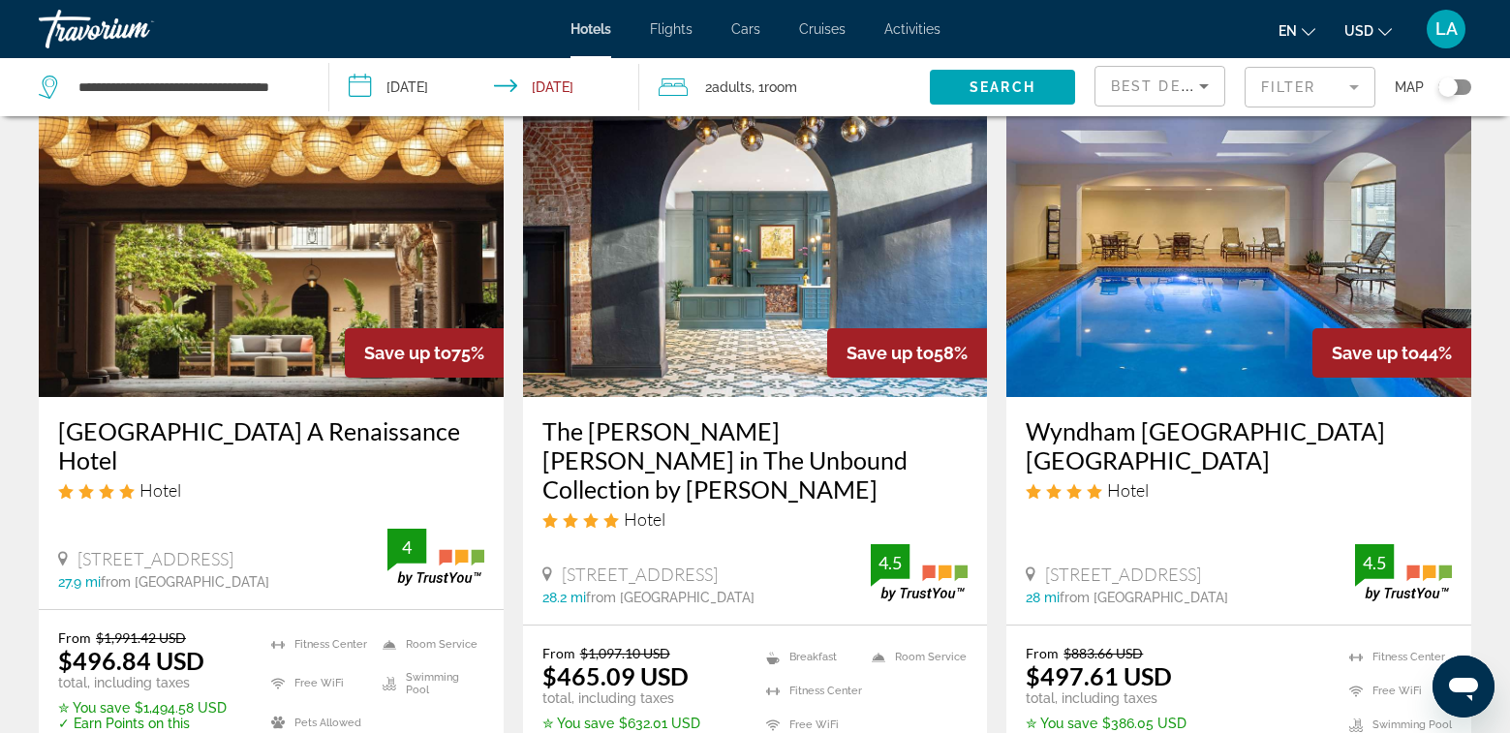
click at [1202, 82] on icon "Sort by" at bounding box center [1203, 86] width 23 height 23
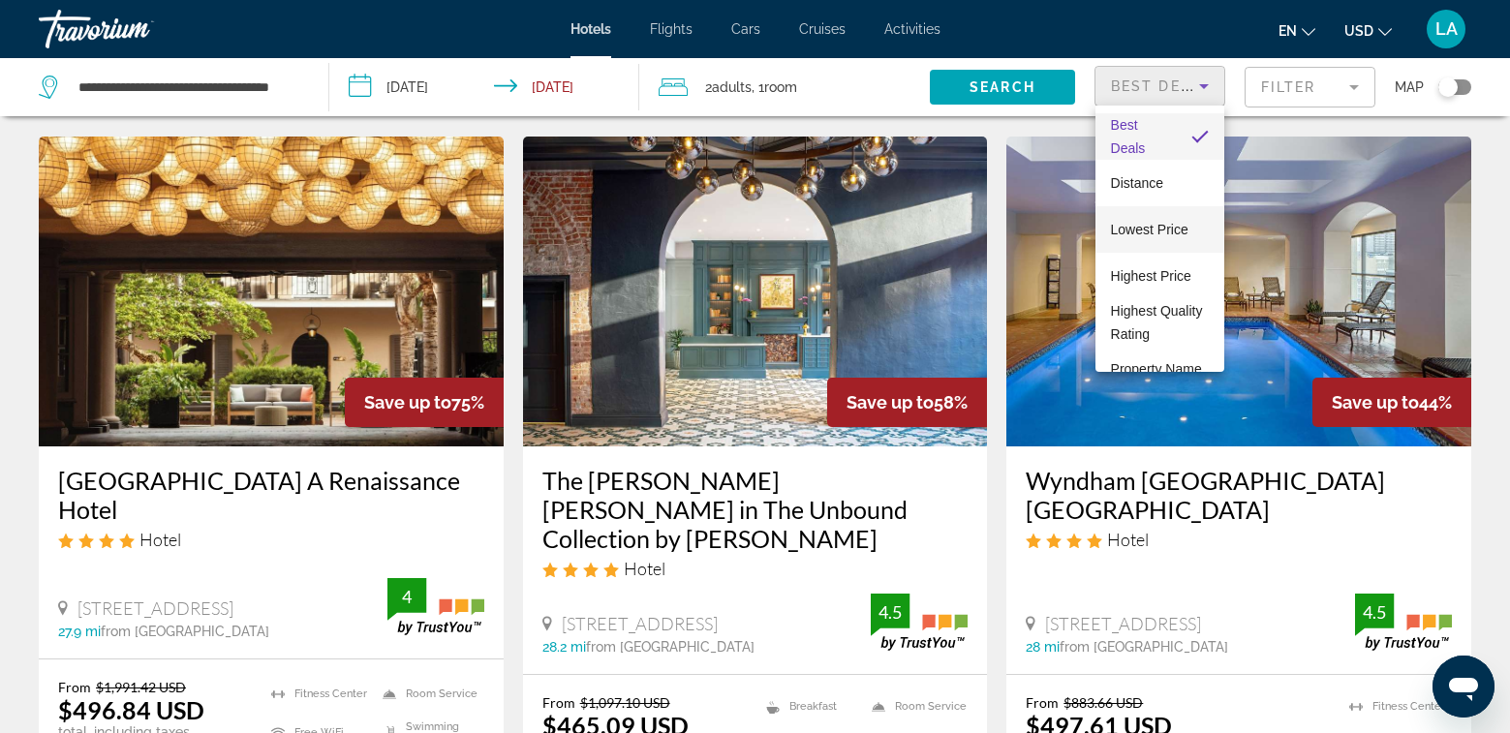
scroll to position [0, 0]
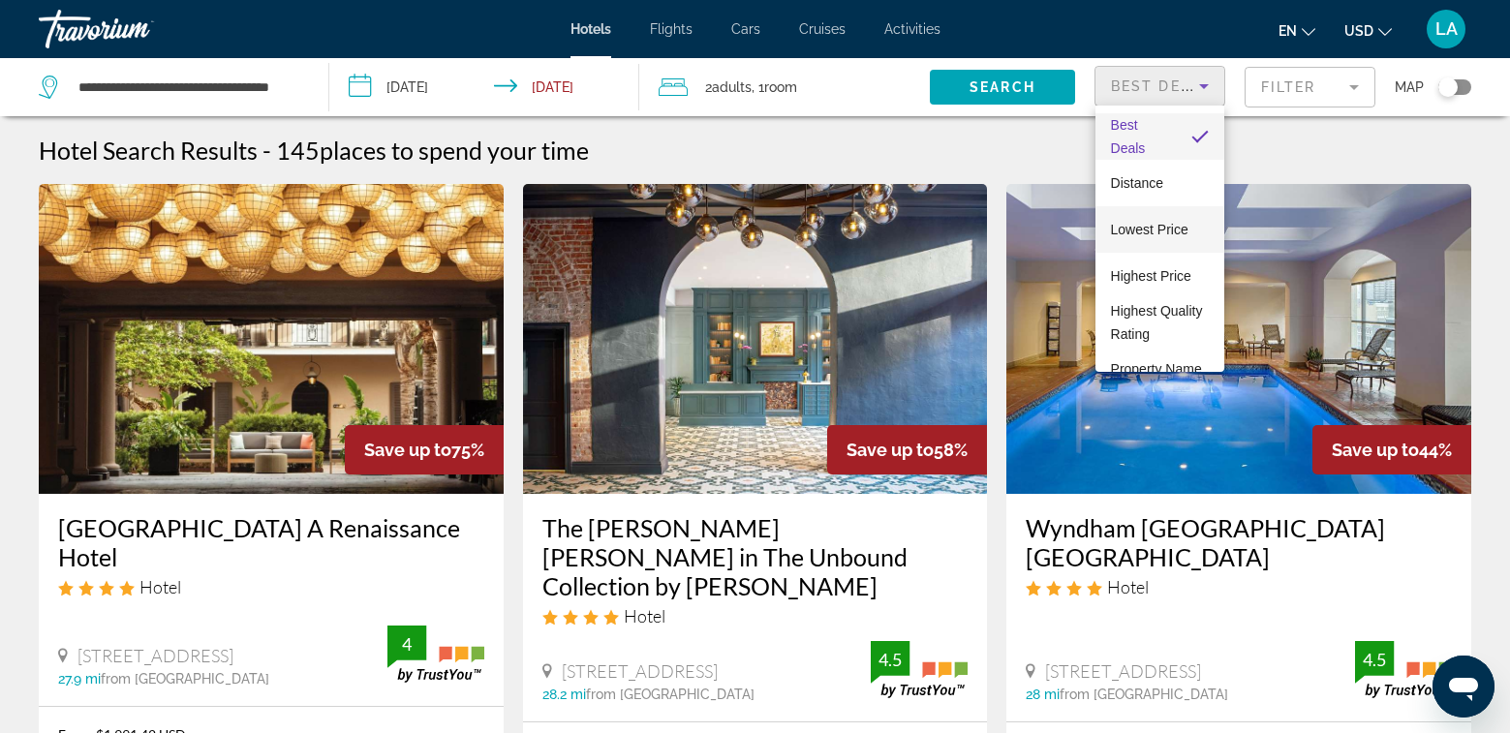
click at [1158, 227] on span "Lowest Price" at bounding box center [1149, 229] width 77 height 15
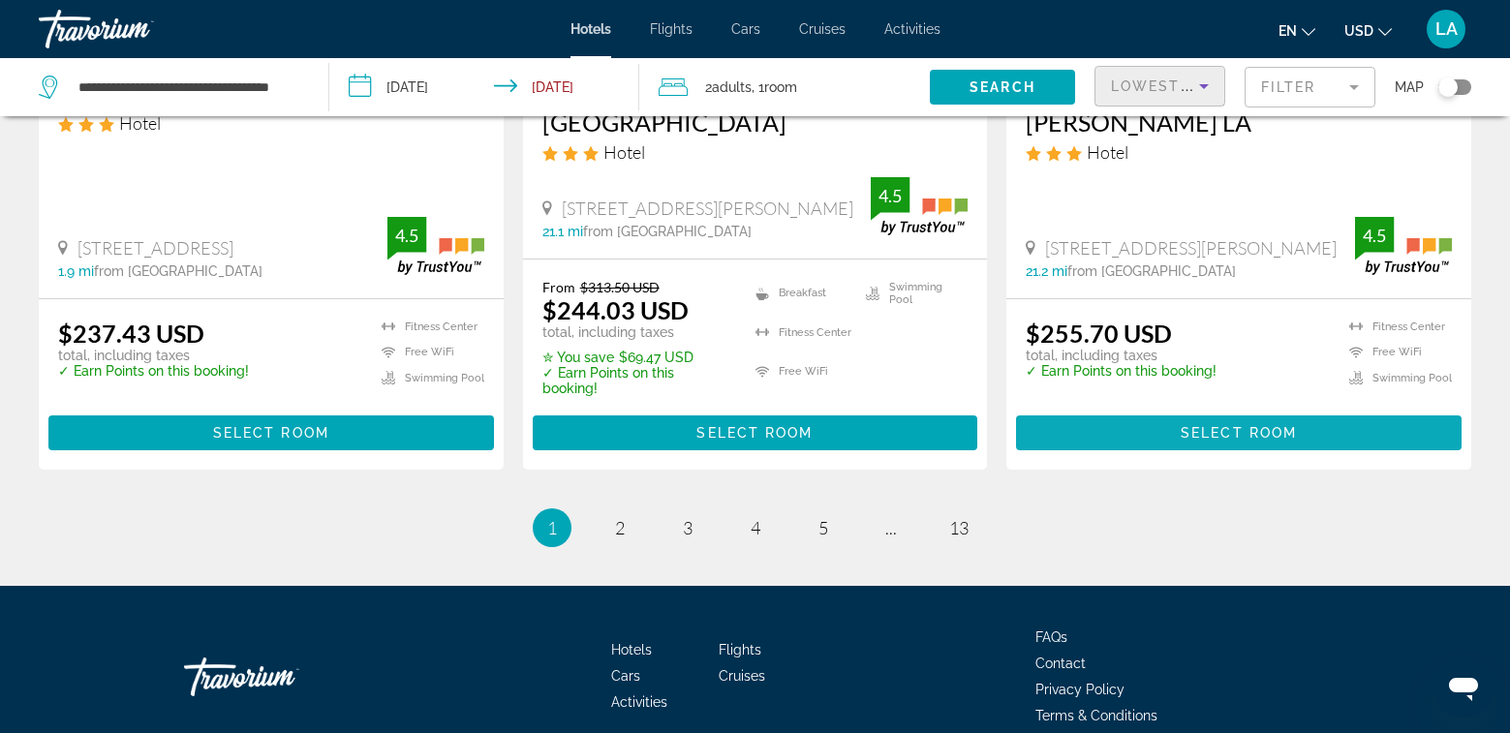
scroll to position [2715, 0]
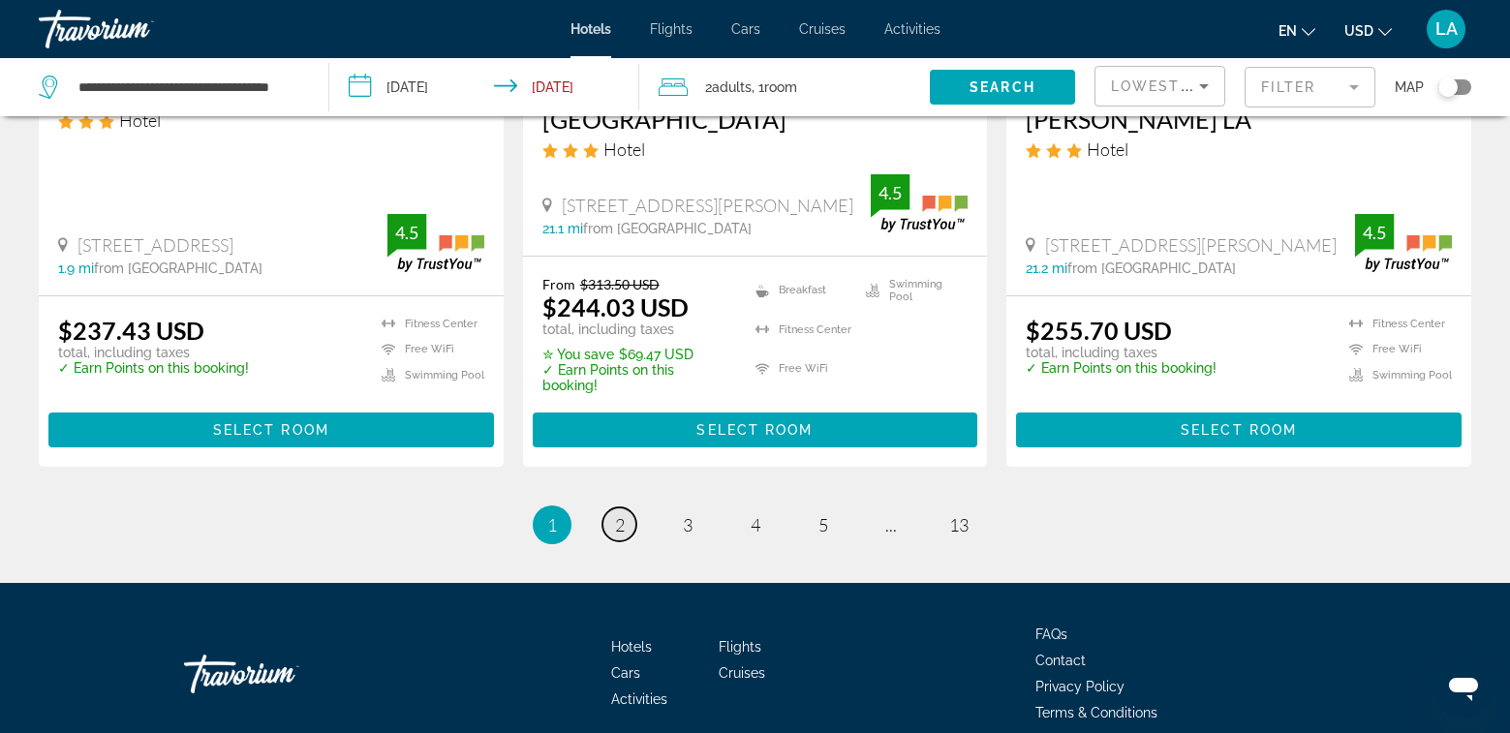
click at [619, 514] on span "2" at bounding box center [620, 524] width 10 height 21
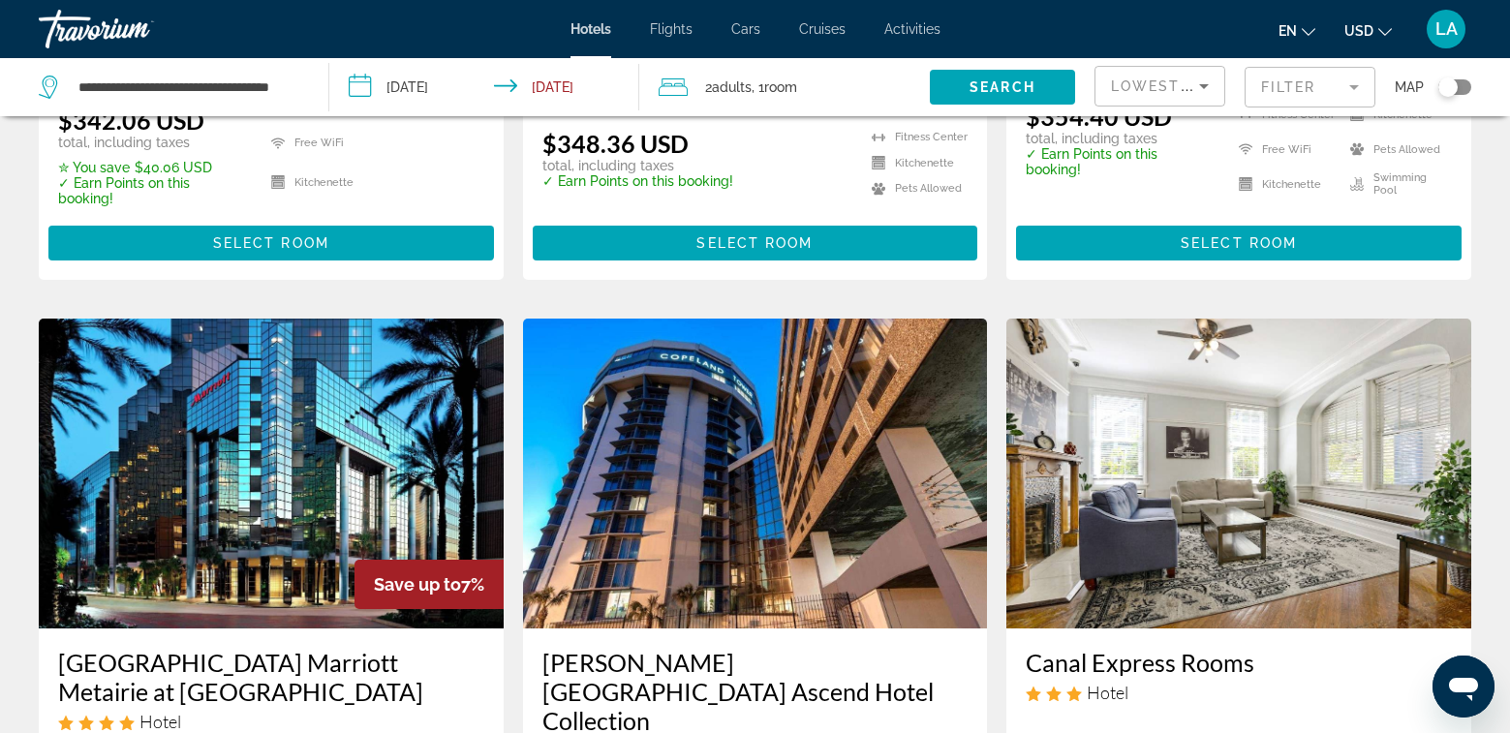
scroll to position [2421, 0]
